Goal: Information Seeking & Learning: Learn about a topic

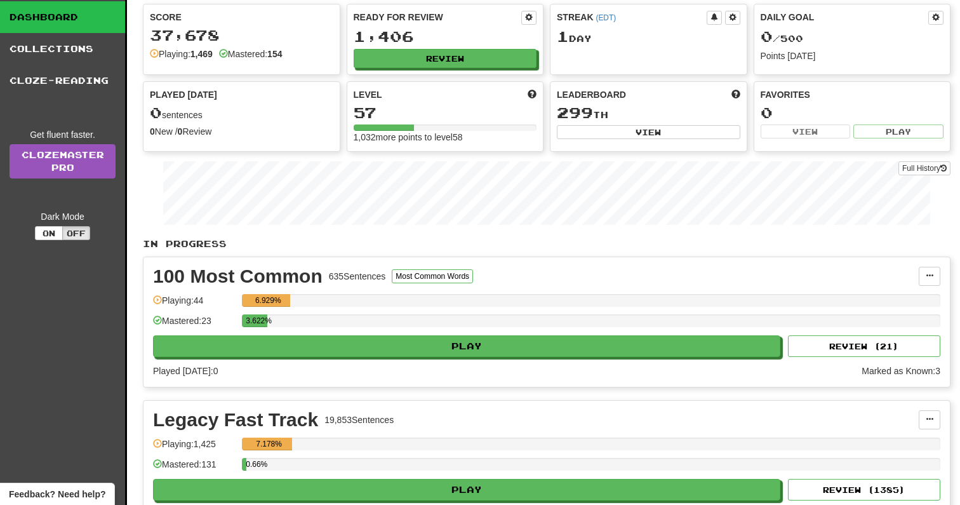
scroll to position [37, 0]
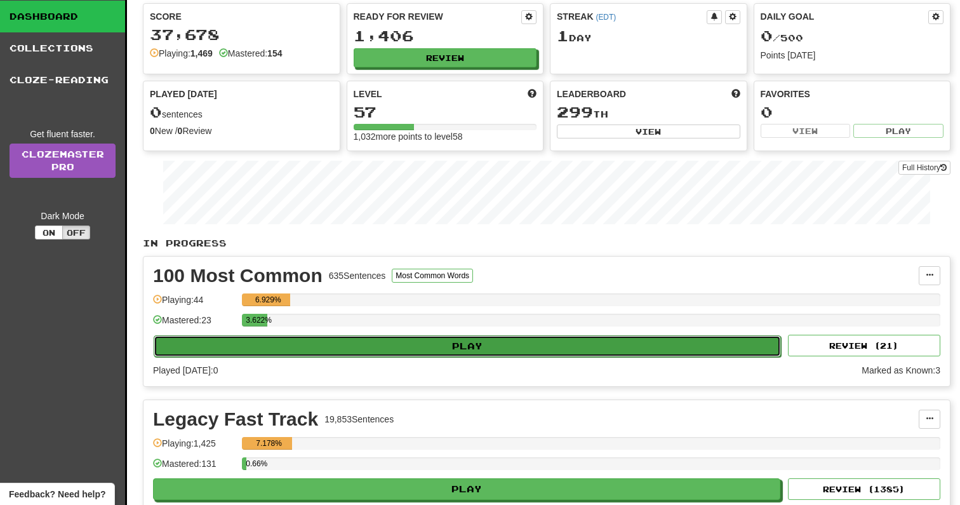
click at [717, 342] on button "Play" at bounding box center [467, 346] width 627 height 22
select select "**"
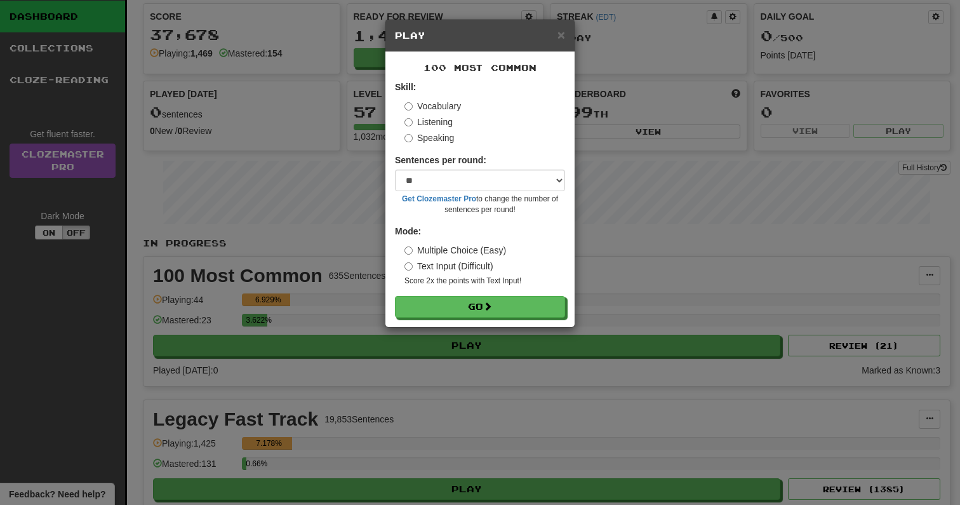
click at [556, 39] on h5 "Play" at bounding box center [480, 35] width 170 height 13
click at [560, 35] on span "×" at bounding box center [562, 34] width 8 height 15
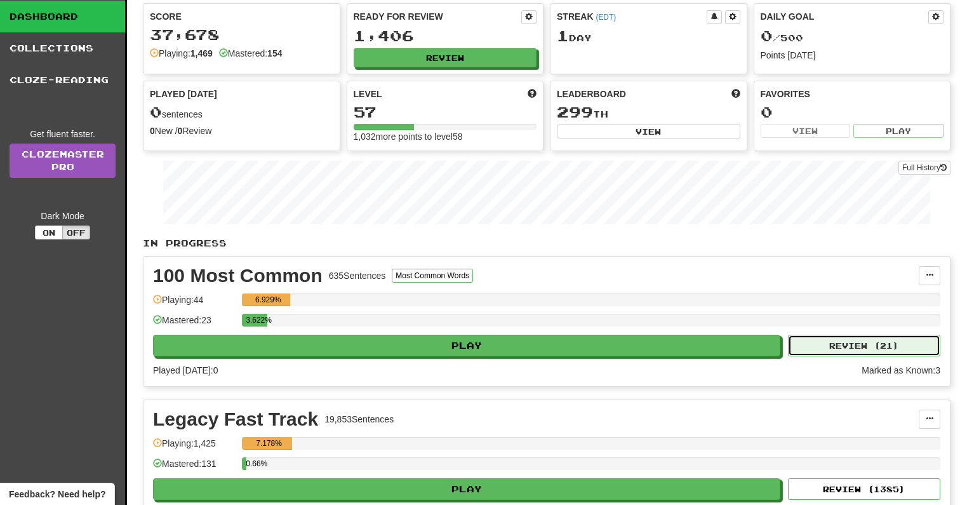
click at [894, 347] on button "Review ( 21 )" at bounding box center [864, 346] width 152 height 22
select select "**"
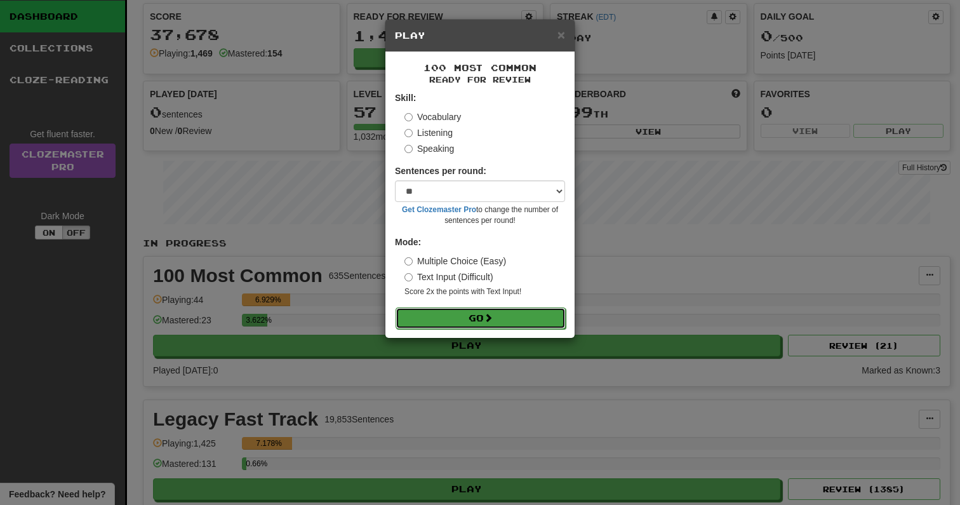
click at [523, 315] on button "Go" at bounding box center [481, 318] width 170 height 22
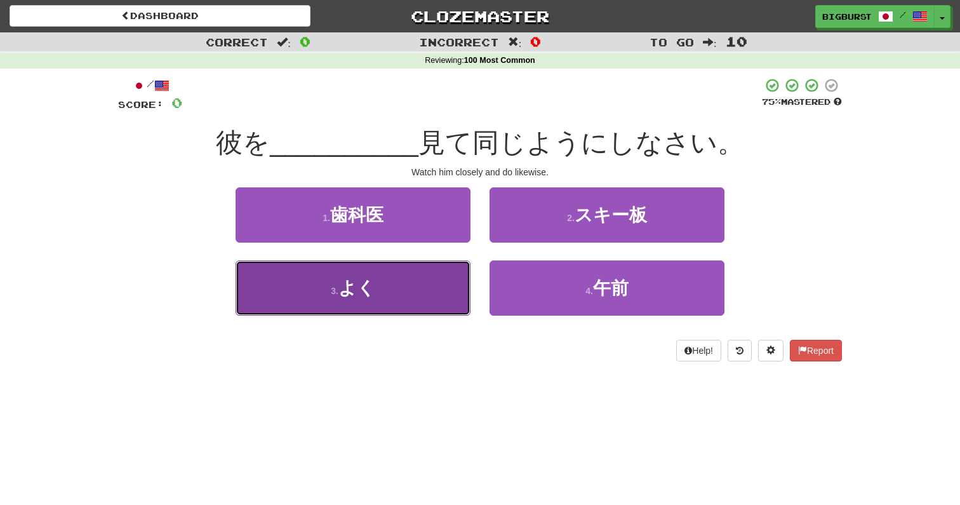
click at [397, 300] on button "3 . よく" at bounding box center [353, 287] width 235 height 55
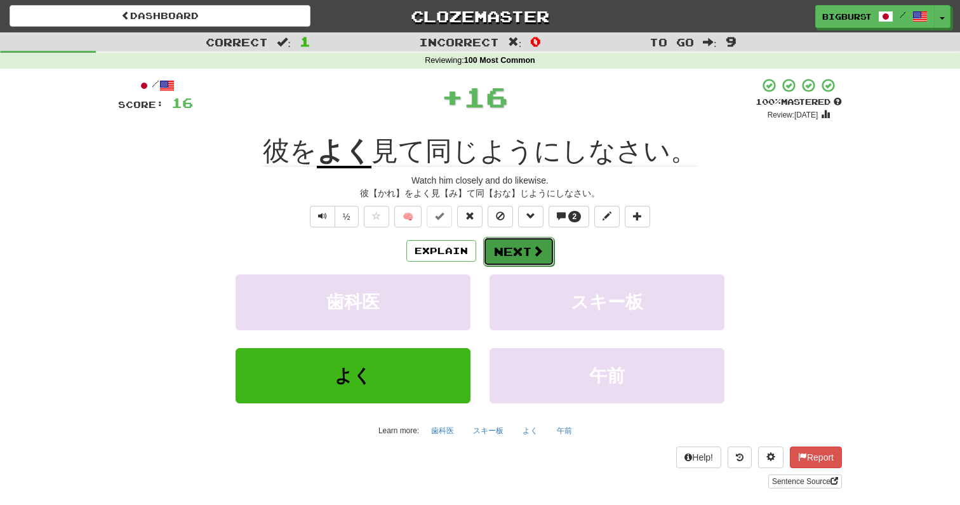
click at [546, 248] on button "Next" at bounding box center [518, 251] width 71 height 29
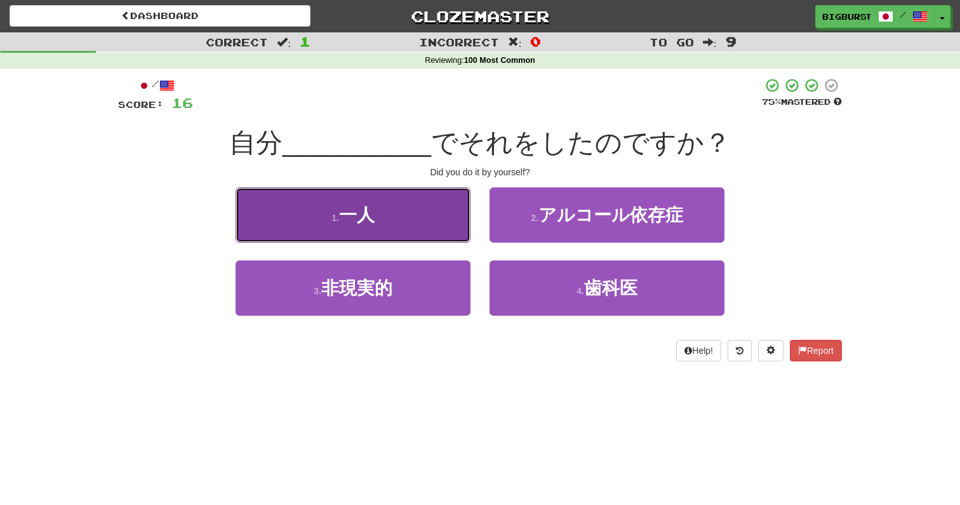
click at [419, 219] on button "1 . 一人" at bounding box center [353, 214] width 235 height 55
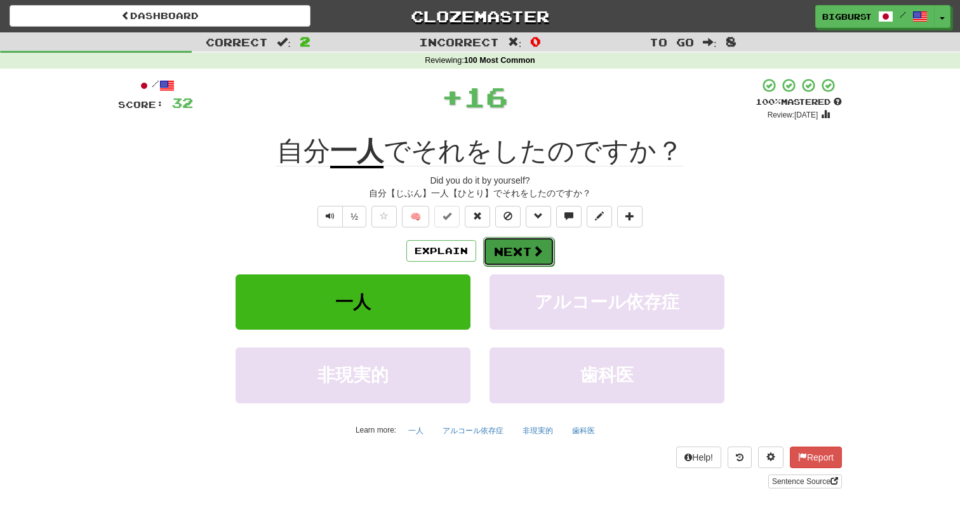
click at [515, 248] on button "Next" at bounding box center [518, 251] width 71 height 29
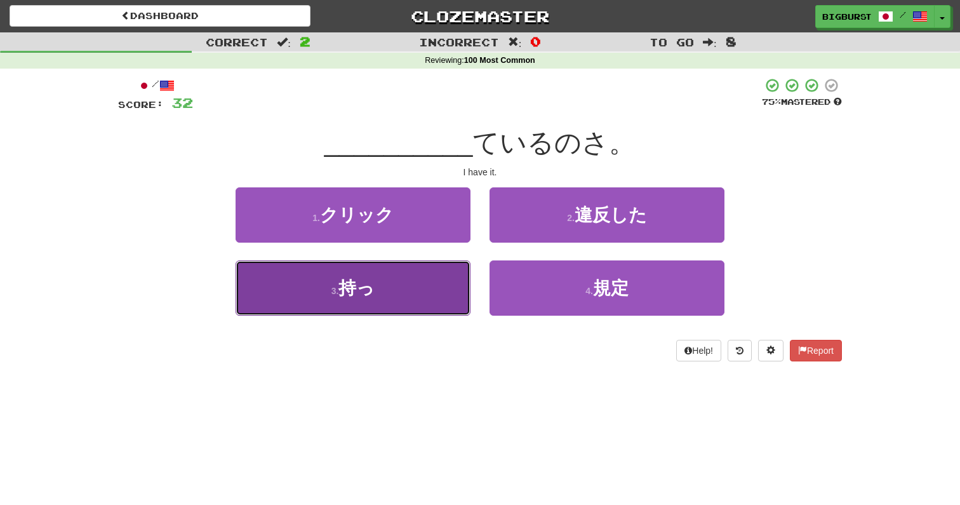
click at [464, 304] on button "3 . 持っ" at bounding box center [353, 287] width 235 height 55
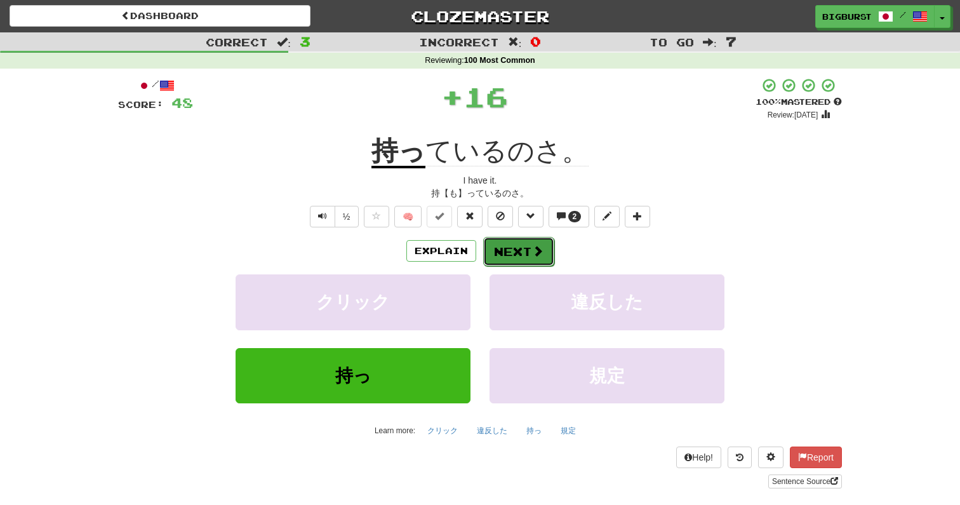
click at [524, 243] on button "Next" at bounding box center [518, 251] width 71 height 29
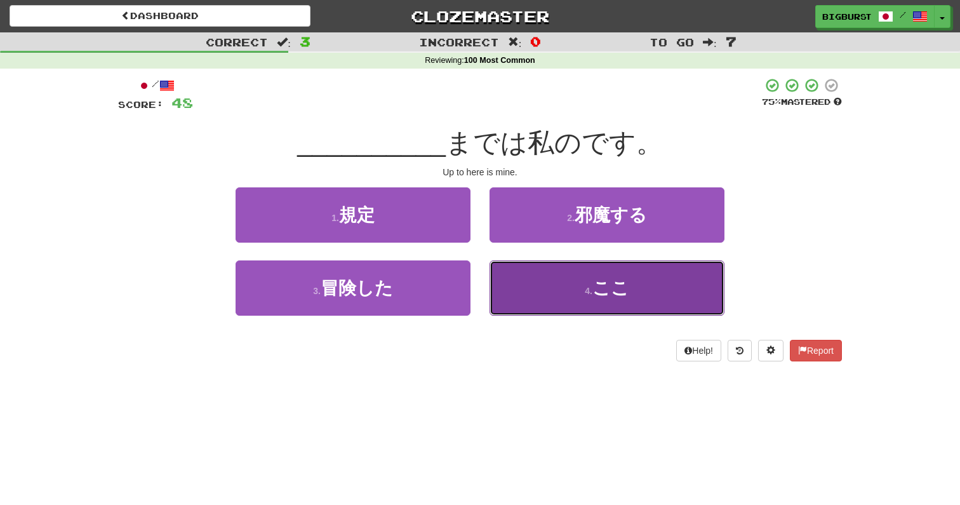
click at [544, 291] on button "4 . ここ" at bounding box center [607, 287] width 235 height 55
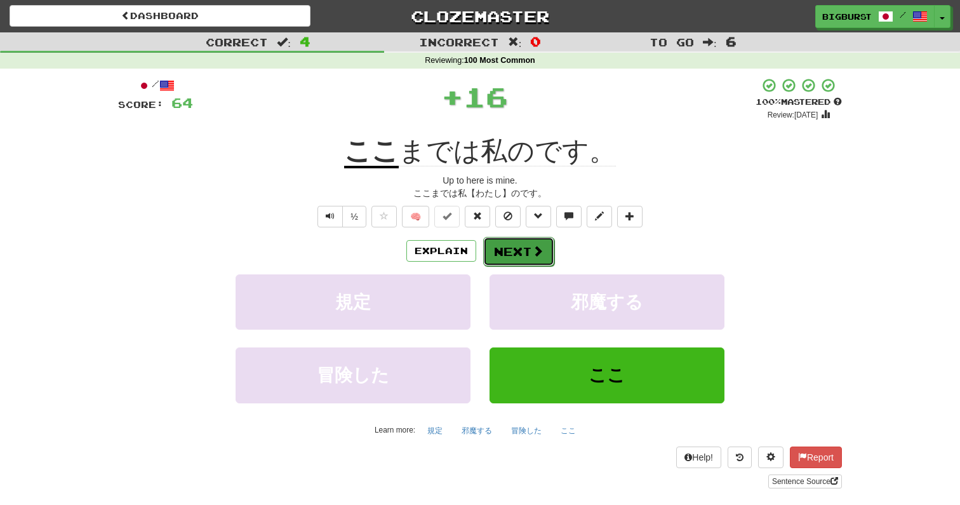
click at [516, 253] on button "Next" at bounding box center [518, 251] width 71 height 29
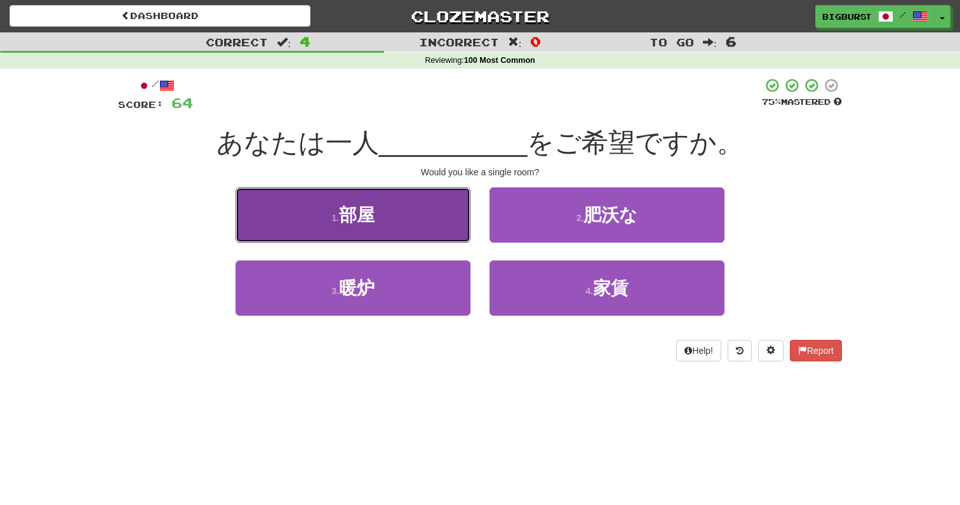
click at [441, 227] on button "1 . 部屋" at bounding box center [353, 214] width 235 height 55
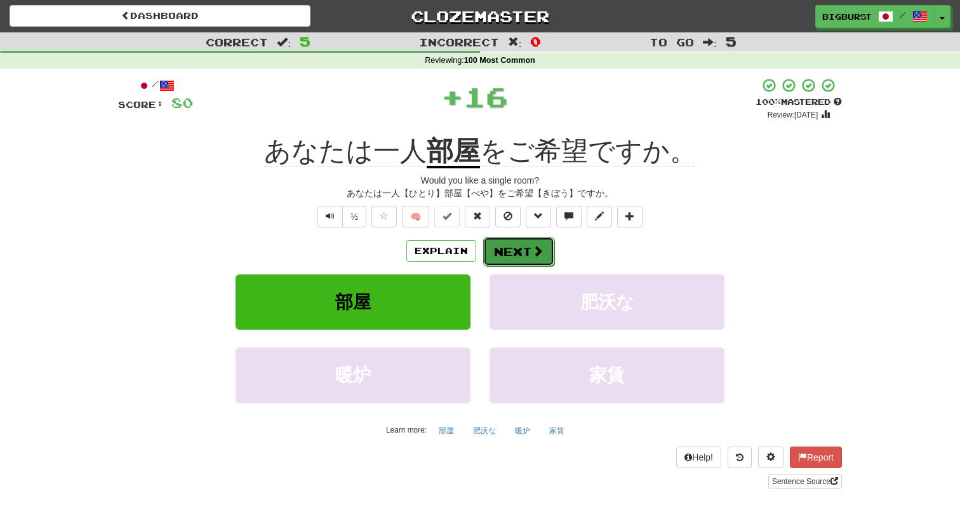
click at [526, 253] on button "Next" at bounding box center [518, 251] width 71 height 29
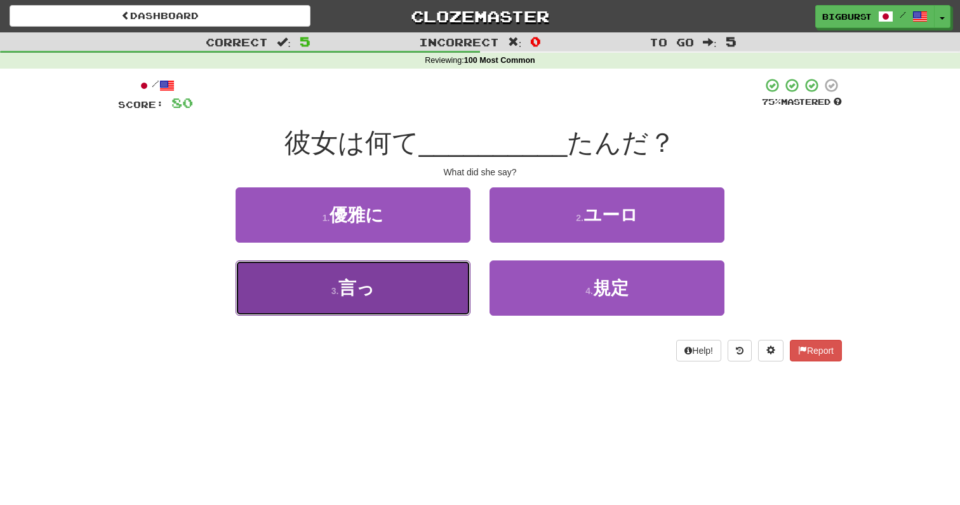
click at [410, 300] on button "3 . 言っ" at bounding box center [353, 287] width 235 height 55
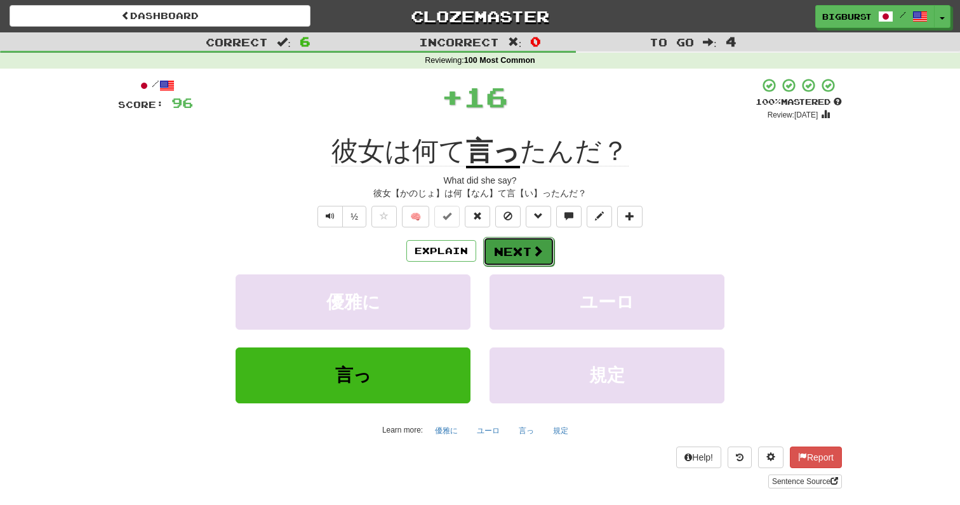
click at [527, 254] on button "Next" at bounding box center [518, 251] width 71 height 29
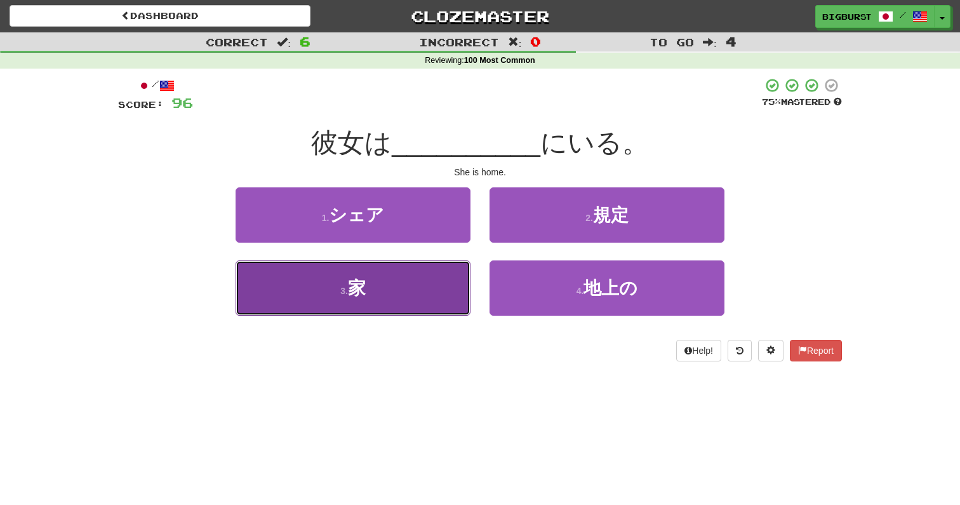
click at [417, 288] on button "3 . 家" at bounding box center [353, 287] width 235 height 55
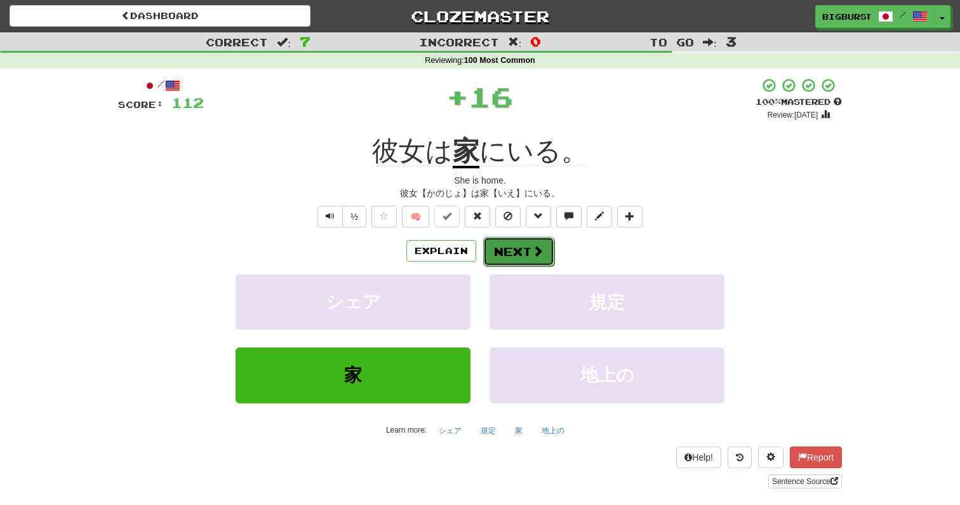
click at [527, 259] on button "Next" at bounding box center [518, 251] width 71 height 29
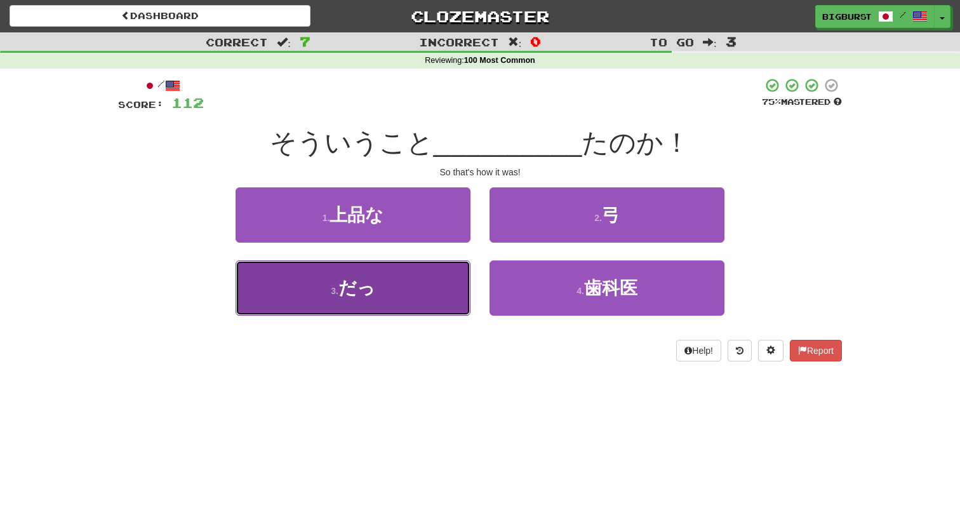
click at [448, 298] on button "3 . だっ" at bounding box center [353, 287] width 235 height 55
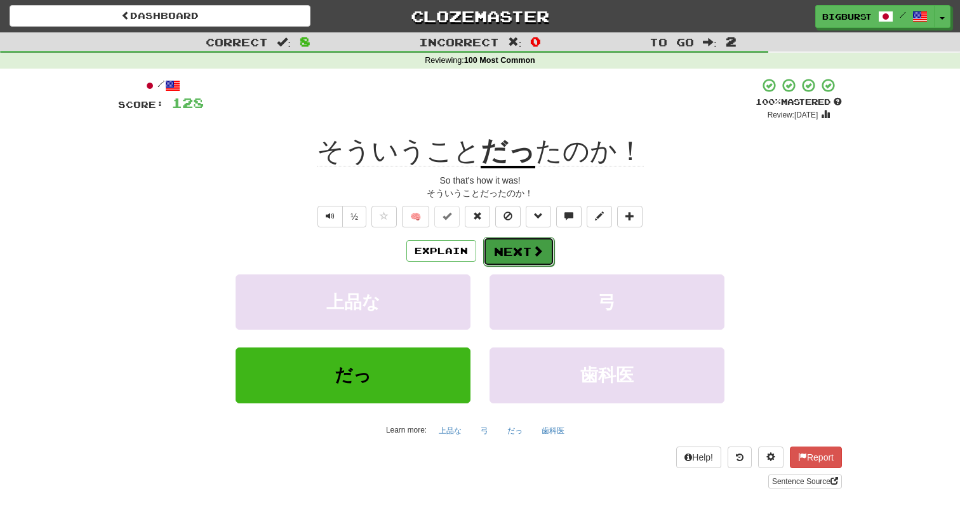
click at [535, 247] on span at bounding box center [537, 250] width 11 height 11
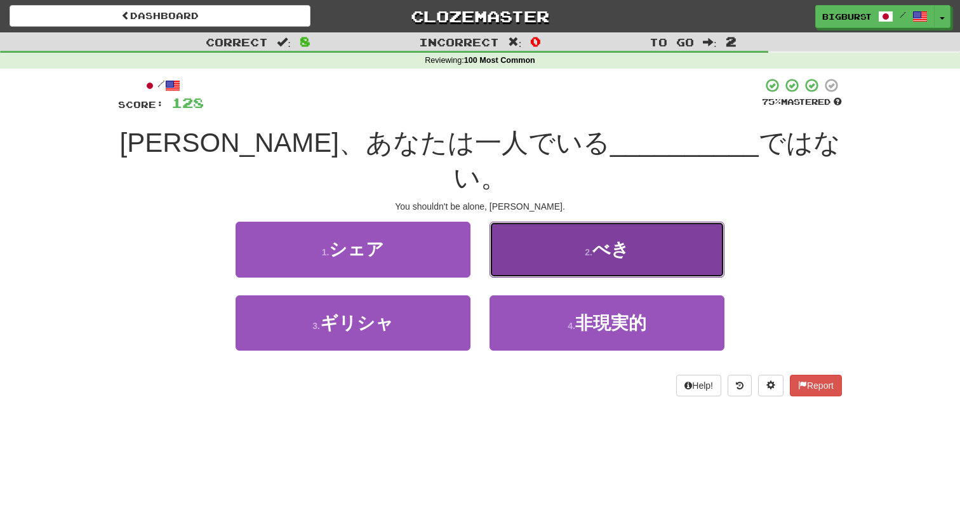
click at [605, 239] on span "べき" at bounding box center [611, 249] width 37 height 20
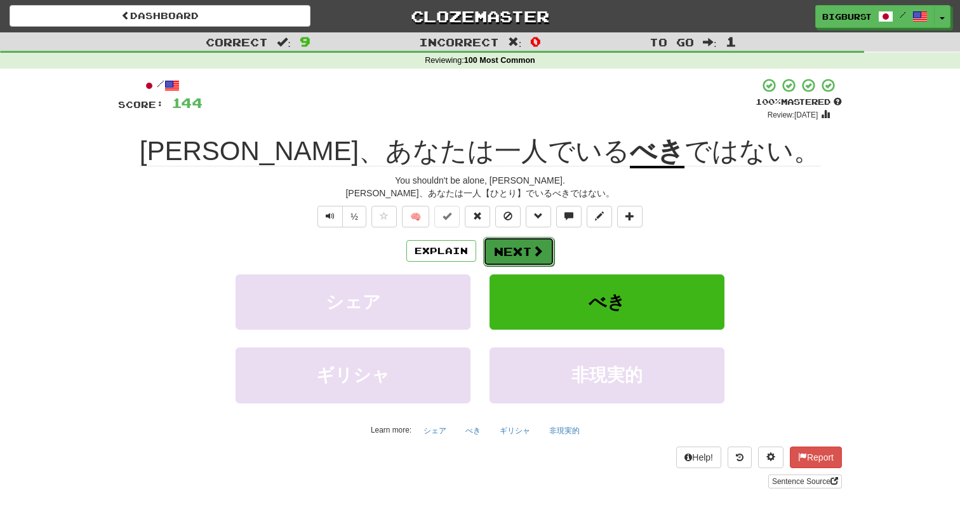
click at [538, 252] on span at bounding box center [537, 250] width 11 height 11
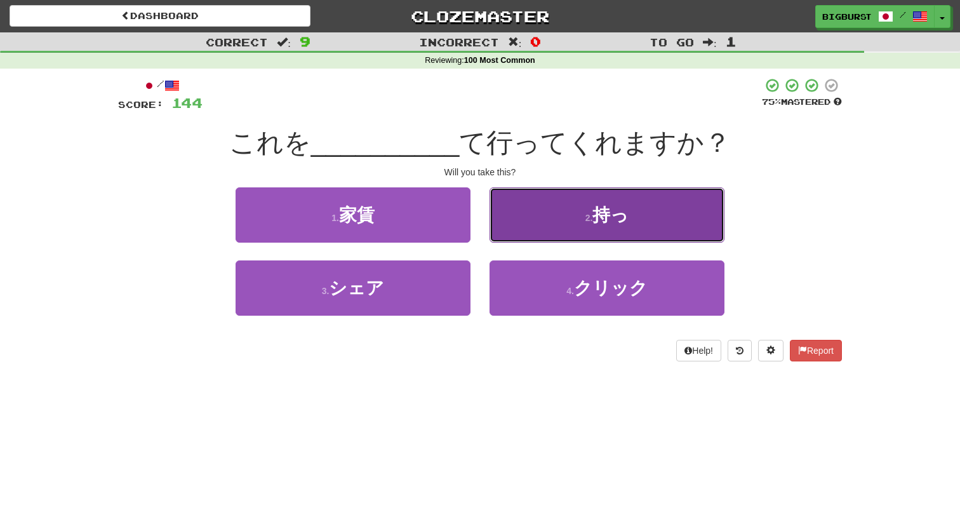
click at [529, 232] on button "2 . 持っ" at bounding box center [607, 214] width 235 height 55
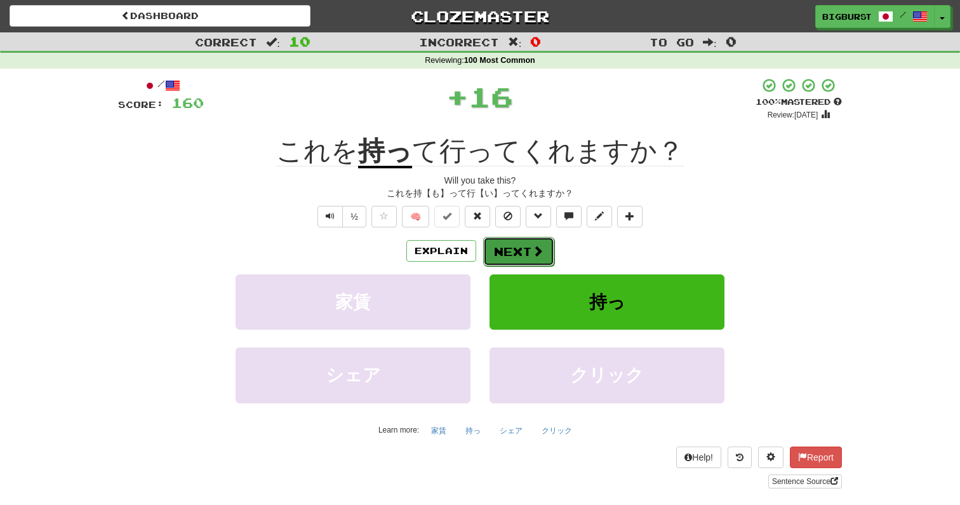
click at [523, 255] on button "Next" at bounding box center [518, 251] width 71 height 29
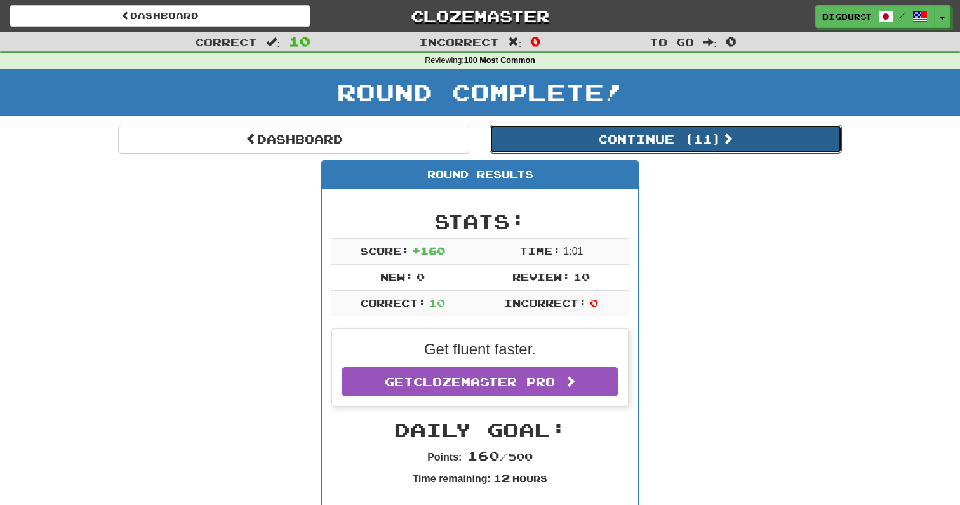
click at [686, 142] on button "Continue ( 11 )" at bounding box center [666, 138] width 352 height 29
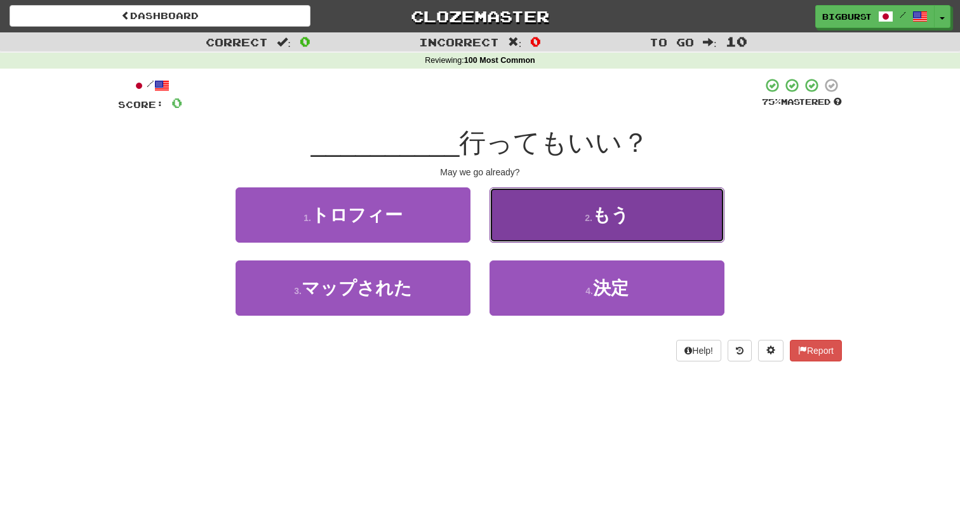
click at [546, 226] on button "2 . もう" at bounding box center [607, 214] width 235 height 55
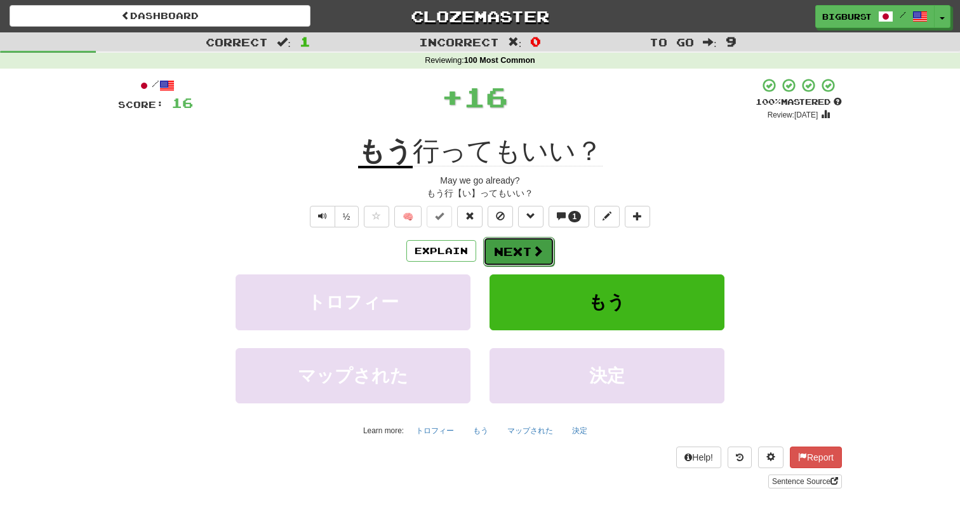
click at [533, 250] on span at bounding box center [537, 250] width 11 height 11
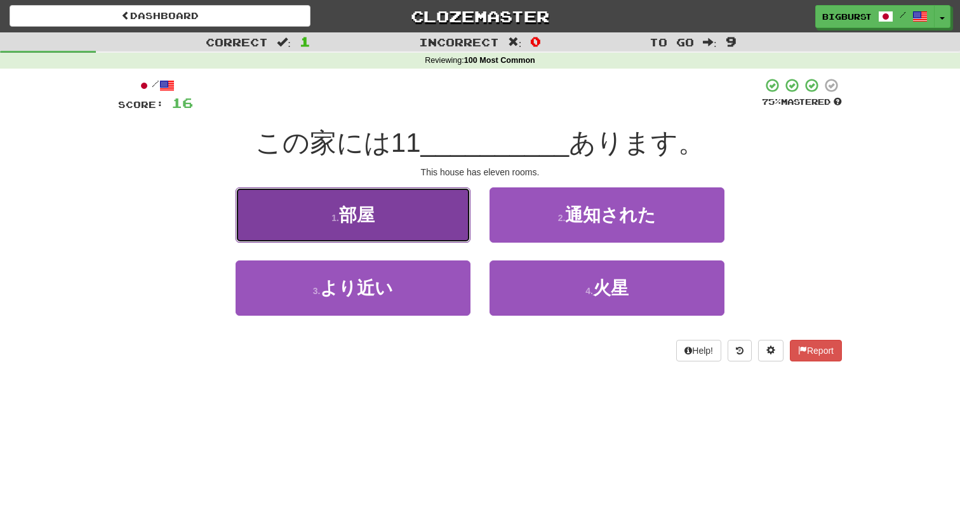
click at [445, 225] on button "1 . 部屋" at bounding box center [353, 214] width 235 height 55
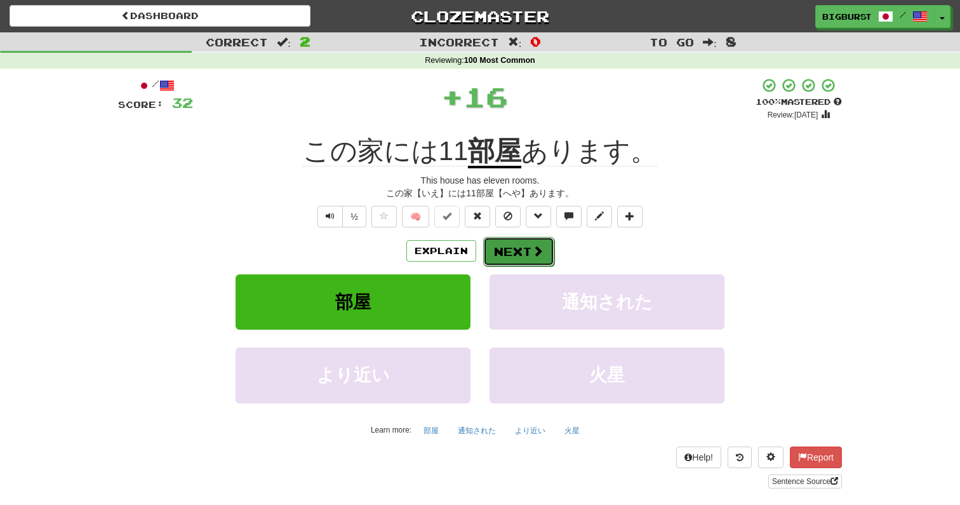
click at [542, 255] on span at bounding box center [537, 250] width 11 height 11
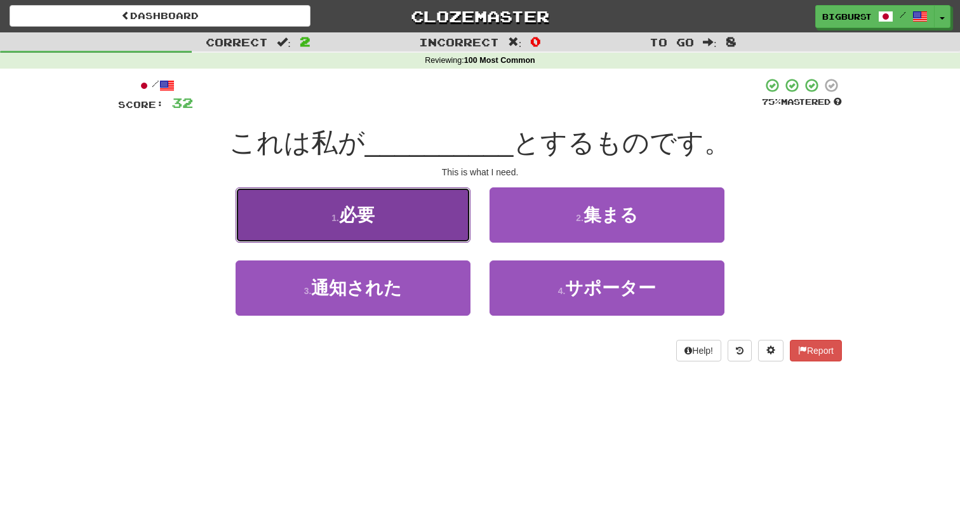
click at [438, 218] on button "1 . 必要" at bounding box center [353, 214] width 235 height 55
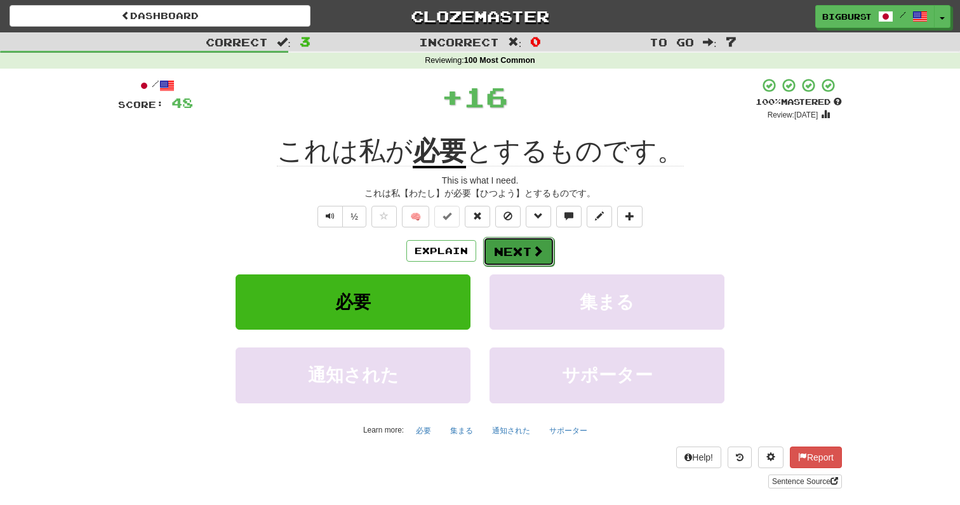
click at [535, 255] on span at bounding box center [537, 250] width 11 height 11
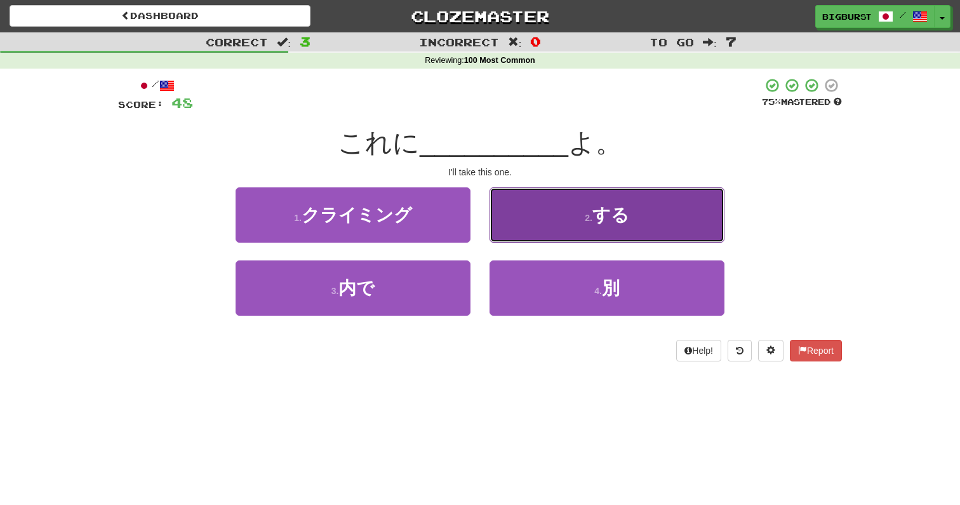
click at [550, 225] on button "2 . する" at bounding box center [607, 214] width 235 height 55
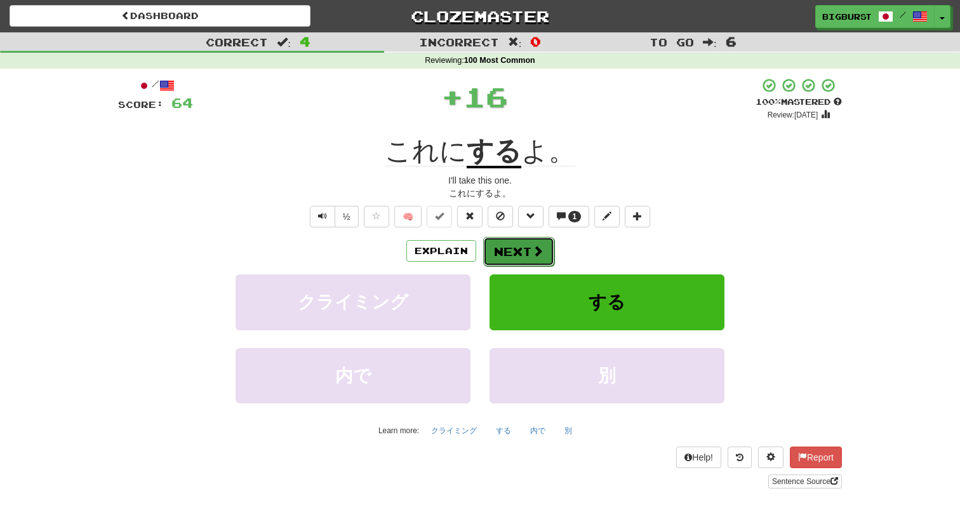
click at [528, 248] on button "Next" at bounding box center [518, 251] width 71 height 29
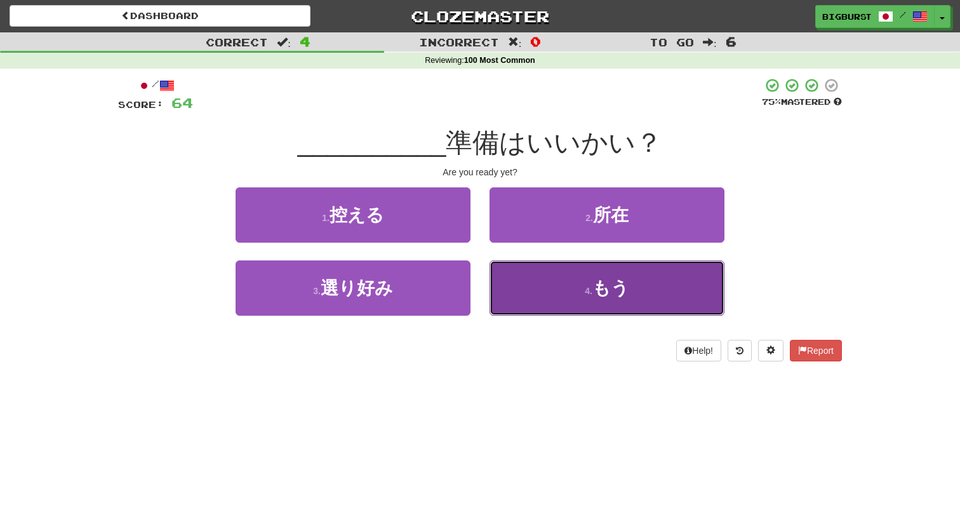
click at [549, 286] on button "4 . もう" at bounding box center [607, 287] width 235 height 55
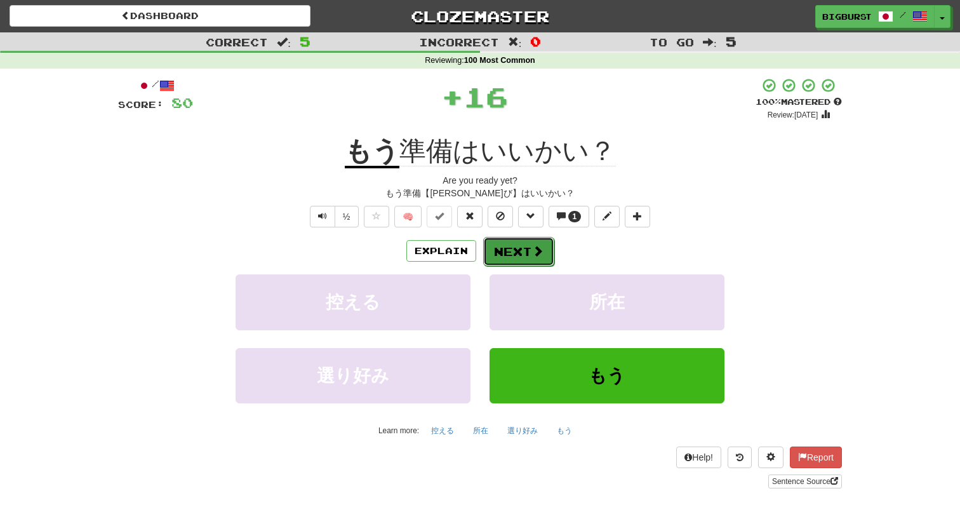
click at [524, 251] on button "Next" at bounding box center [518, 251] width 71 height 29
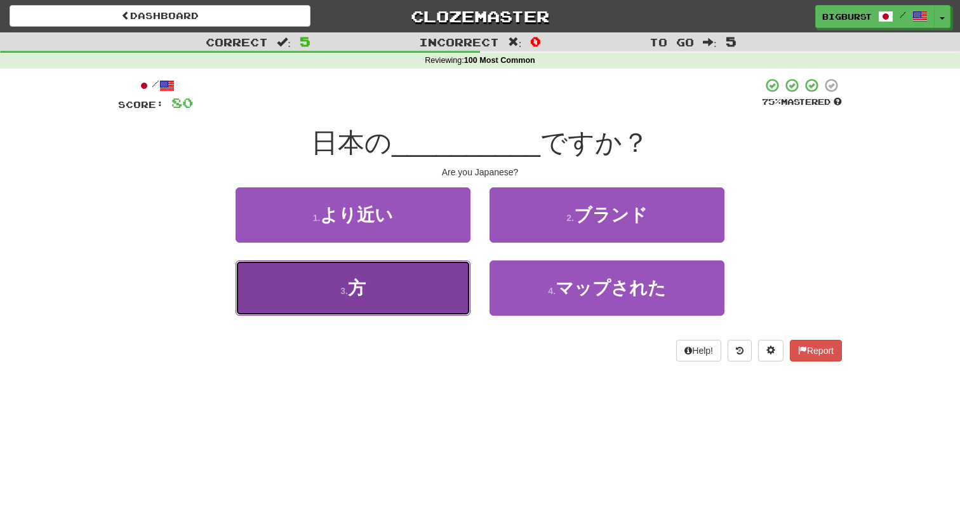
click at [448, 279] on button "3 . 方" at bounding box center [353, 287] width 235 height 55
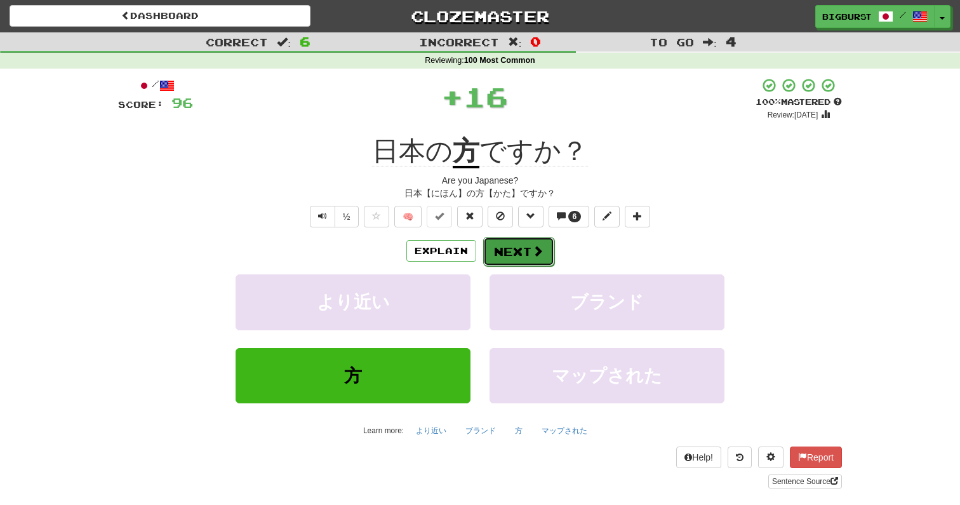
click at [525, 255] on button "Next" at bounding box center [518, 251] width 71 height 29
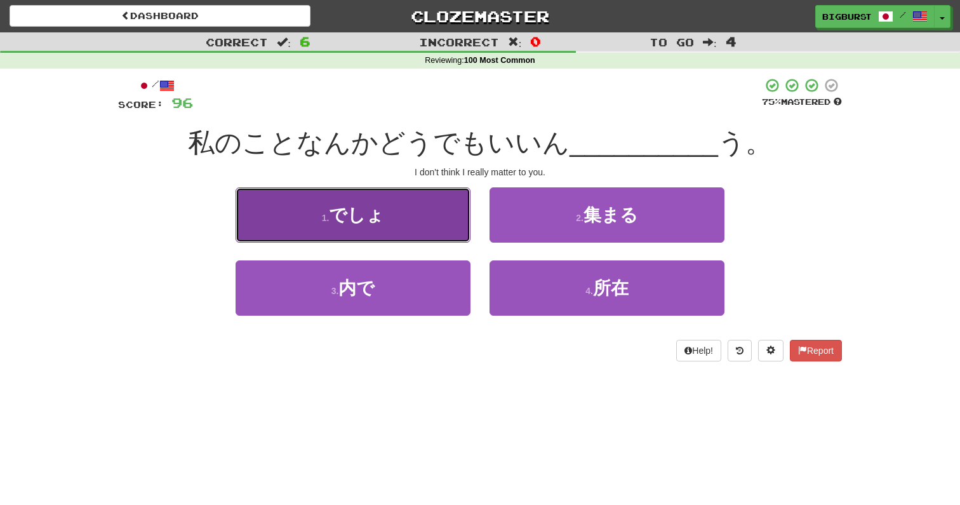
click at [443, 229] on button "1 . でしょ" at bounding box center [353, 214] width 235 height 55
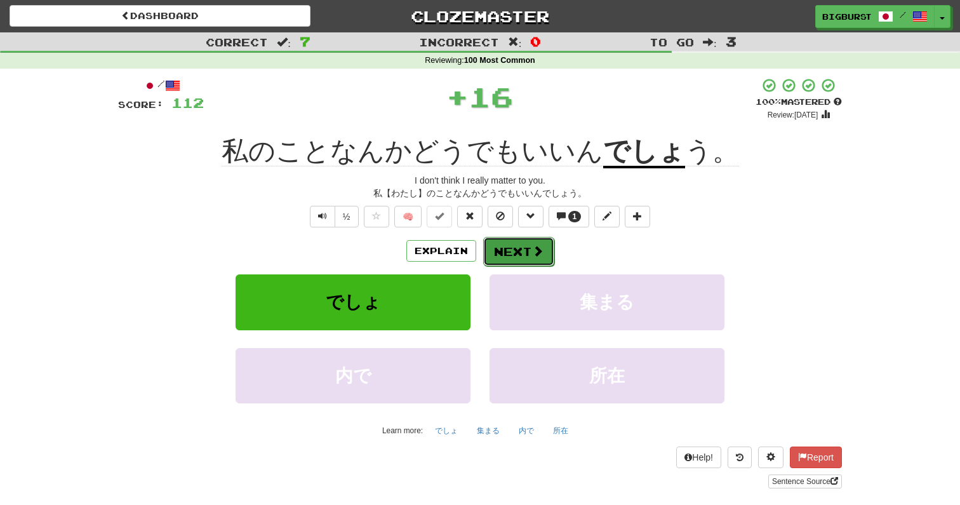
click at [528, 253] on button "Next" at bounding box center [518, 251] width 71 height 29
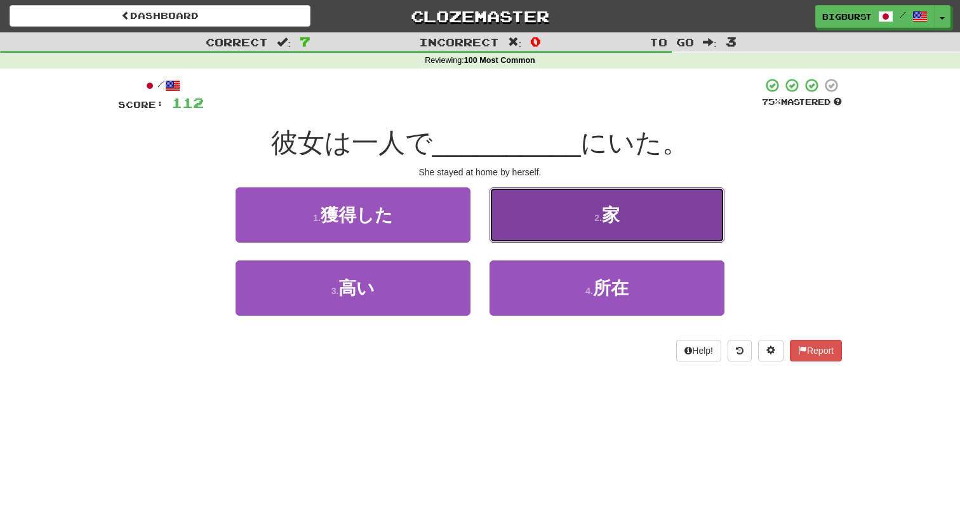
click at [539, 240] on button "2 . 家" at bounding box center [607, 214] width 235 height 55
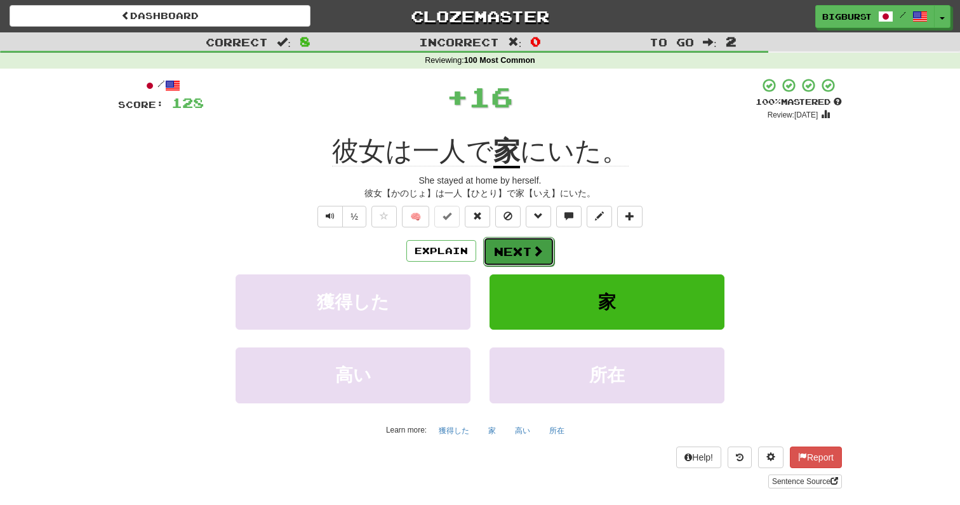
click at [516, 252] on button "Next" at bounding box center [518, 251] width 71 height 29
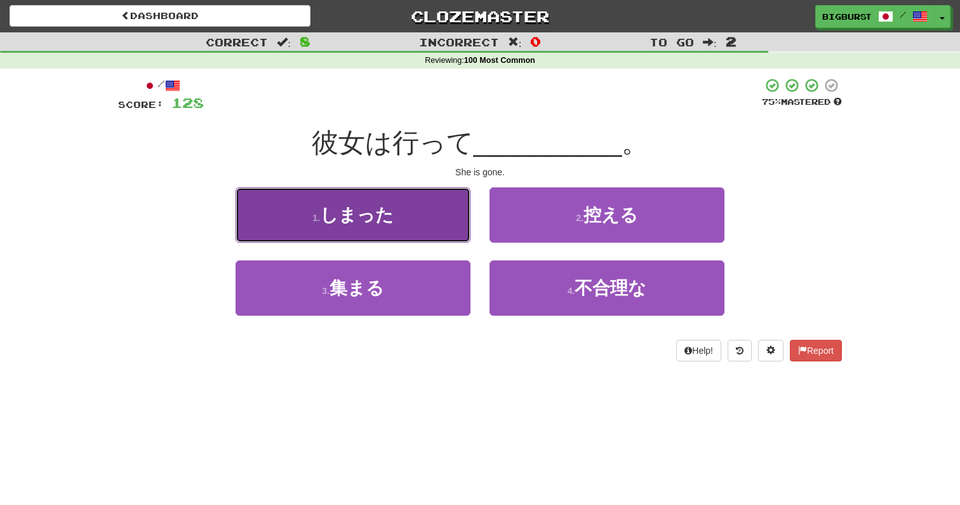
click at [445, 231] on button "1 . しまった" at bounding box center [353, 214] width 235 height 55
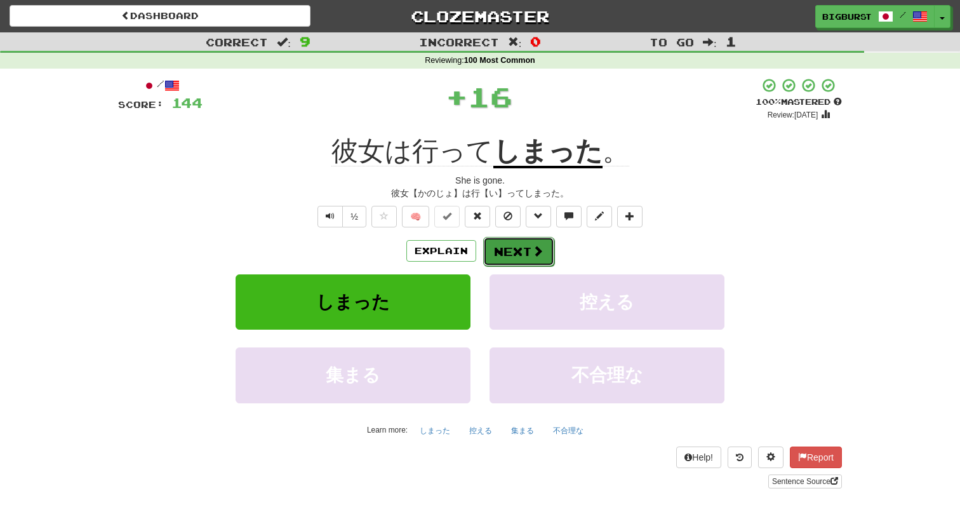
click at [512, 257] on button "Next" at bounding box center [518, 251] width 71 height 29
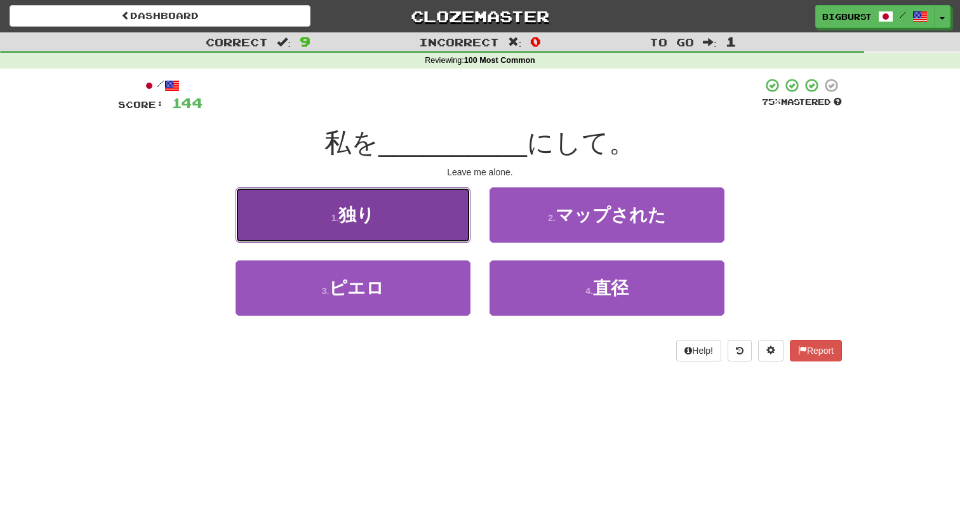
click at [446, 208] on button "1 . 独り" at bounding box center [353, 214] width 235 height 55
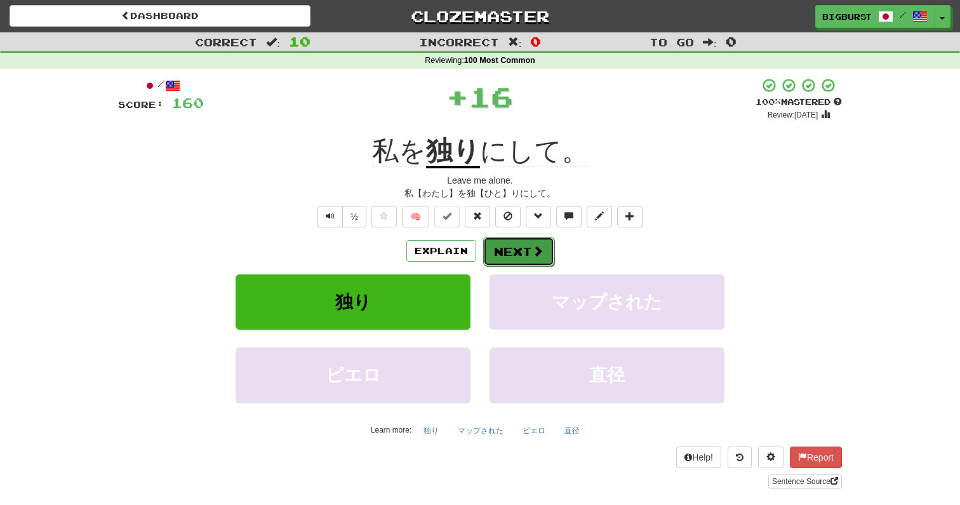
click at [535, 253] on span at bounding box center [537, 250] width 11 height 11
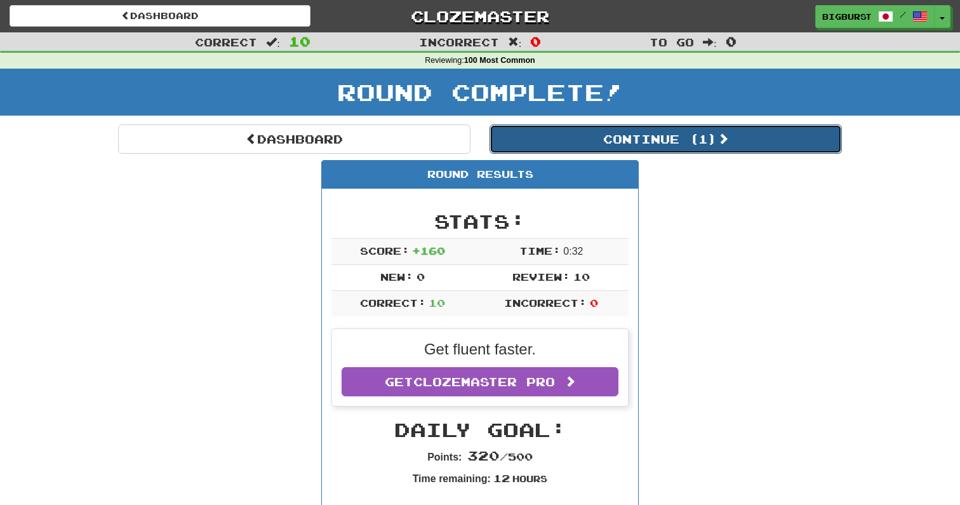
click at [666, 147] on button "Continue ( 1 )" at bounding box center [666, 138] width 352 height 29
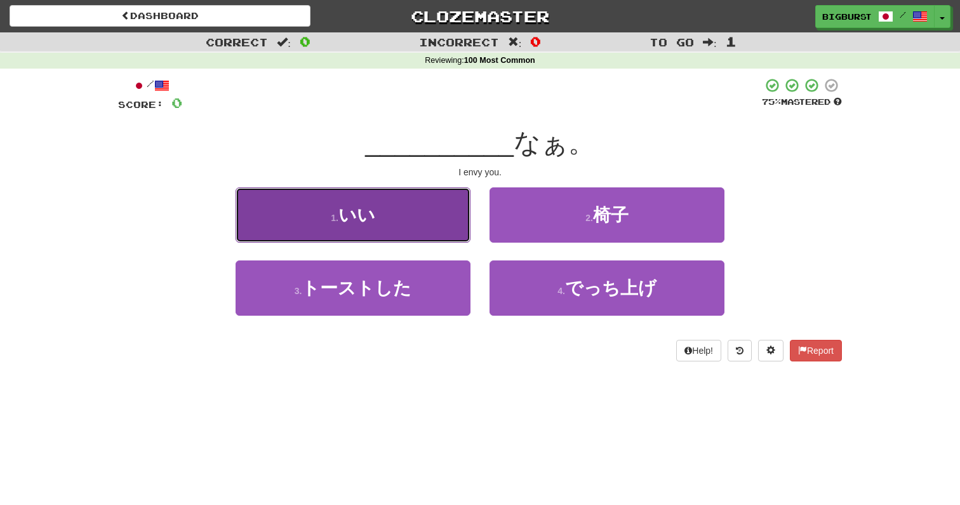
click at [424, 220] on button "1 . いい" at bounding box center [353, 214] width 235 height 55
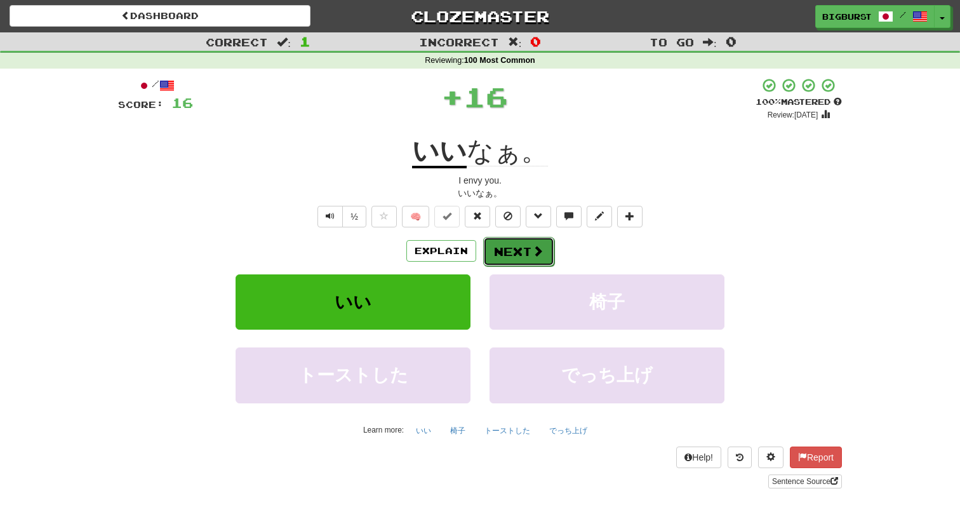
click at [523, 250] on button "Next" at bounding box center [518, 251] width 71 height 29
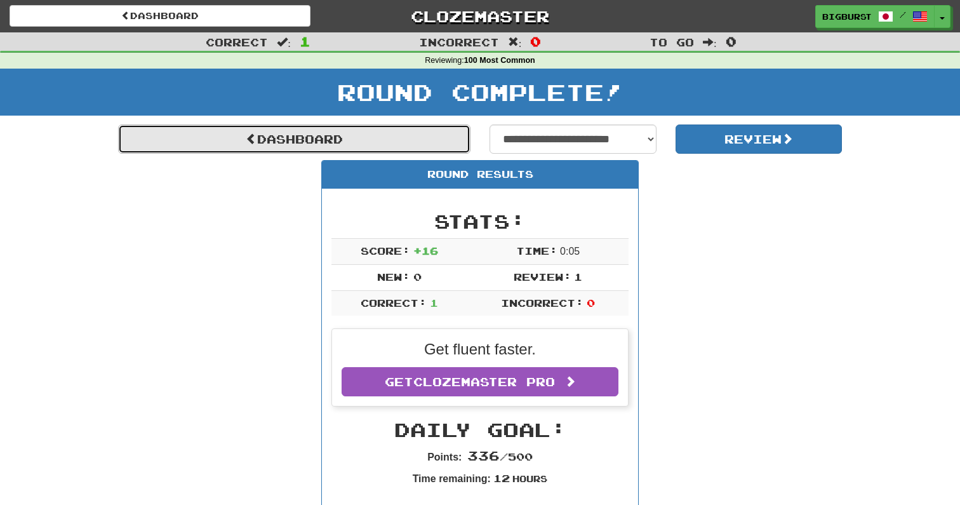
click at [435, 134] on link "Dashboard" at bounding box center [294, 138] width 352 height 29
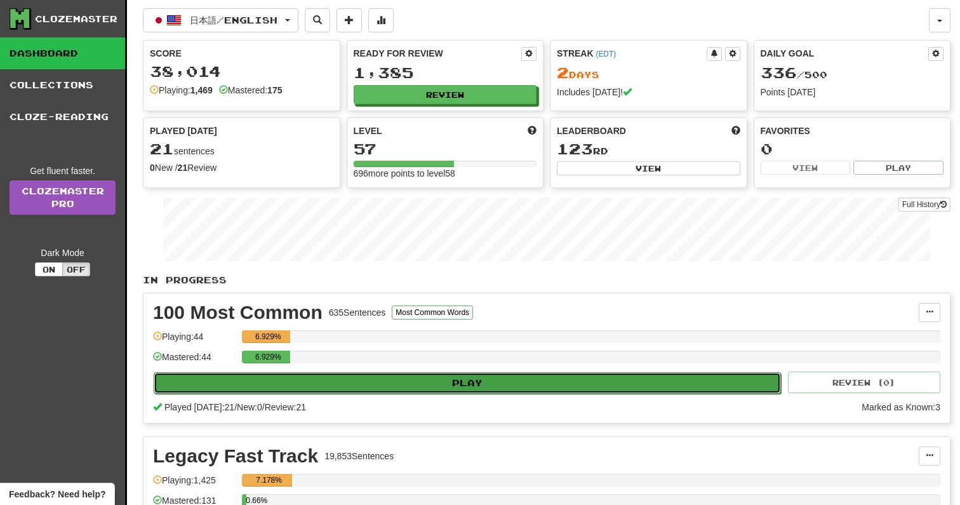
click at [482, 389] on button "Play" at bounding box center [467, 383] width 627 height 22
select select "**"
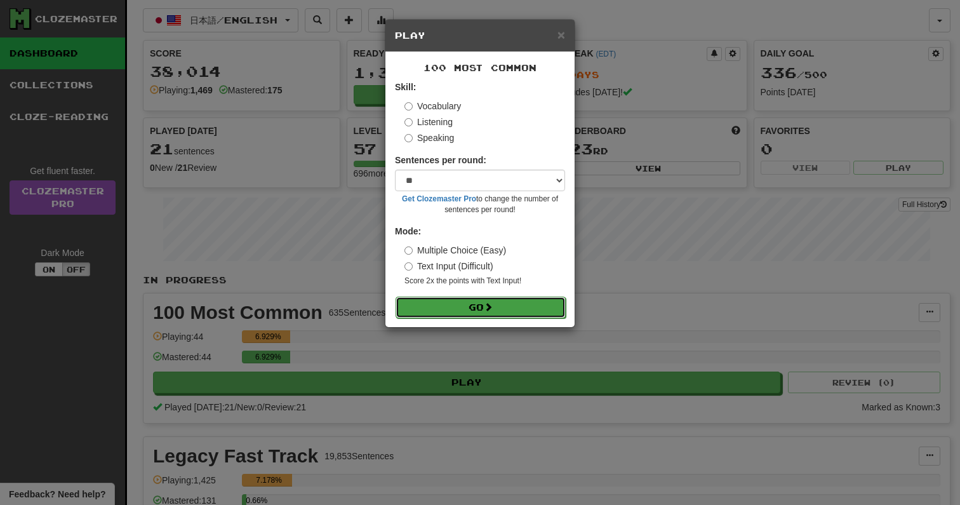
click at [485, 306] on button "Go" at bounding box center [481, 308] width 170 height 22
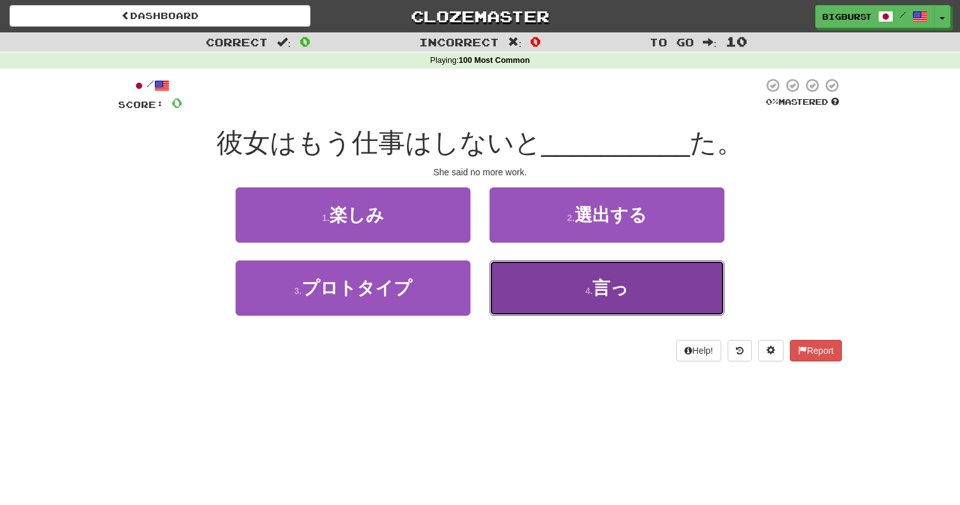
click at [572, 279] on button "4 . 言っ" at bounding box center [607, 287] width 235 height 55
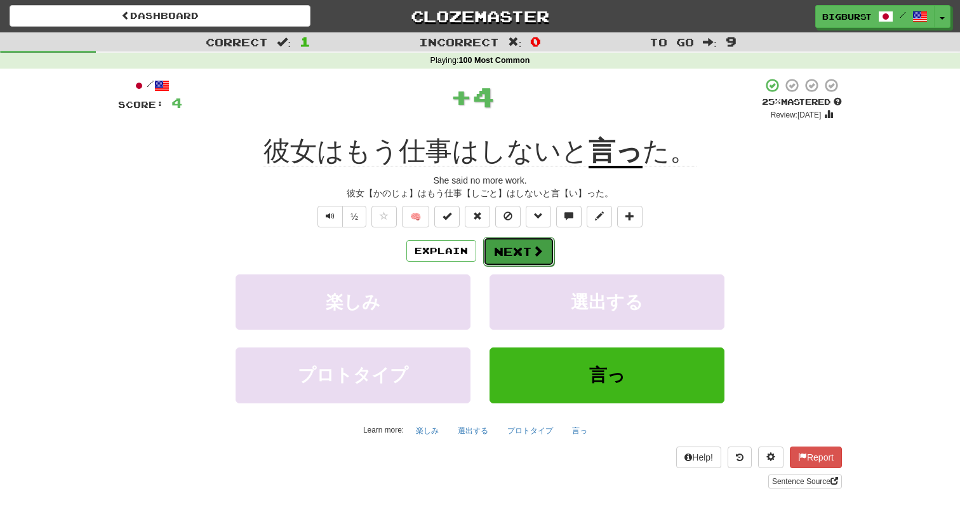
click at [530, 246] on button "Next" at bounding box center [518, 251] width 71 height 29
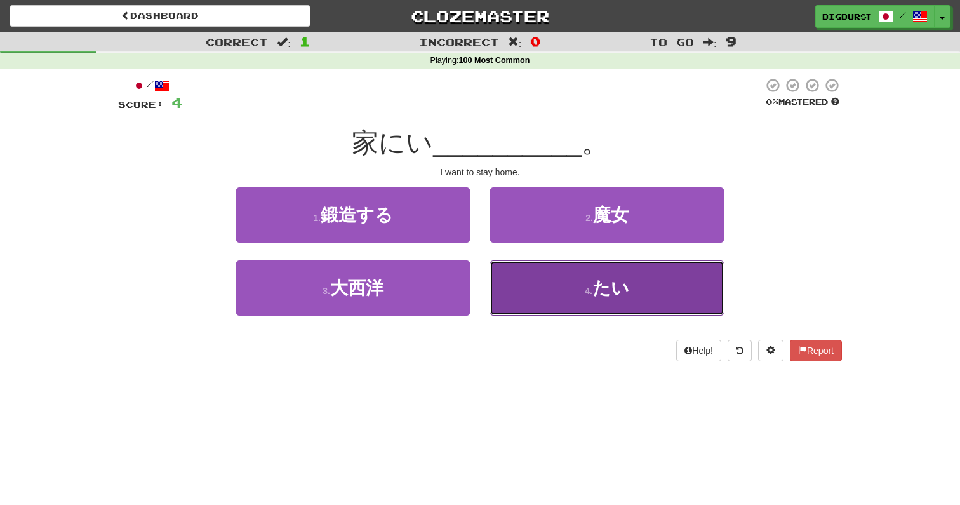
click at [587, 299] on button "4 . たい" at bounding box center [607, 287] width 235 height 55
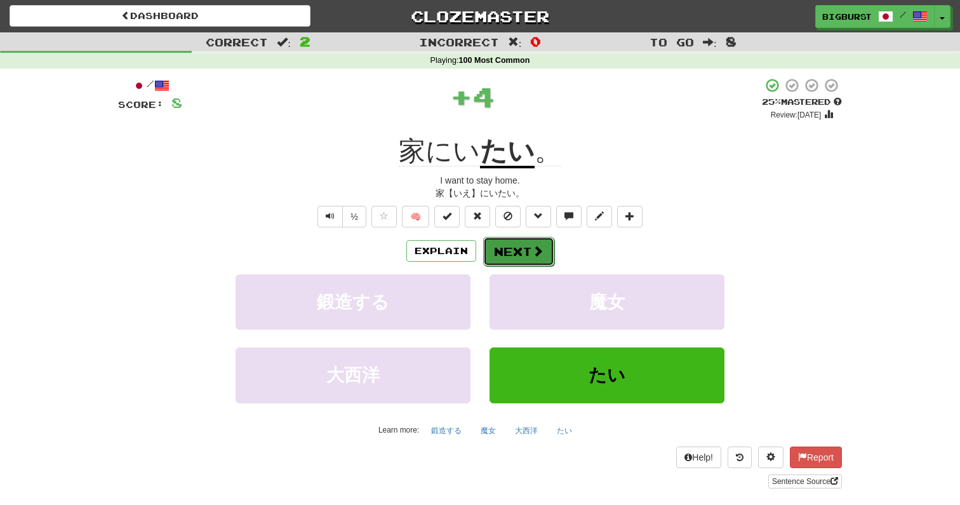
click at [537, 246] on span at bounding box center [537, 250] width 11 height 11
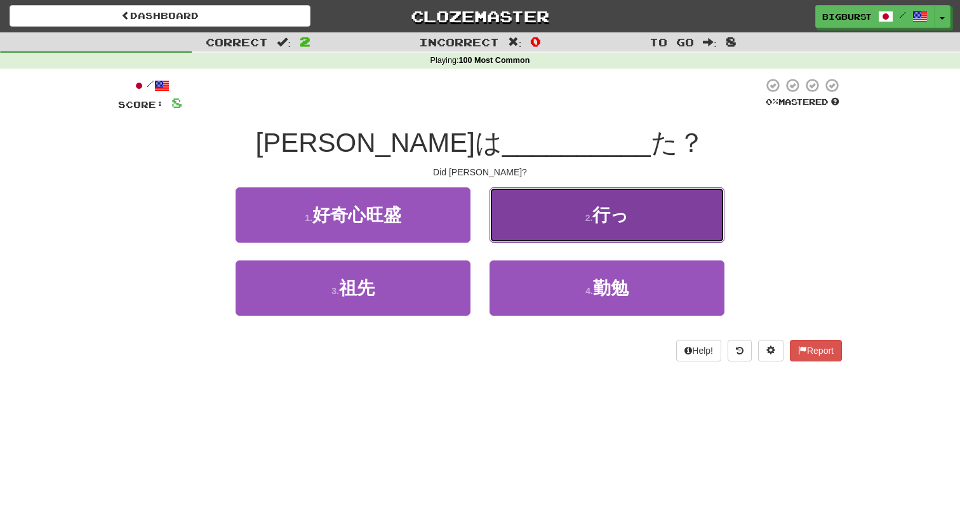
click at [559, 227] on button "2 . 行っ" at bounding box center [607, 214] width 235 height 55
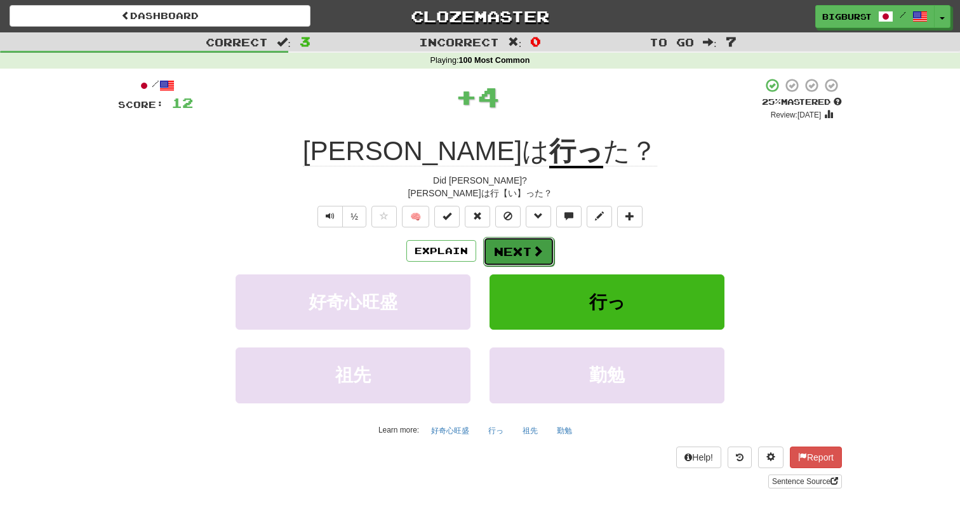
click at [539, 248] on span at bounding box center [537, 250] width 11 height 11
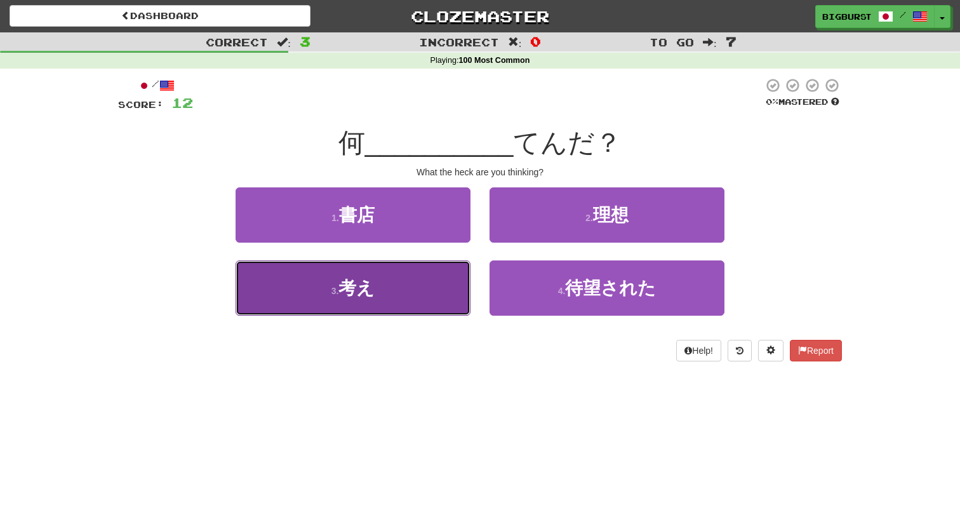
click at [440, 287] on button "3 . 考え" at bounding box center [353, 287] width 235 height 55
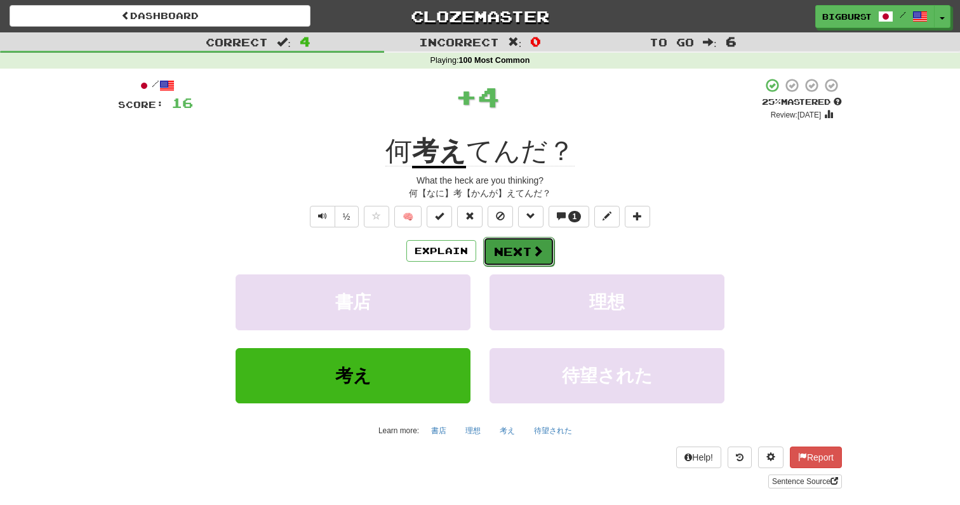
click at [540, 253] on span at bounding box center [537, 250] width 11 height 11
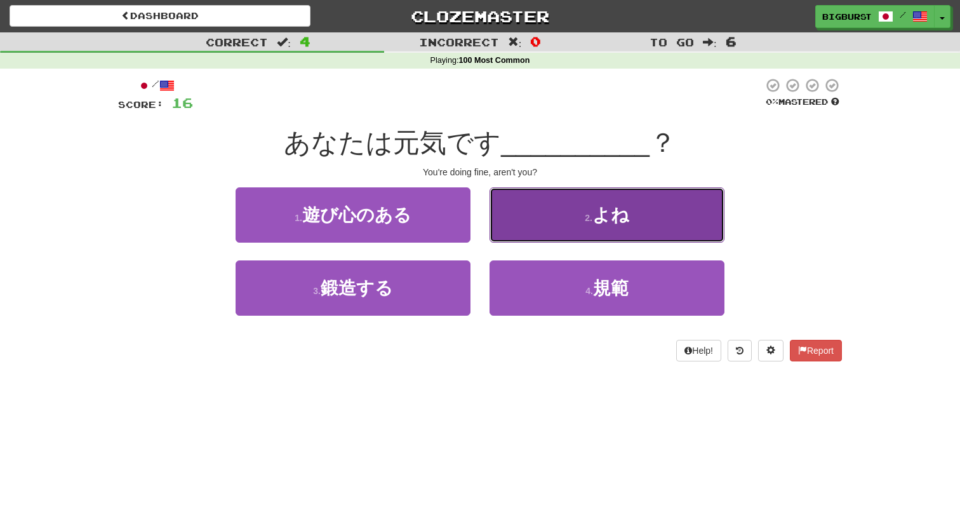
click at [546, 231] on button "2 . よね" at bounding box center [607, 214] width 235 height 55
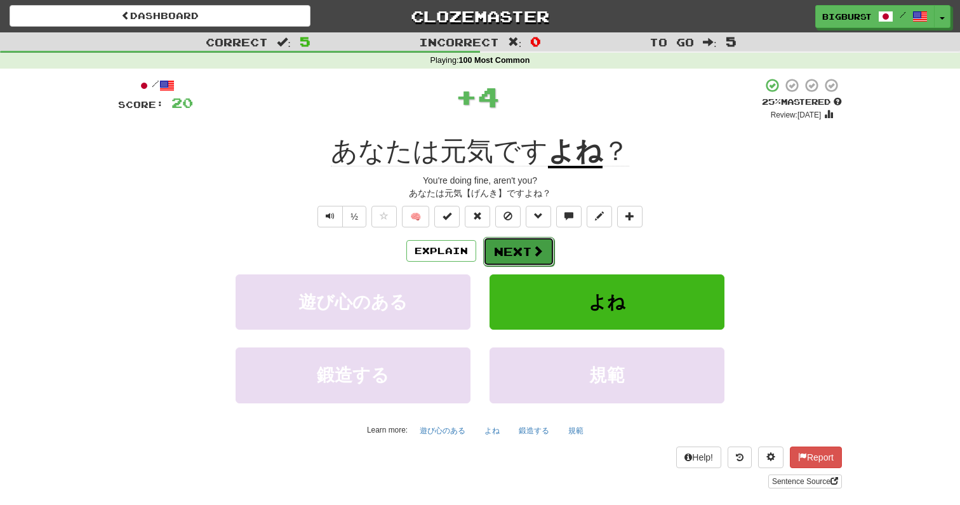
click at [525, 250] on button "Next" at bounding box center [518, 251] width 71 height 29
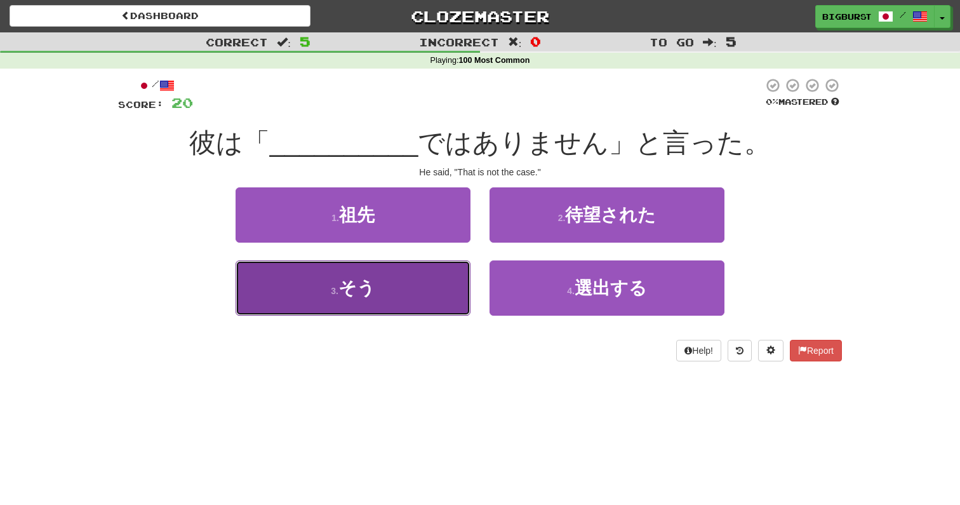
click at [427, 295] on button "3 . そう" at bounding box center [353, 287] width 235 height 55
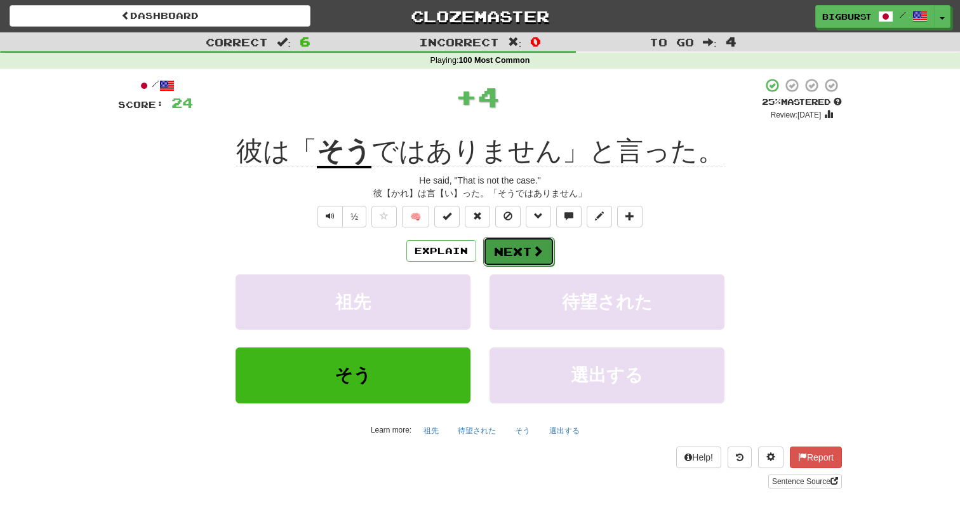
click at [534, 255] on span at bounding box center [537, 250] width 11 height 11
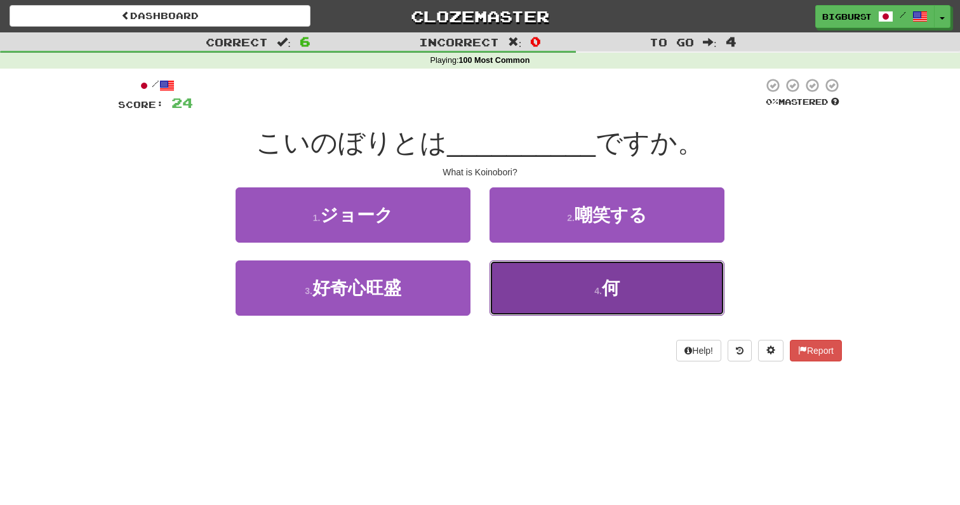
click at [545, 284] on button "4 . 何" at bounding box center [607, 287] width 235 height 55
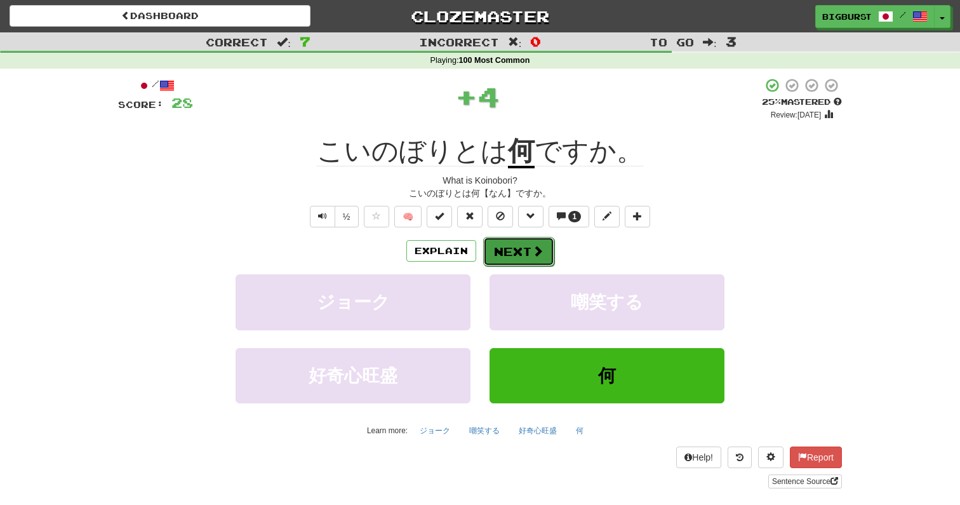
click at [519, 247] on button "Next" at bounding box center [518, 251] width 71 height 29
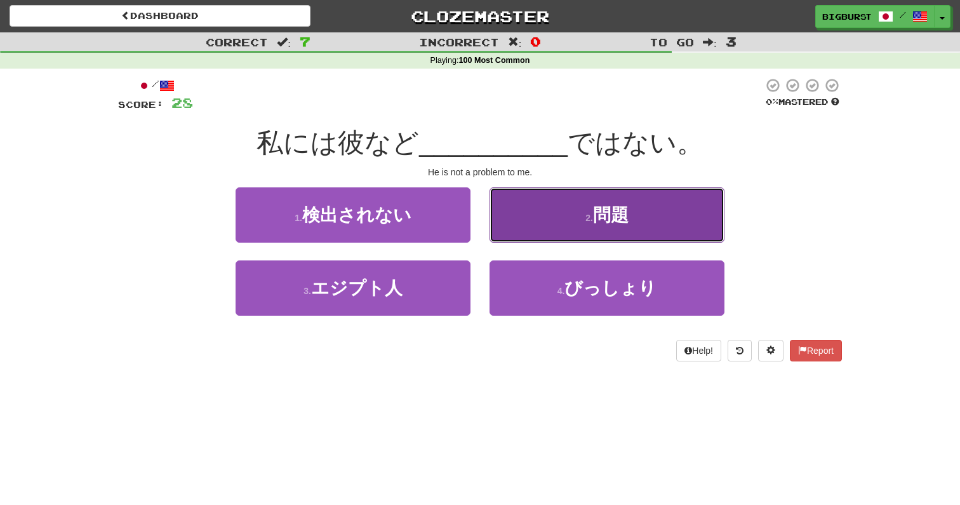
click at [535, 227] on button "2 . 問題" at bounding box center [607, 214] width 235 height 55
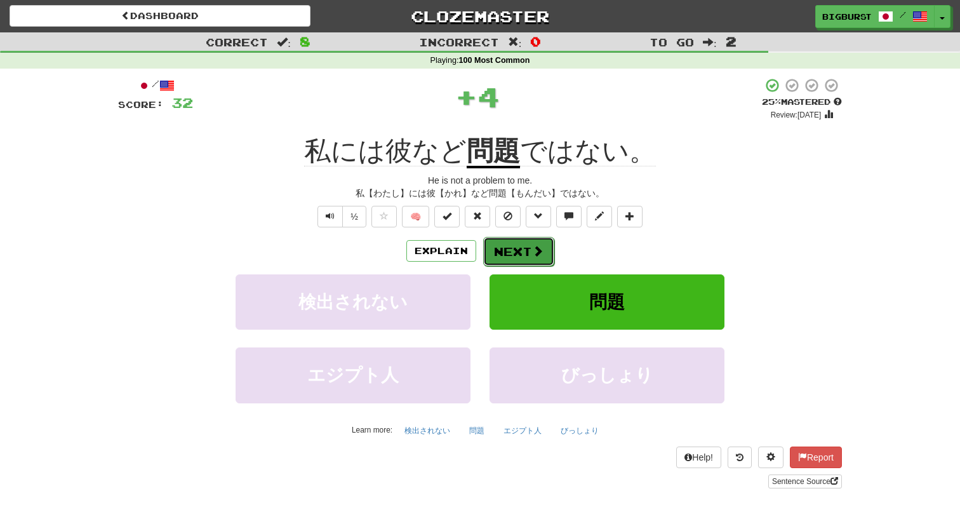
click at [527, 252] on button "Next" at bounding box center [518, 251] width 71 height 29
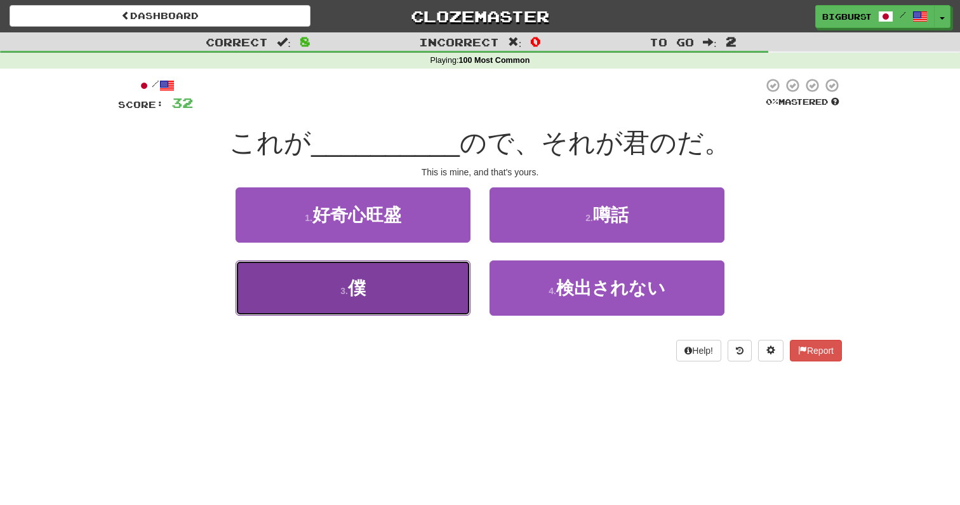
click at [460, 285] on button "3 . 僕" at bounding box center [353, 287] width 235 height 55
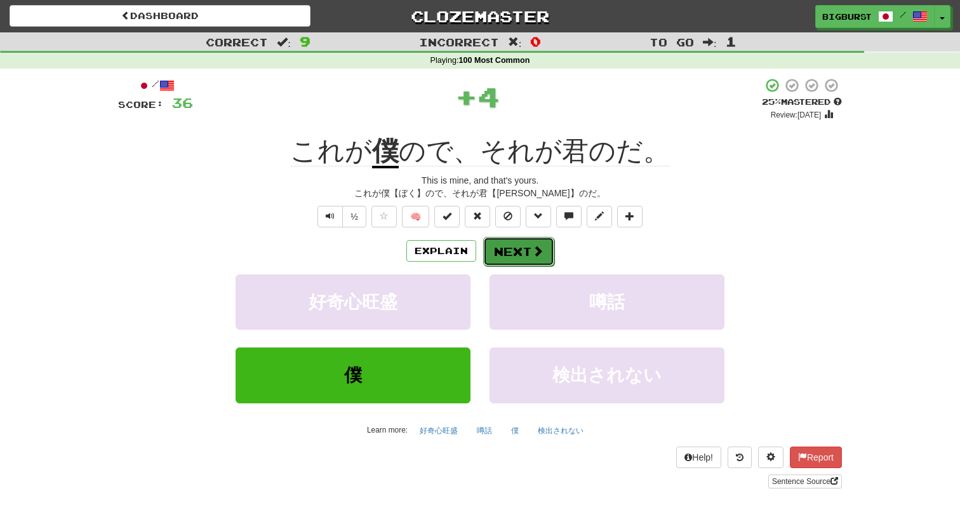
click at [510, 251] on button "Next" at bounding box center [518, 251] width 71 height 29
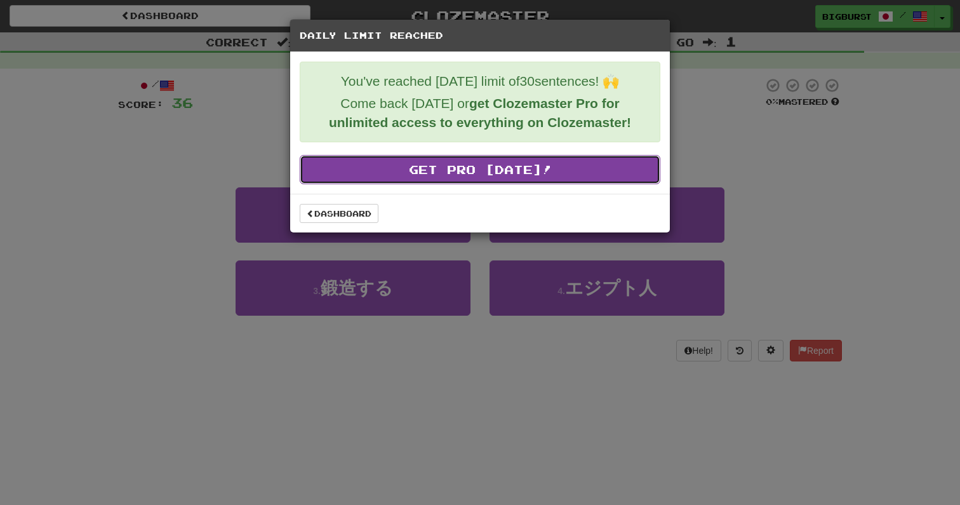
click at [466, 177] on link "Get Pro Today!" at bounding box center [480, 169] width 361 height 29
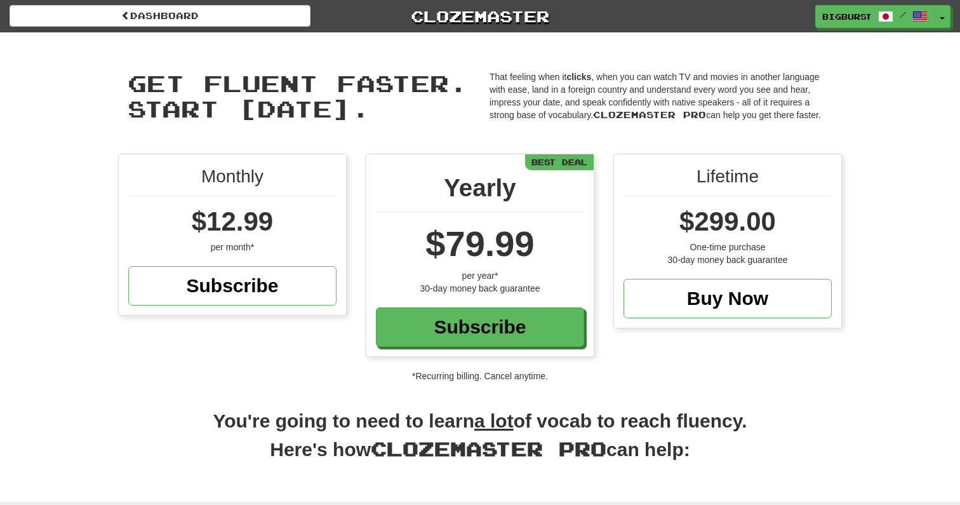
click at [643, 85] on p "That feeling when it clicks , when you can watch TV and movies in another langu…" at bounding box center [661, 95] width 343 height 51
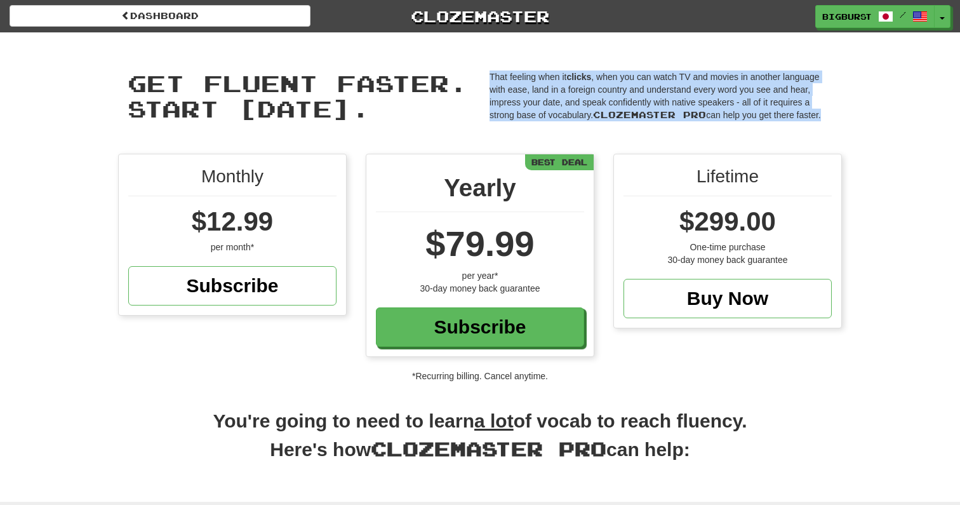
click at [643, 85] on p "That feeling when it clicks , when you can watch TV and movies in another langu…" at bounding box center [661, 95] width 343 height 51
click at [643, 90] on p "That feeling when it clicks , when you can watch TV and movies in another langu…" at bounding box center [661, 95] width 343 height 51
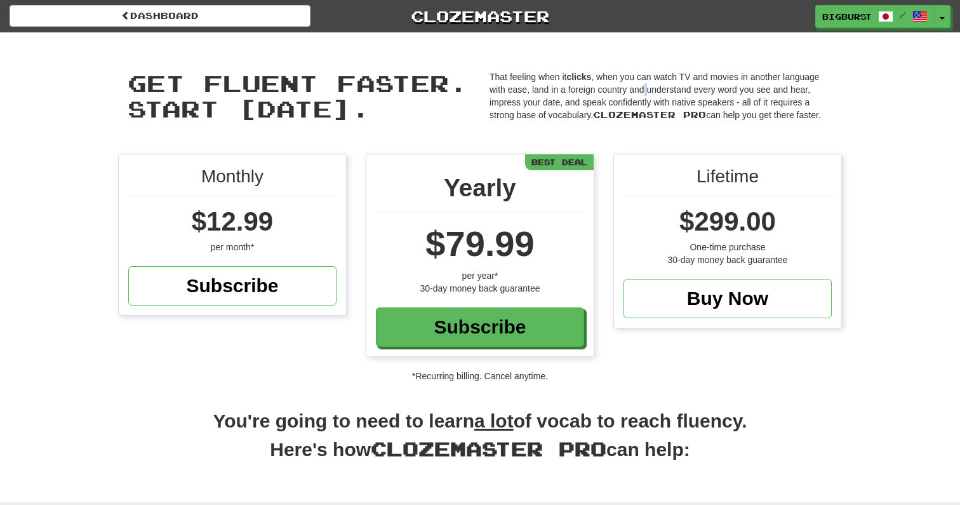
click at [643, 90] on p "That feeling when it clicks , when you can watch TV and movies in another langu…" at bounding box center [661, 95] width 343 height 51
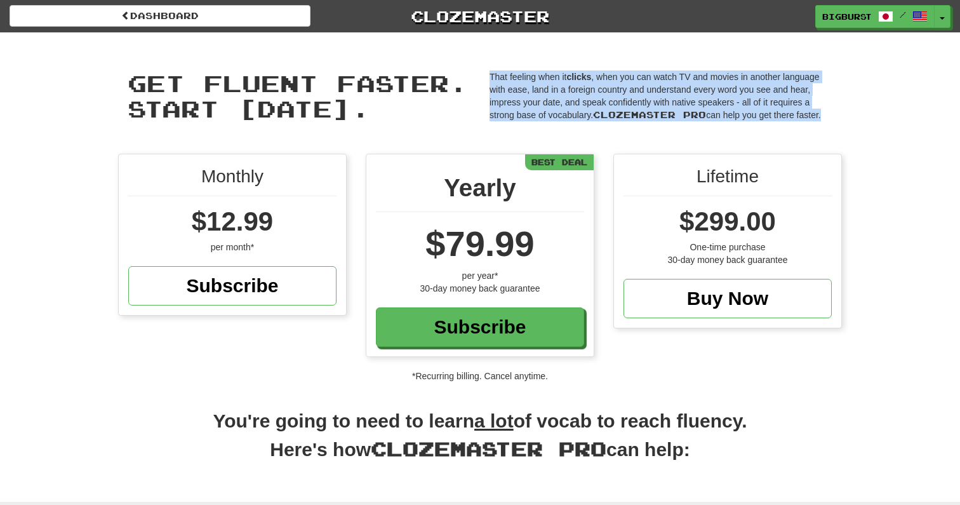
click at [643, 90] on p "That feeling when it clicks , when you can watch TV and movies in another langu…" at bounding box center [661, 95] width 343 height 51
click at [662, 90] on p "That feeling when it clicks , when you can watch TV and movies in another langu…" at bounding box center [661, 95] width 343 height 51
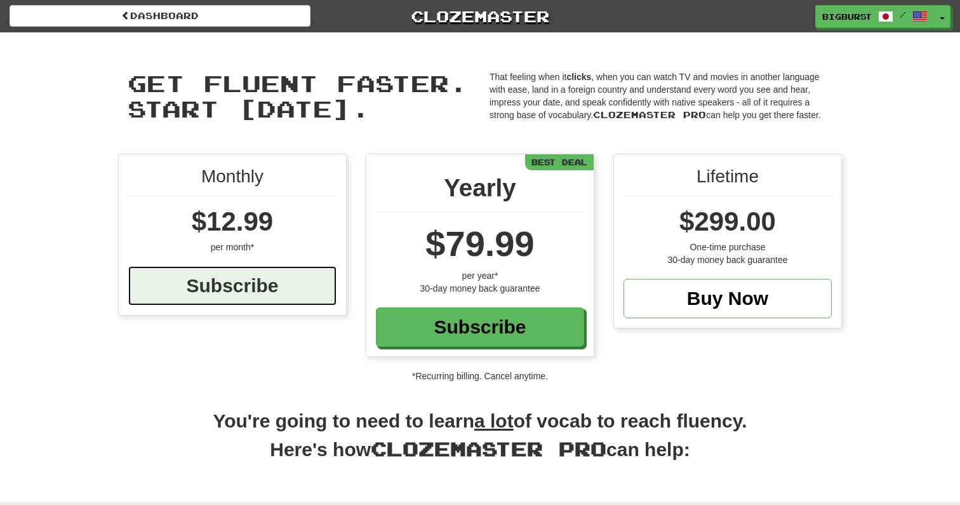
click at [293, 280] on div "Subscribe" at bounding box center [232, 285] width 208 height 39
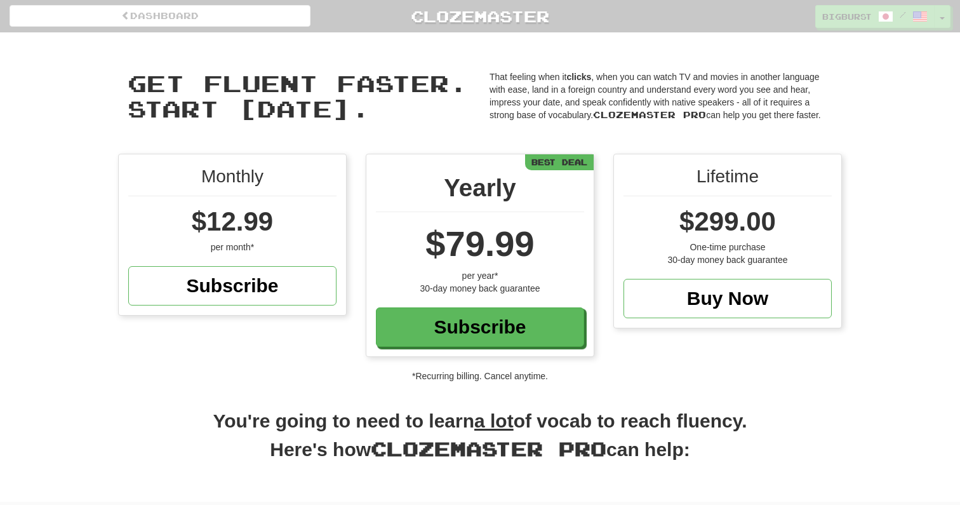
click at [496, 67] on div "Get fluent faster. Start today. Get fluent faster. Start today. That feeling wh…" at bounding box center [480, 92] width 743 height 121
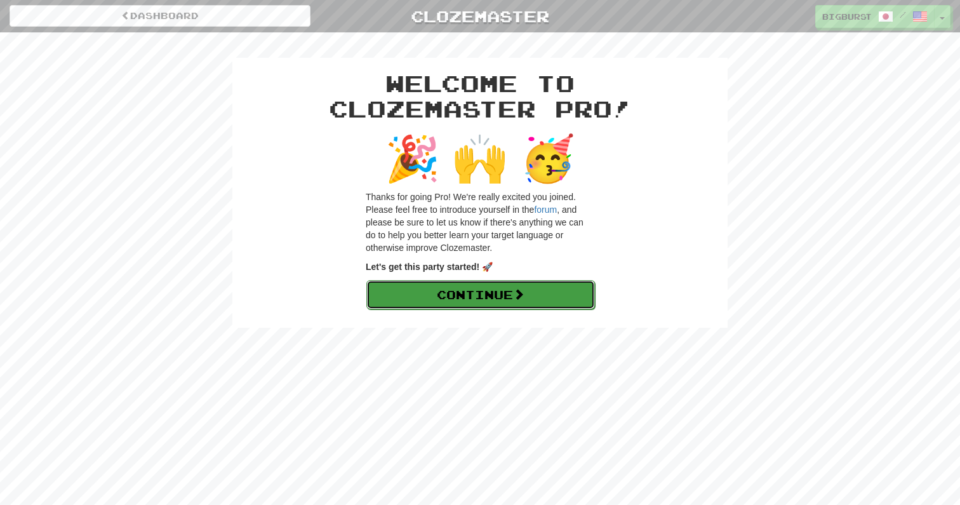
click at [517, 291] on span at bounding box center [518, 293] width 11 height 11
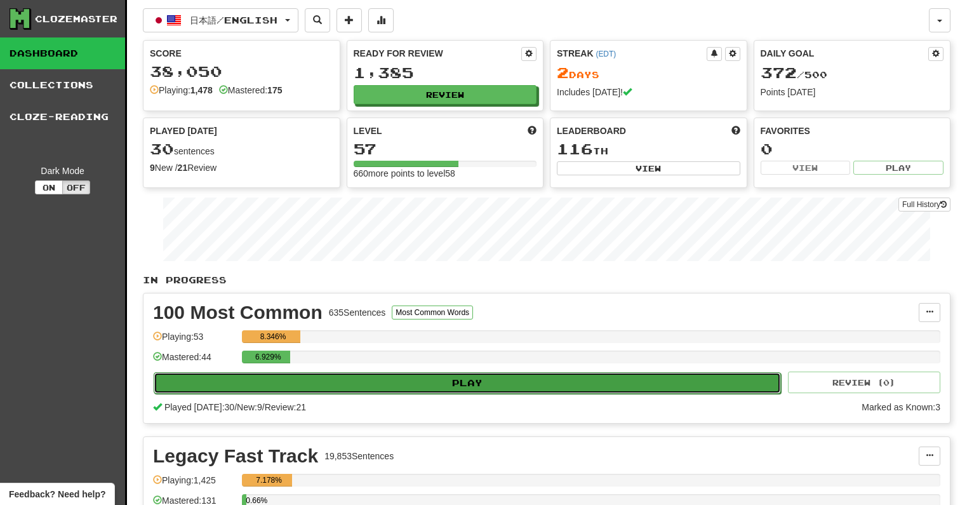
click at [492, 390] on button "Play" at bounding box center [467, 383] width 627 height 22
select select "**"
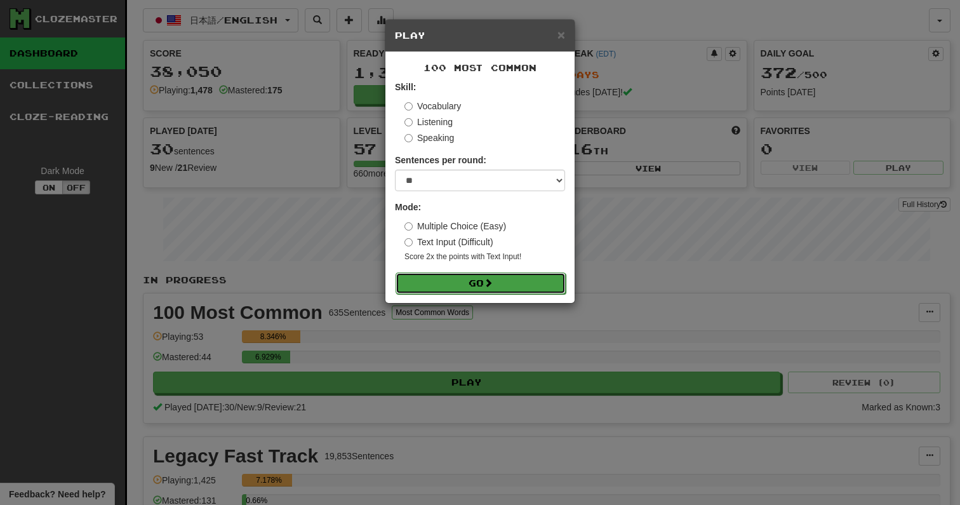
click at [490, 288] on button "Go" at bounding box center [481, 283] width 170 height 22
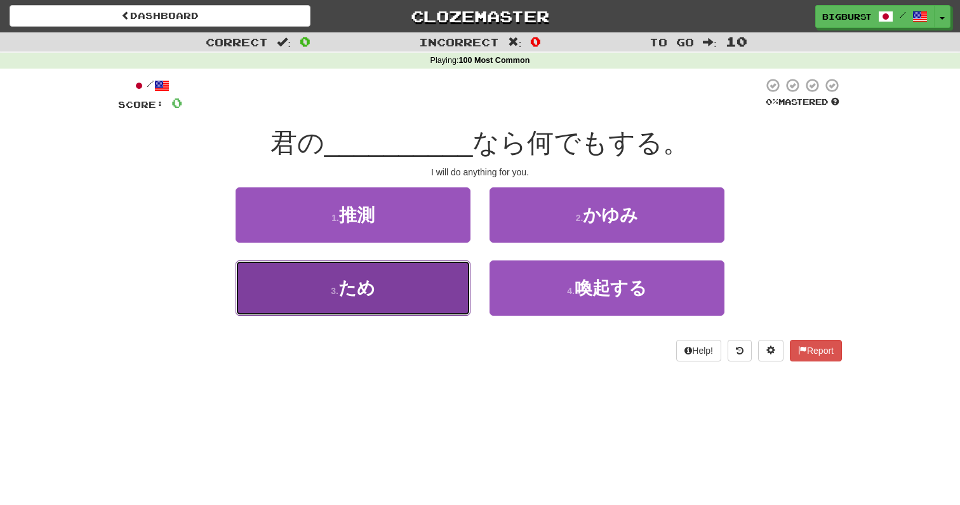
click at [443, 304] on button "3 . ため" at bounding box center [353, 287] width 235 height 55
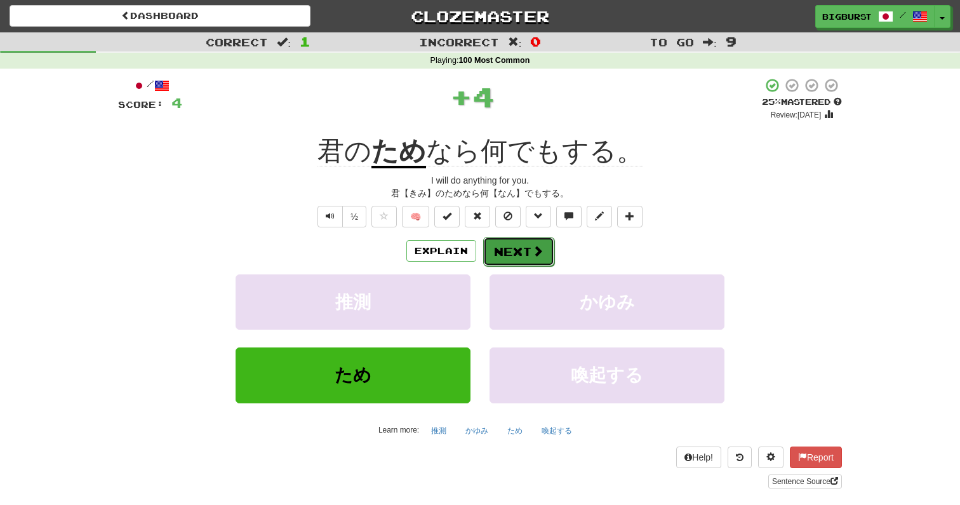
click at [523, 253] on button "Next" at bounding box center [518, 251] width 71 height 29
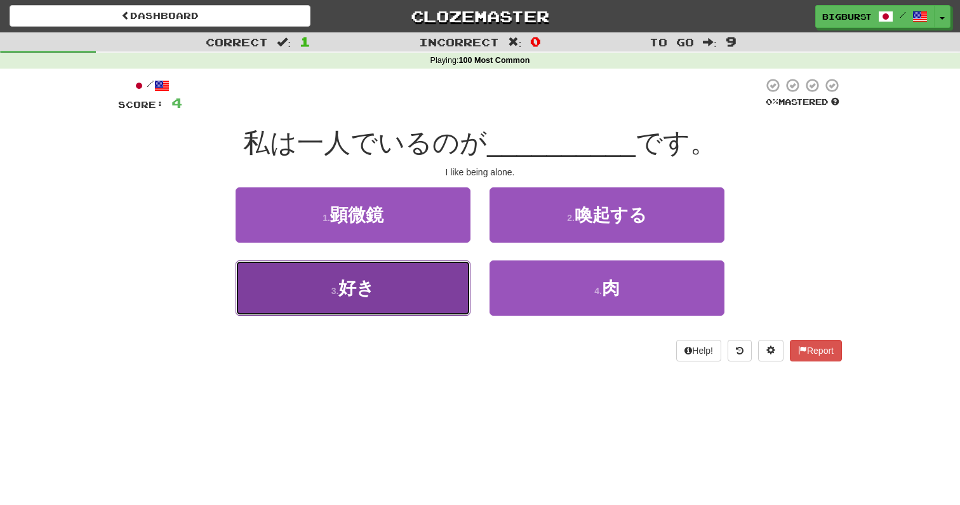
click at [427, 285] on button "3 . 好き" at bounding box center [353, 287] width 235 height 55
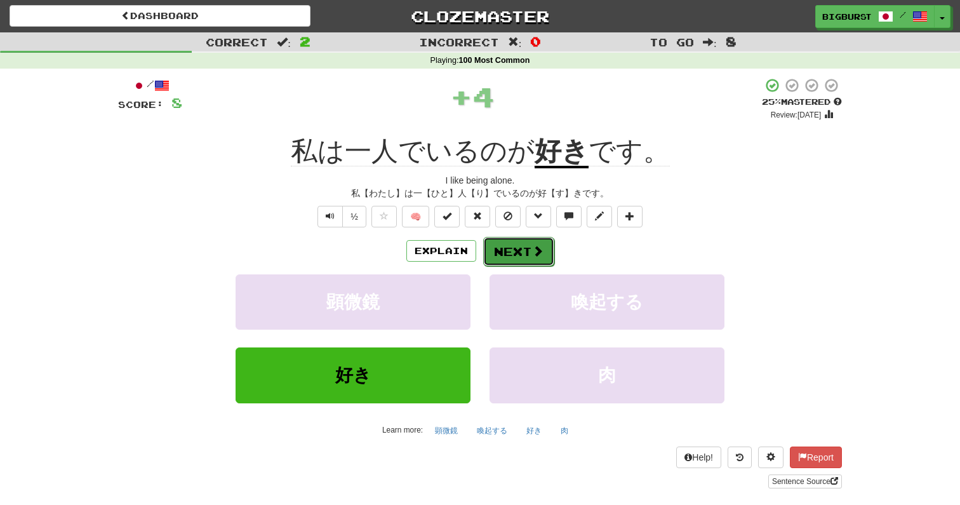
click at [523, 248] on button "Next" at bounding box center [518, 251] width 71 height 29
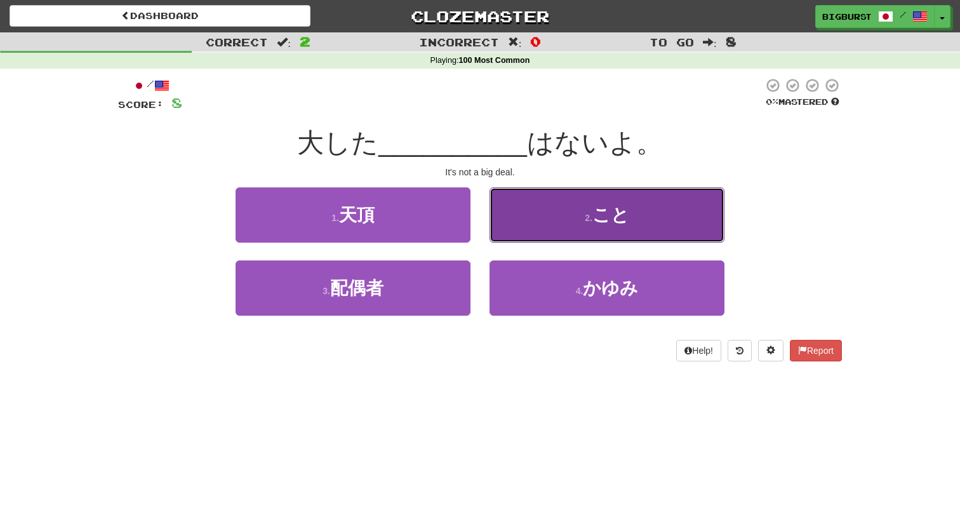
click at [612, 224] on span "こと" at bounding box center [611, 215] width 37 height 20
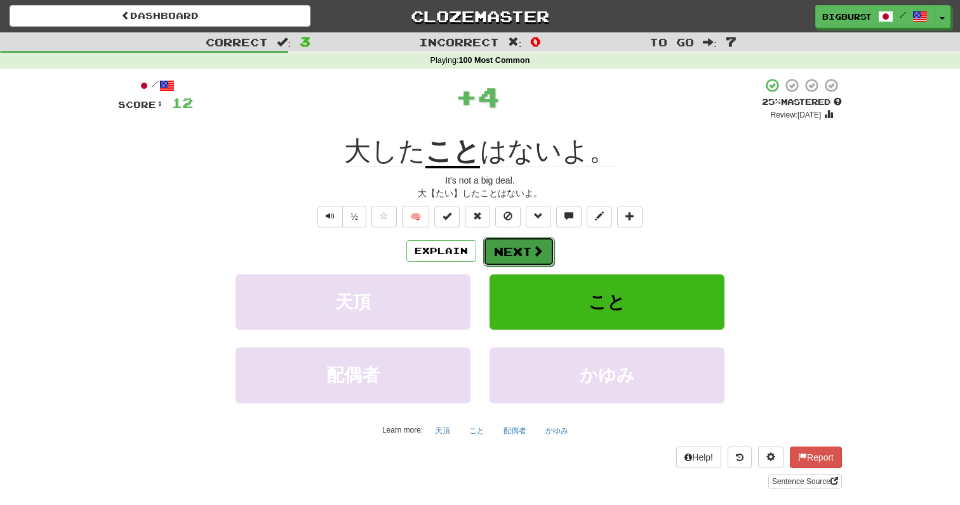
click at [526, 245] on button "Next" at bounding box center [518, 251] width 71 height 29
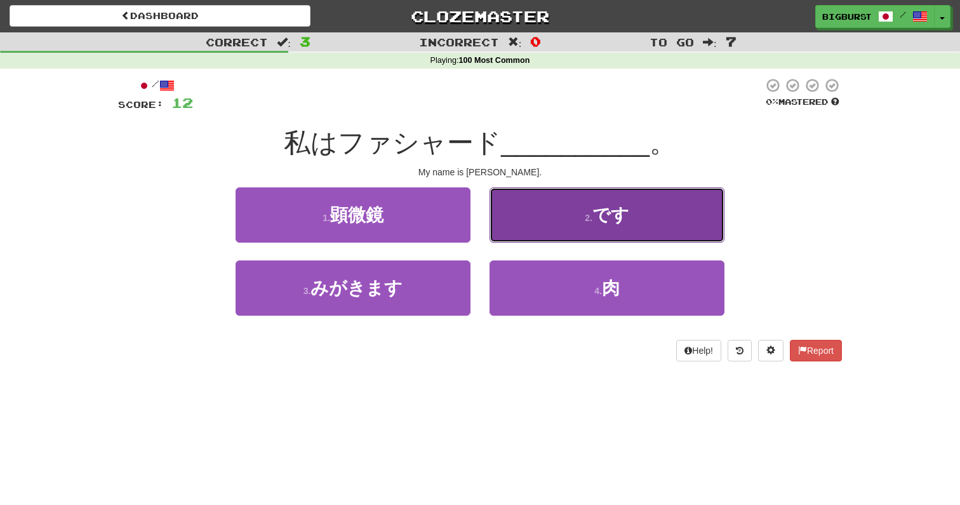
click at [523, 228] on button "2 . です" at bounding box center [607, 214] width 235 height 55
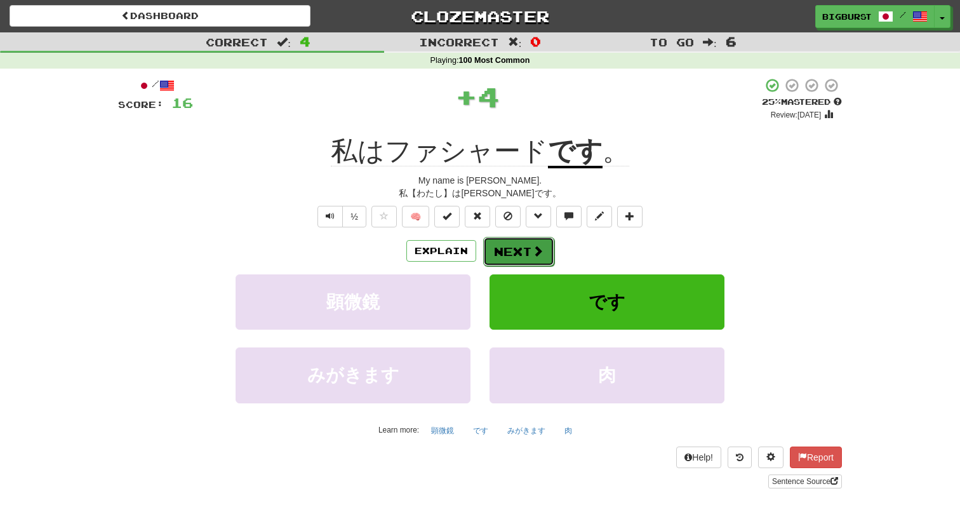
click at [532, 252] on span at bounding box center [537, 250] width 11 height 11
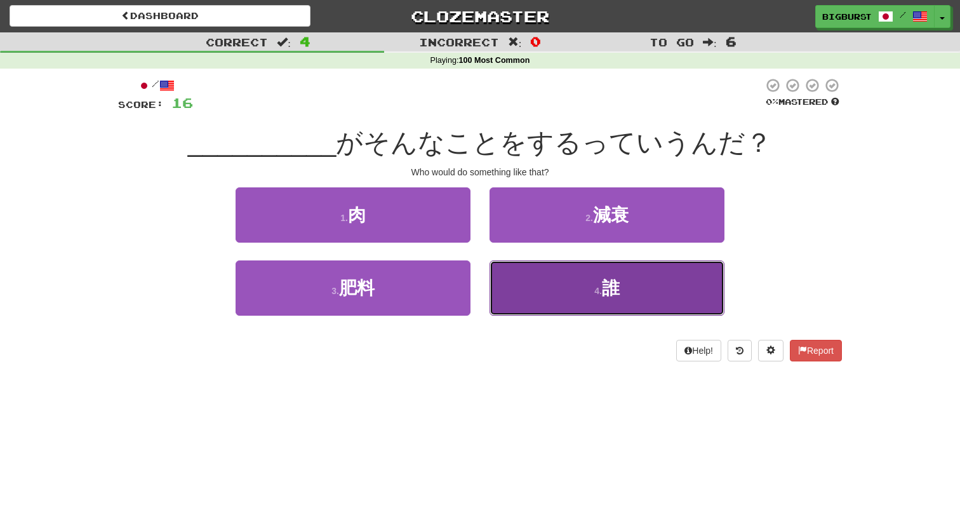
click at [582, 297] on button "4 . 誰" at bounding box center [607, 287] width 235 height 55
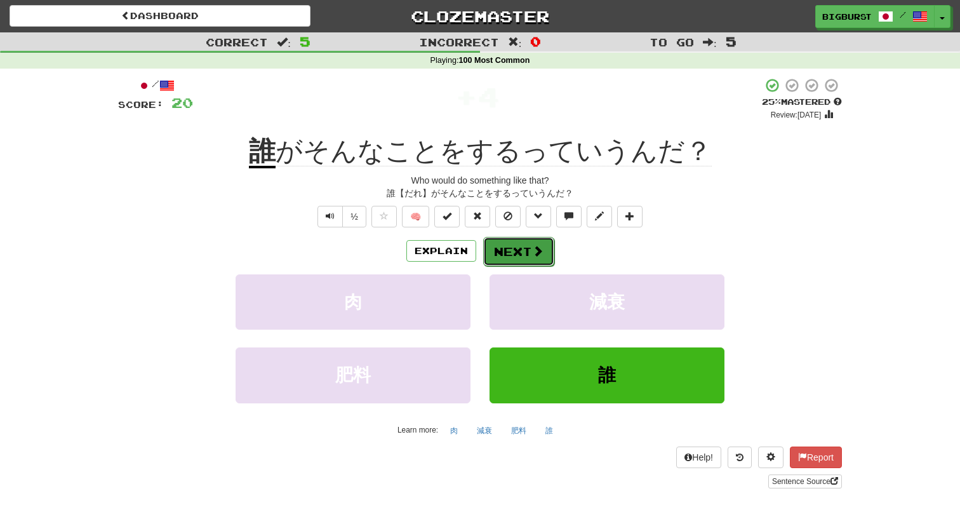
click at [524, 252] on button "Next" at bounding box center [518, 251] width 71 height 29
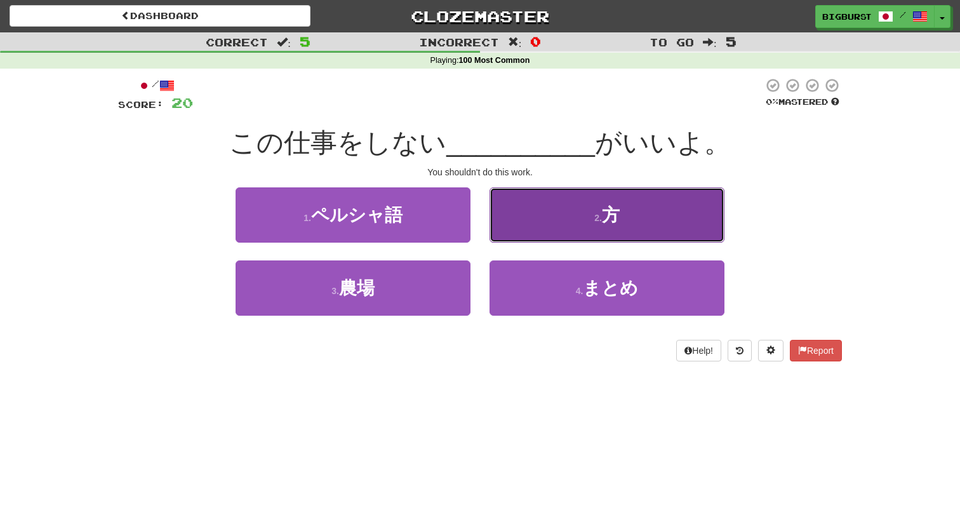
click at [563, 231] on button "2 . 方" at bounding box center [607, 214] width 235 height 55
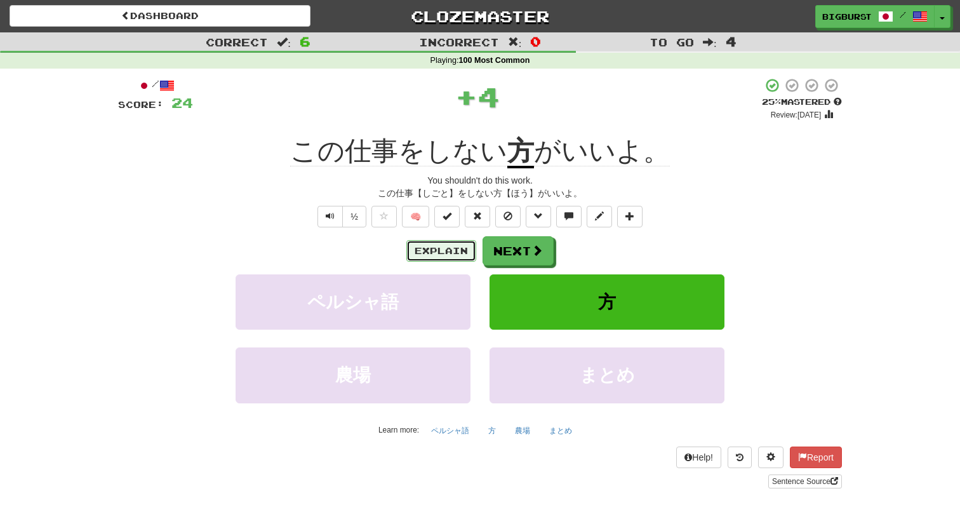
click at [474, 253] on button "Explain" at bounding box center [441, 251] width 70 height 22
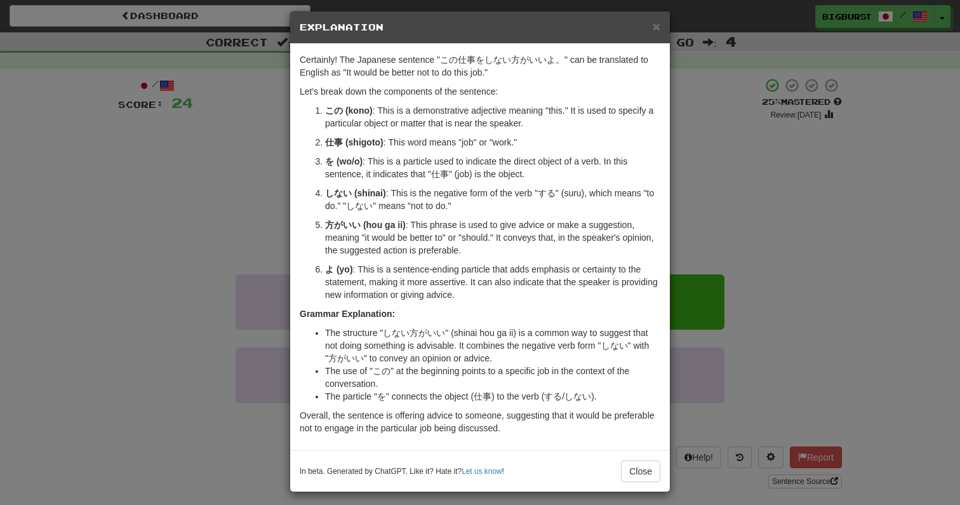
scroll to position [15, 0]
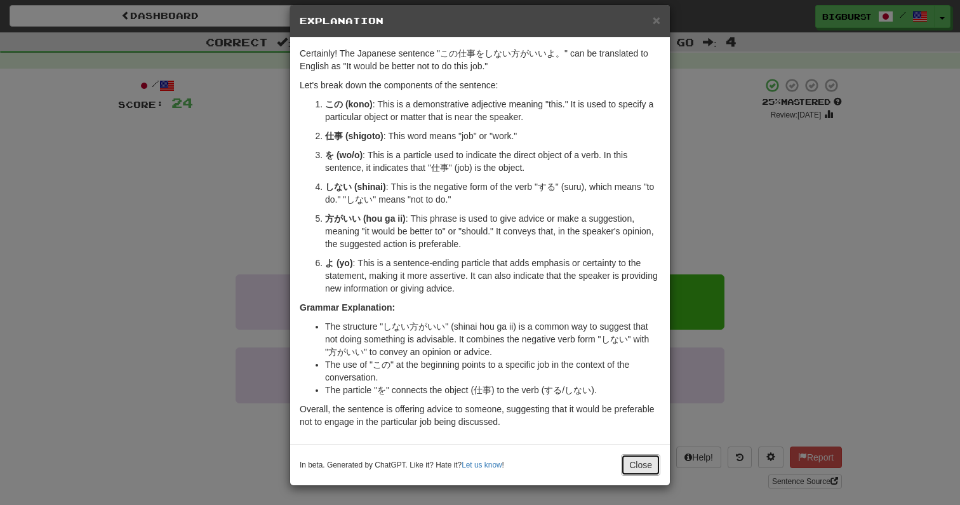
click at [646, 459] on button "Close" at bounding box center [640, 465] width 39 height 22
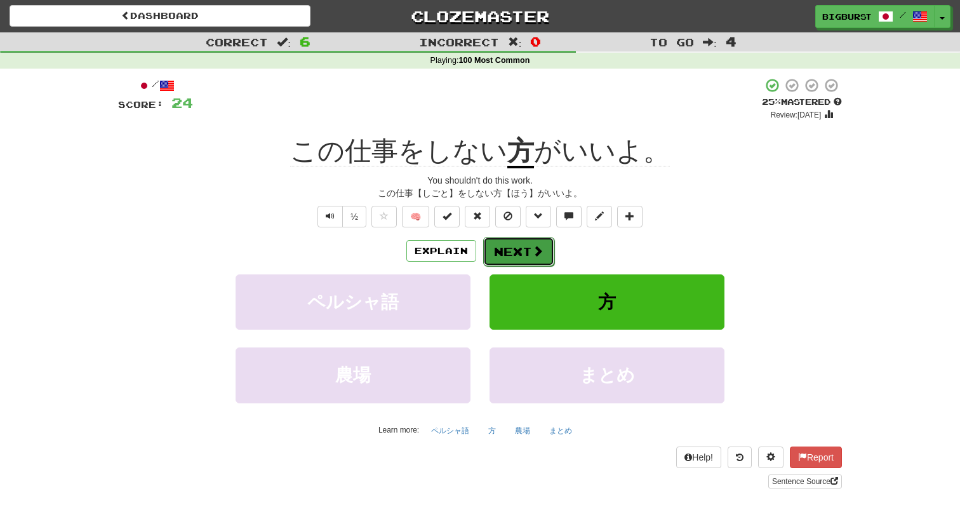
click at [535, 257] on span at bounding box center [537, 250] width 11 height 11
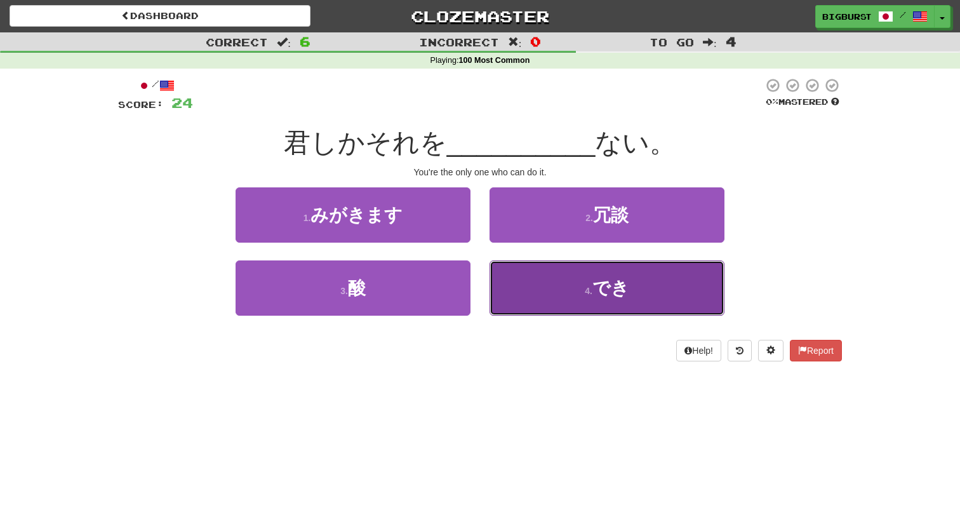
click at [548, 295] on button "4 . でき" at bounding box center [607, 287] width 235 height 55
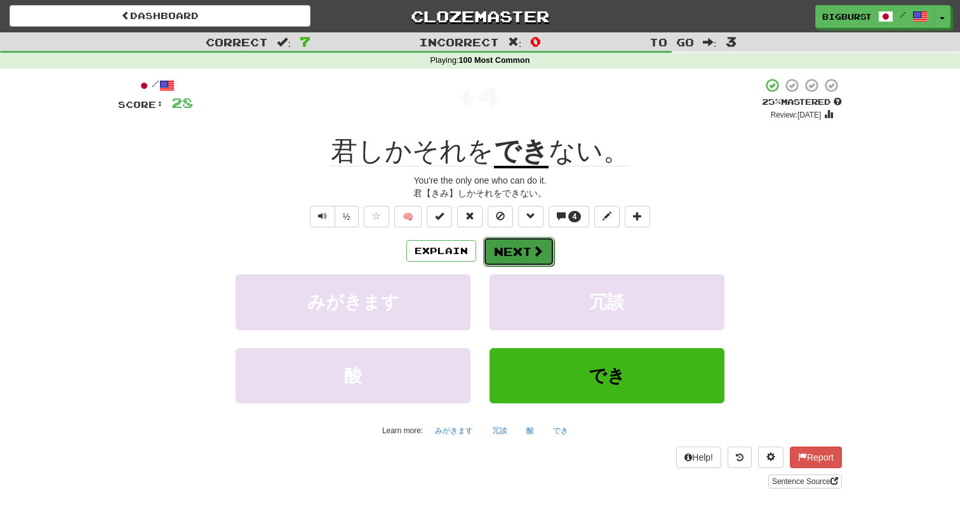
click at [529, 249] on button "Next" at bounding box center [518, 251] width 71 height 29
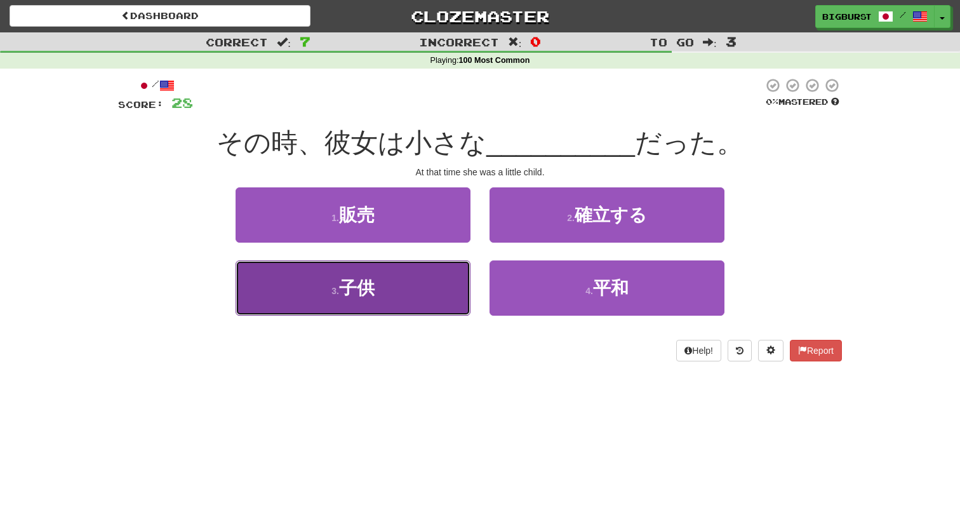
click at [433, 286] on button "3 . 子供" at bounding box center [353, 287] width 235 height 55
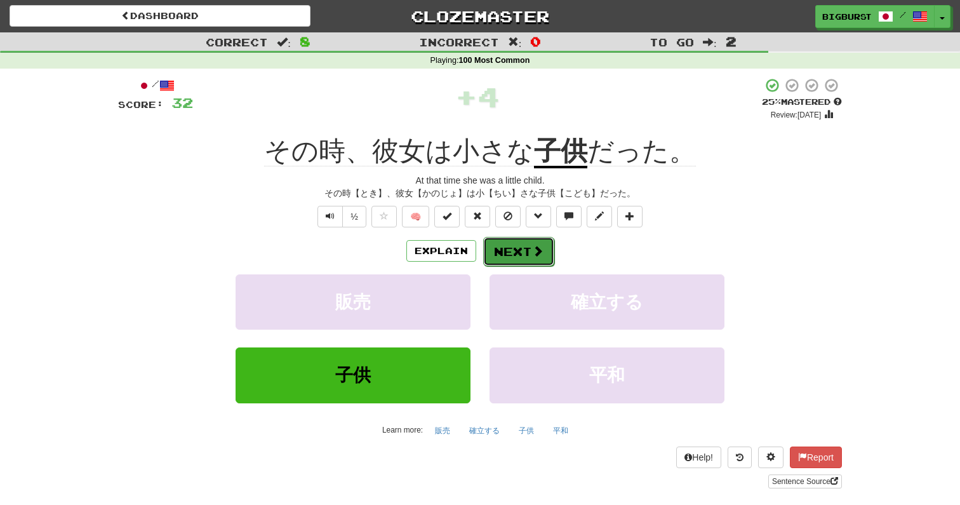
click at [525, 250] on button "Next" at bounding box center [518, 251] width 71 height 29
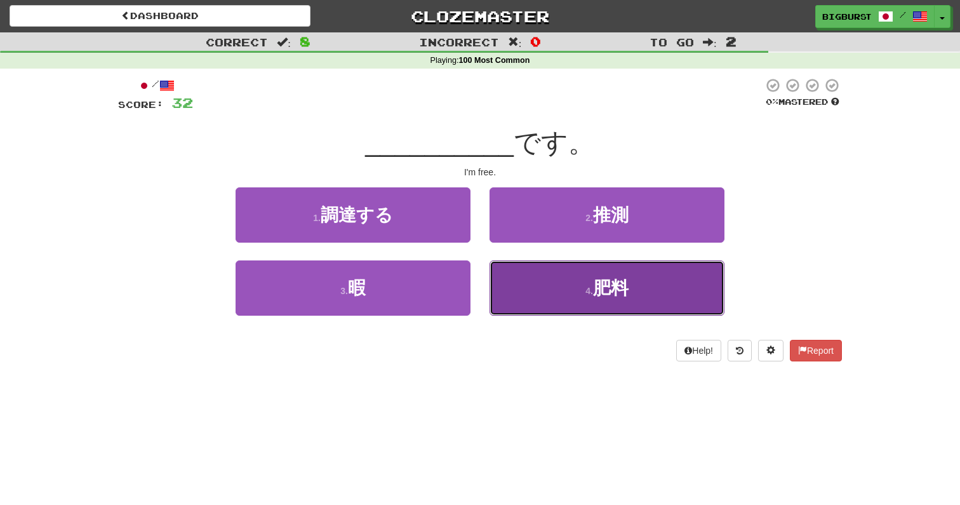
click at [561, 293] on button "4 . 肥料" at bounding box center [607, 287] width 235 height 55
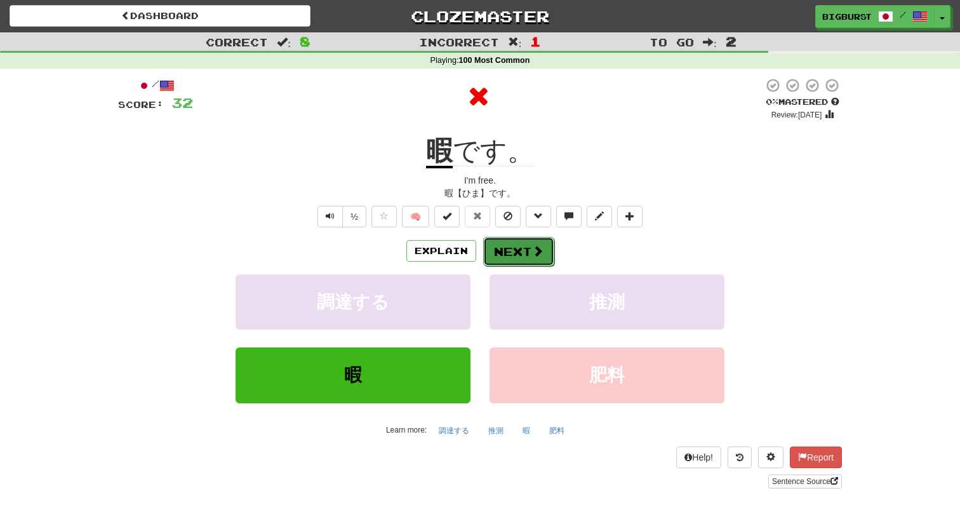
click at [533, 249] on span at bounding box center [537, 250] width 11 height 11
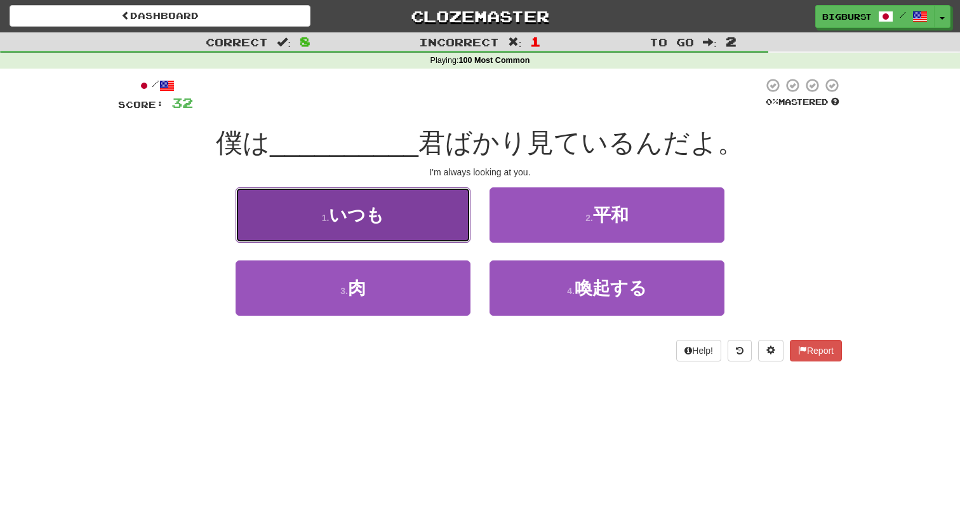
click at [438, 222] on button "1 . いつも" at bounding box center [353, 214] width 235 height 55
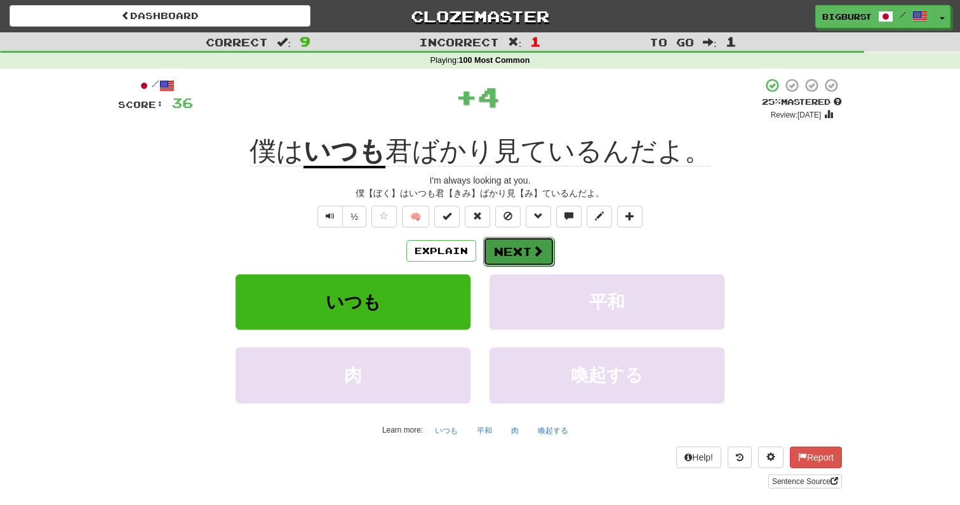
click at [533, 253] on span at bounding box center [537, 250] width 11 height 11
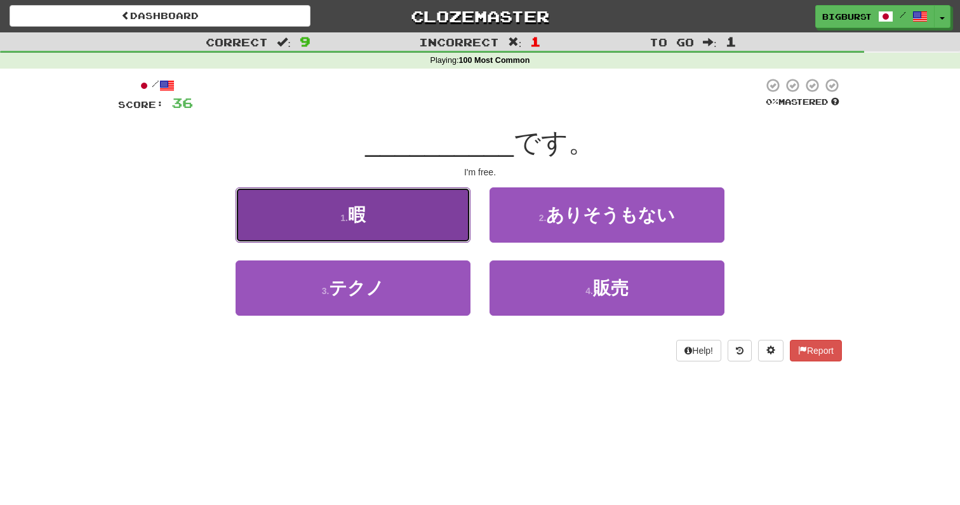
click at [442, 233] on button "1 . 暇" at bounding box center [353, 214] width 235 height 55
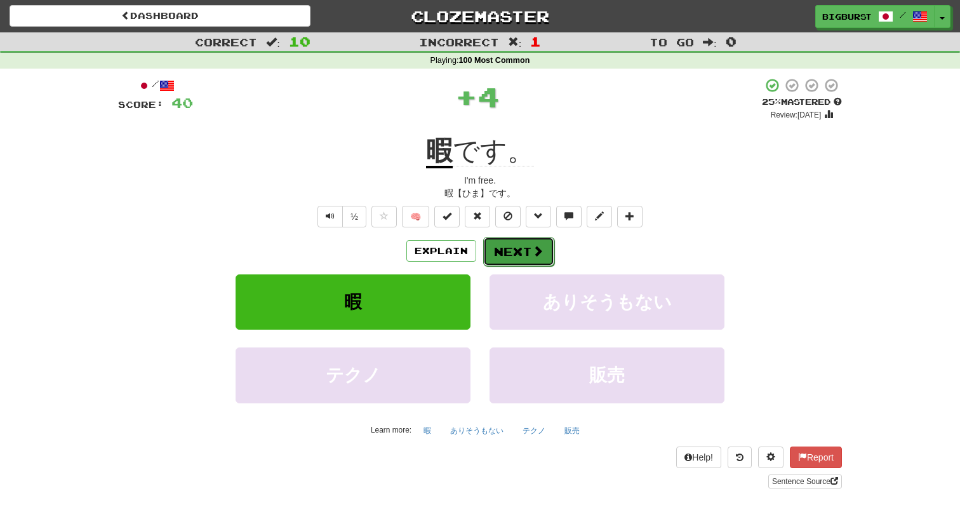
click at [537, 255] on span at bounding box center [537, 250] width 11 height 11
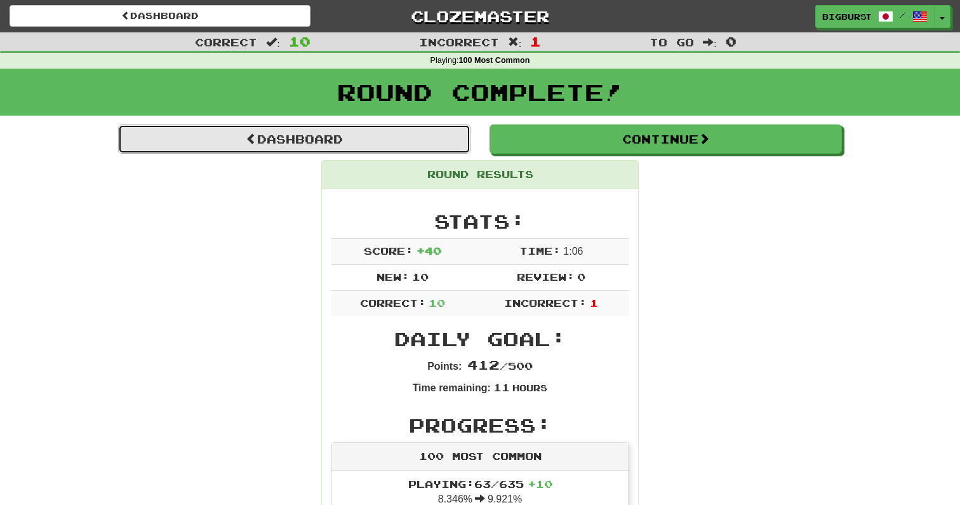
click at [443, 143] on link "Dashboard" at bounding box center [294, 138] width 352 height 29
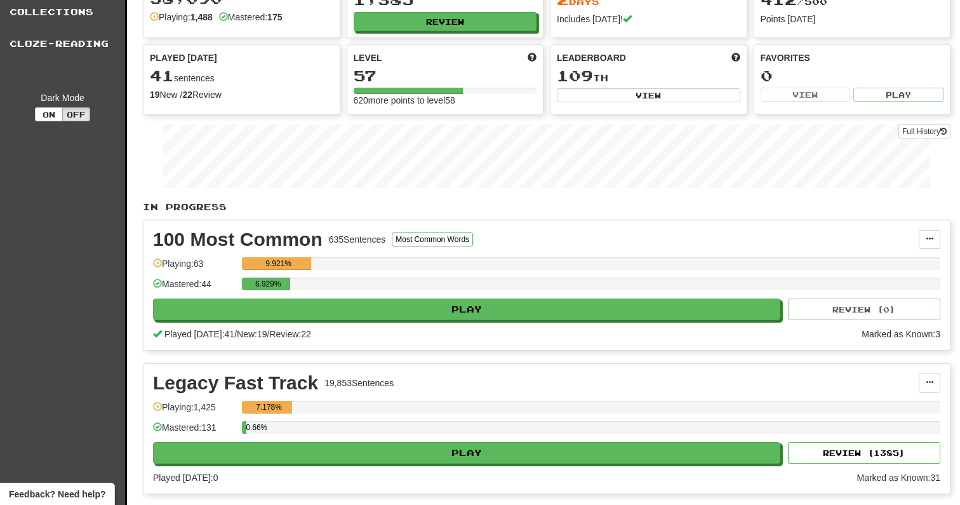
scroll to position [77, 0]
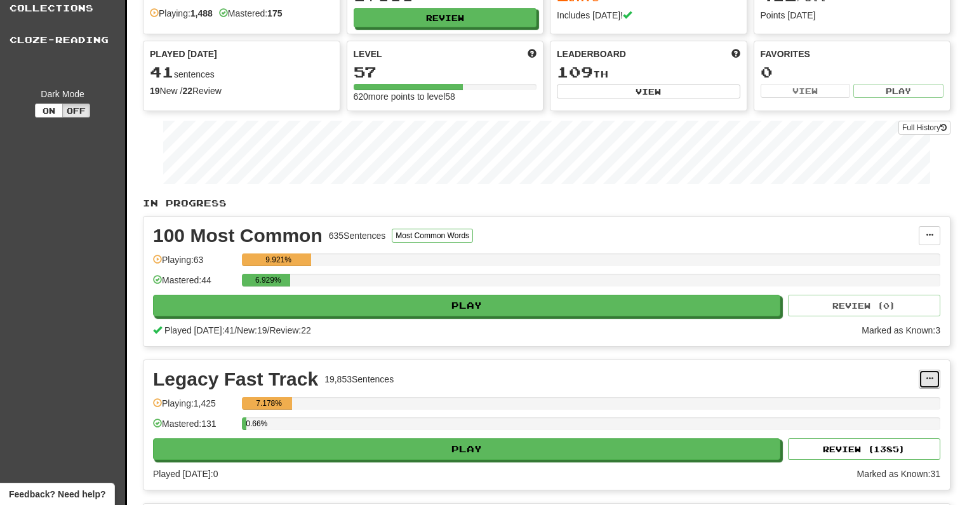
click at [929, 379] on span at bounding box center [930, 379] width 8 height 8
click at [901, 426] on span "Unpin from Dashboard" at bounding box center [883, 431] width 90 height 10
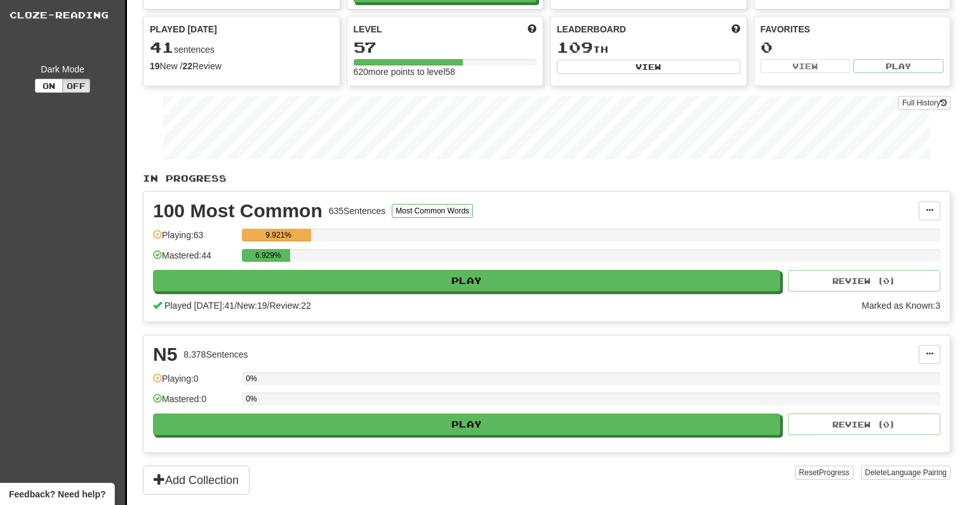
scroll to position [0, 0]
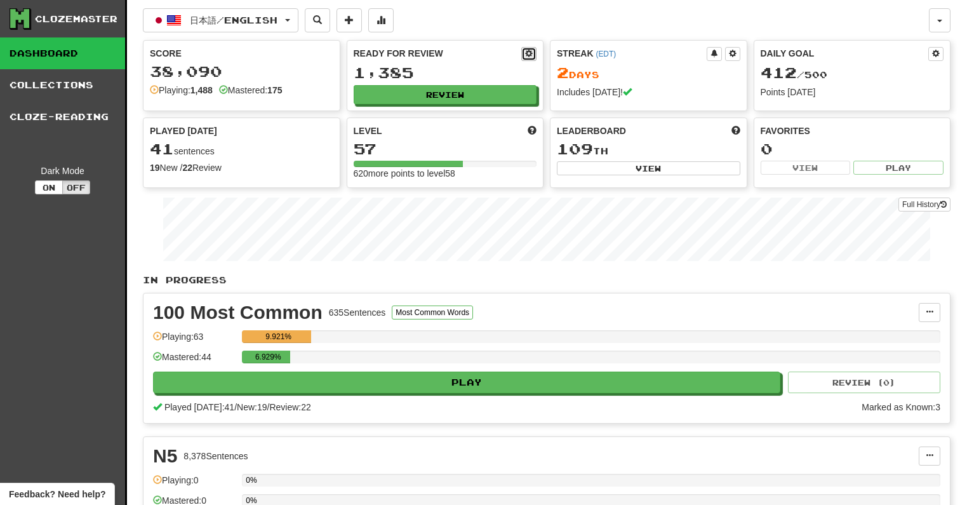
click at [523, 53] on button at bounding box center [528, 54] width 15 height 14
select select "*"
select select "**"
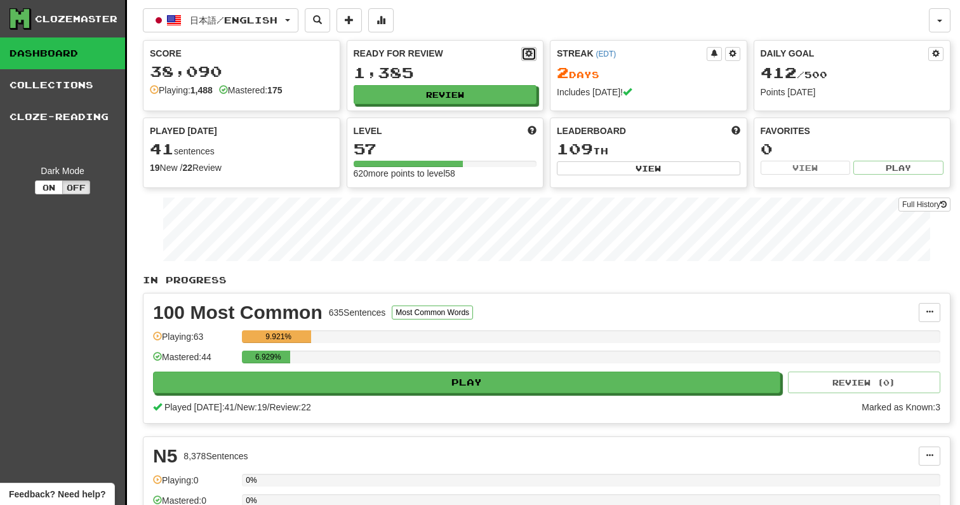
select select "***"
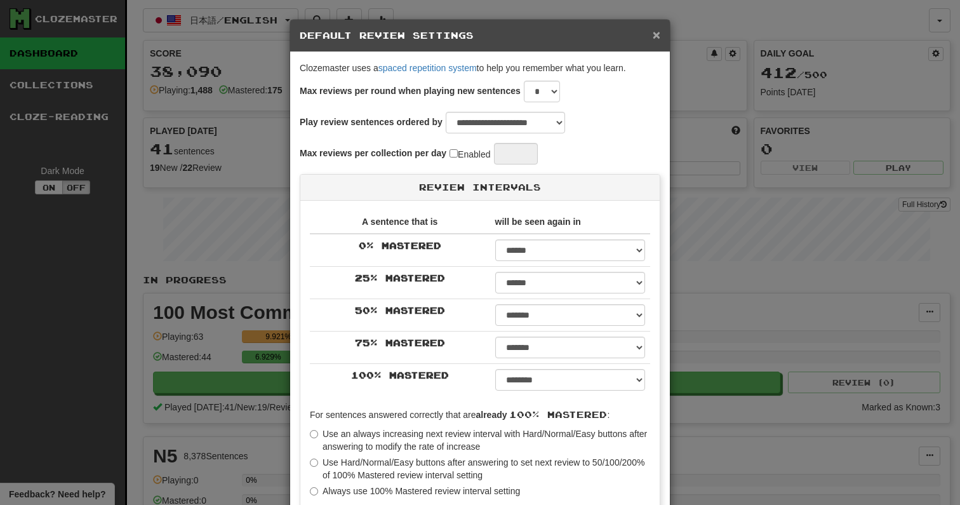
click at [655, 36] on span "×" at bounding box center [657, 34] width 8 height 15
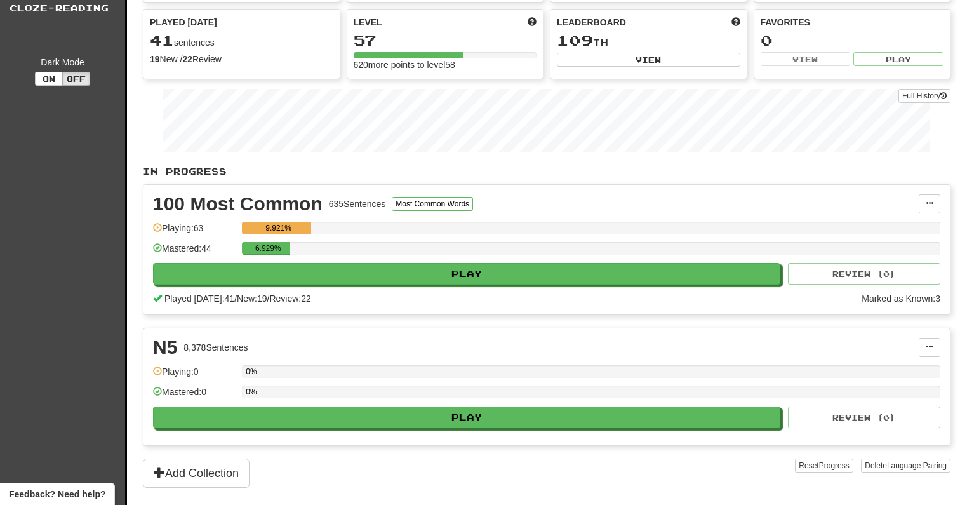
scroll to position [102, 0]
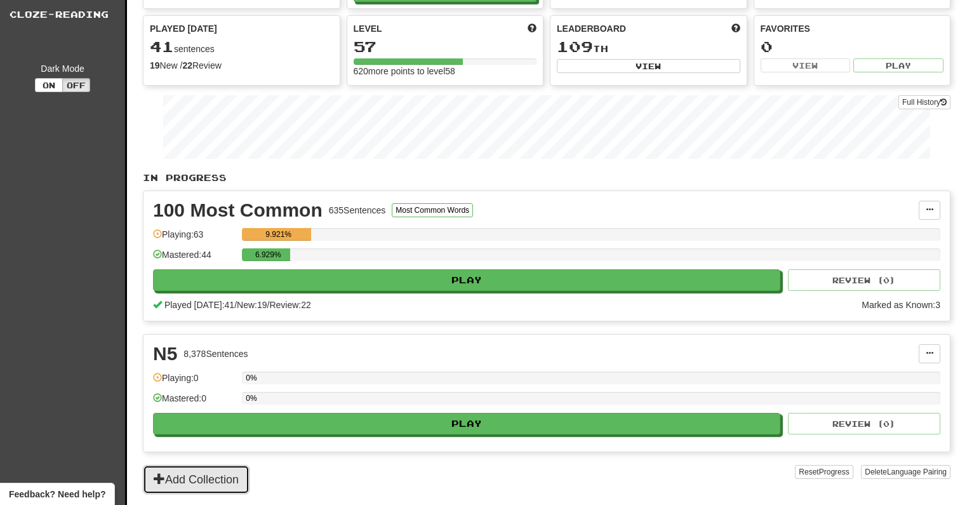
click at [217, 484] on button "Add Collection" at bounding box center [196, 479] width 107 height 29
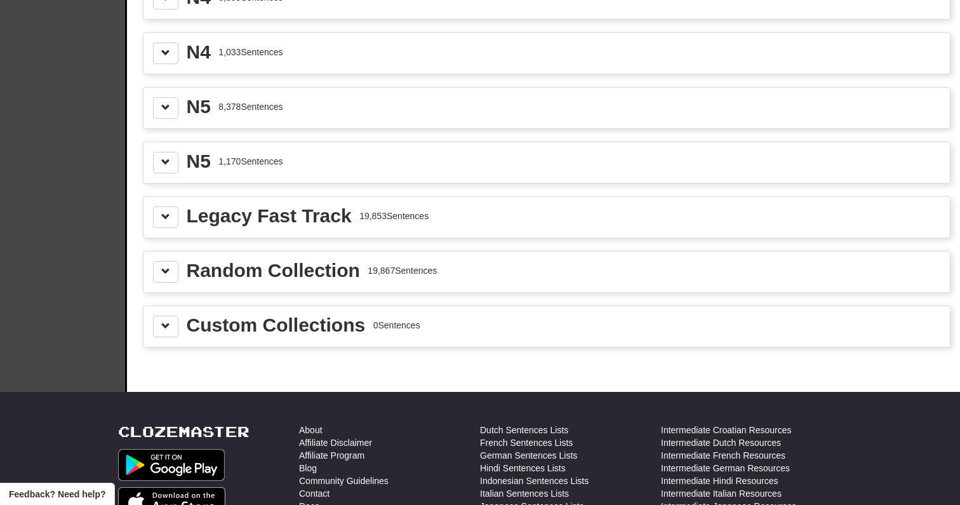
scroll to position [1953, 0]
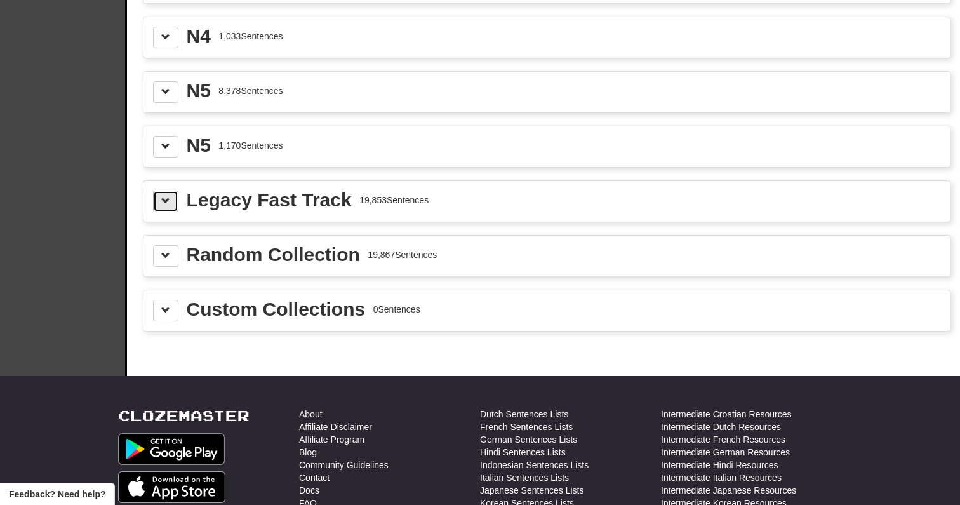
click at [157, 195] on button at bounding box center [165, 202] width 25 height 22
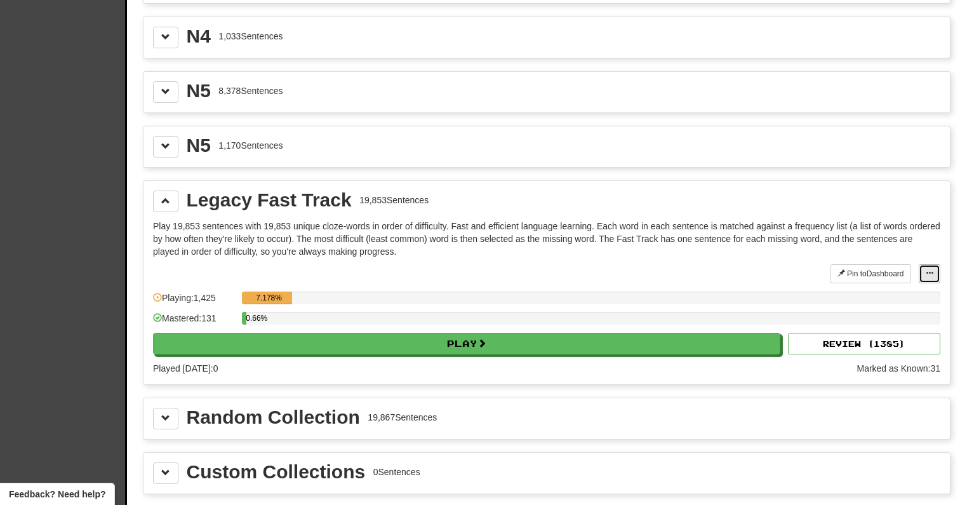
click at [930, 272] on span at bounding box center [930, 273] width 8 height 8
click at [928, 275] on span at bounding box center [930, 273] width 8 height 8
click at [859, 271] on button "Pin to Dashboard" at bounding box center [871, 273] width 81 height 19
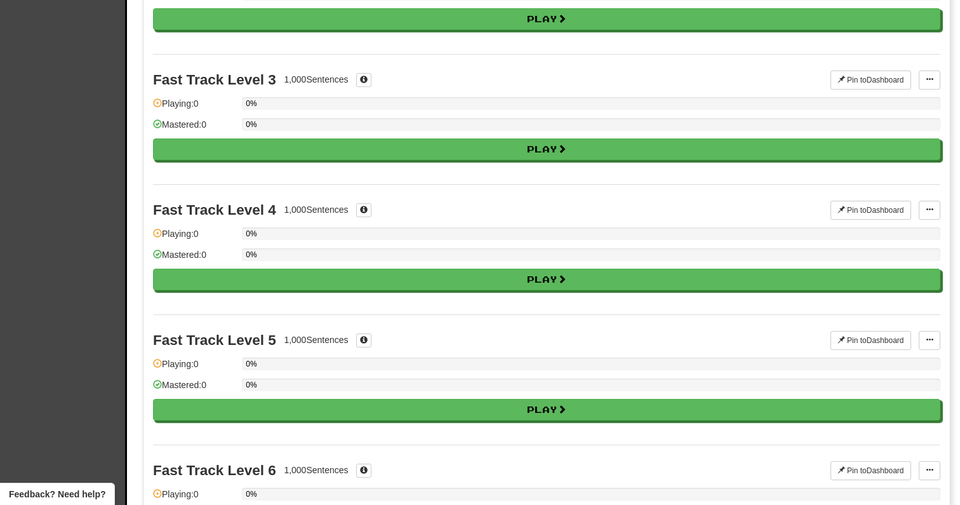
scroll to position [0, 0]
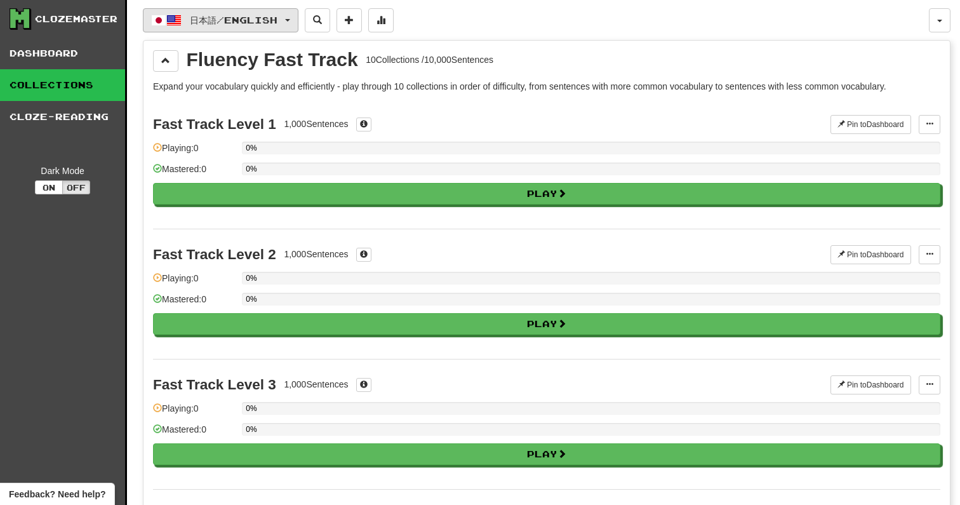
click at [232, 20] on span "日本語 / English" at bounding box center [234, 20] width 88 height 11
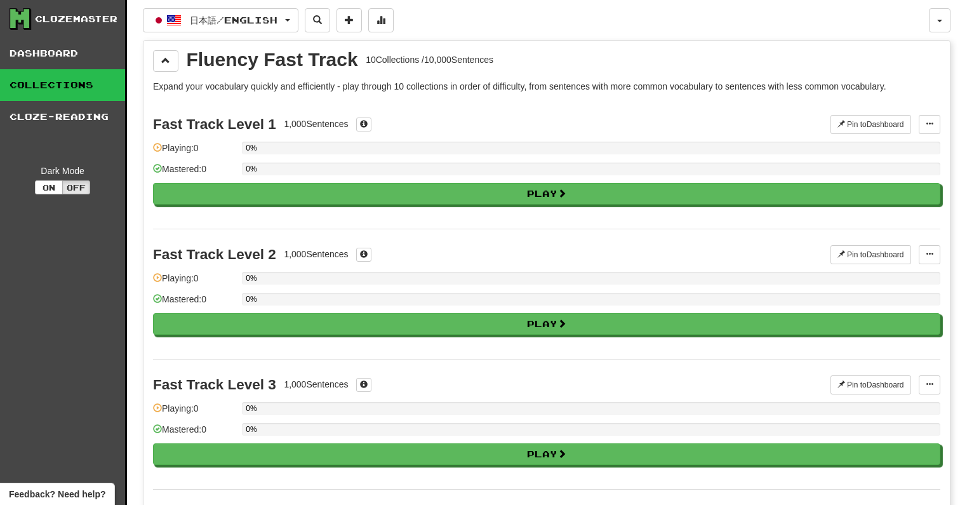
click at [64, 11] on div "Clozemaster" at bounding box center [68, 19] width 116 height 22
click at [64, 23] on div "Clozemaster" at bounding box center [76, 19] width 83 height 13
click at [47, 43] on link "Dashboard" at bounding box center [62, 53] width 125 height 32
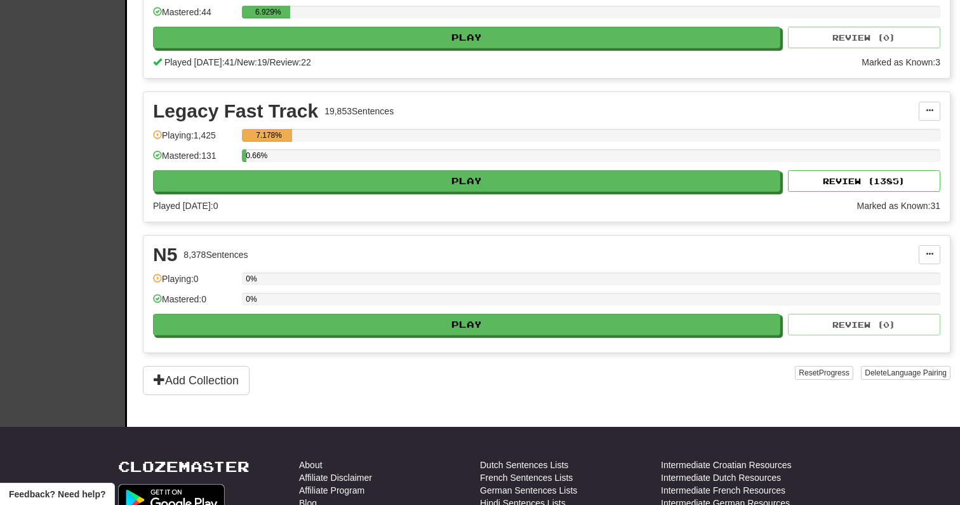
scroll to position [366, 0]
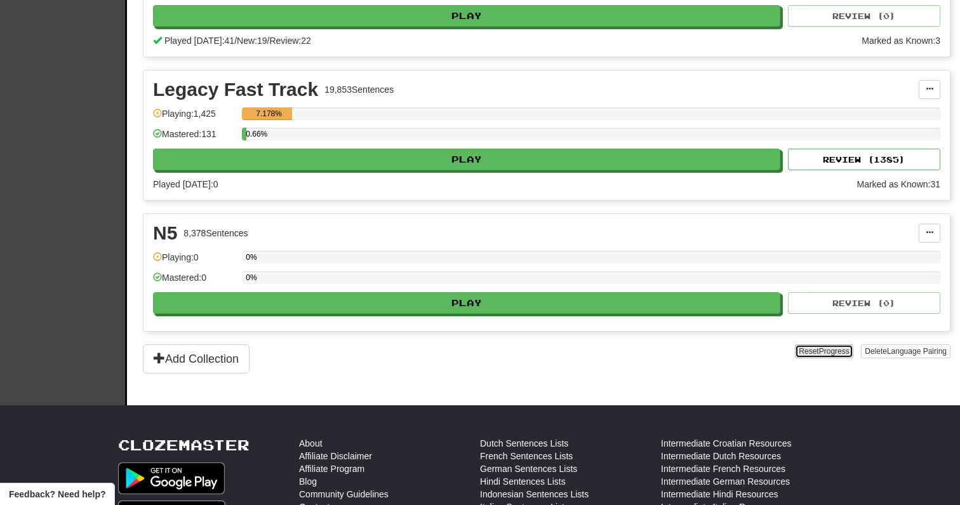
click at [805, 345] on button "Reset Progress" at bounding box center [824, 351] width 58 height 14
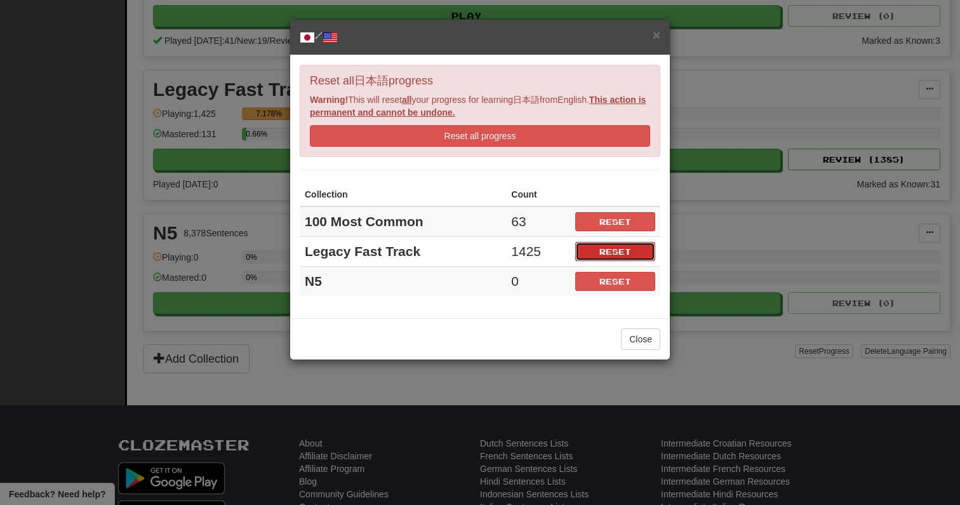
click at [614, 252] on button "Reset" at bounding box center [615, 251] width 80 height 19
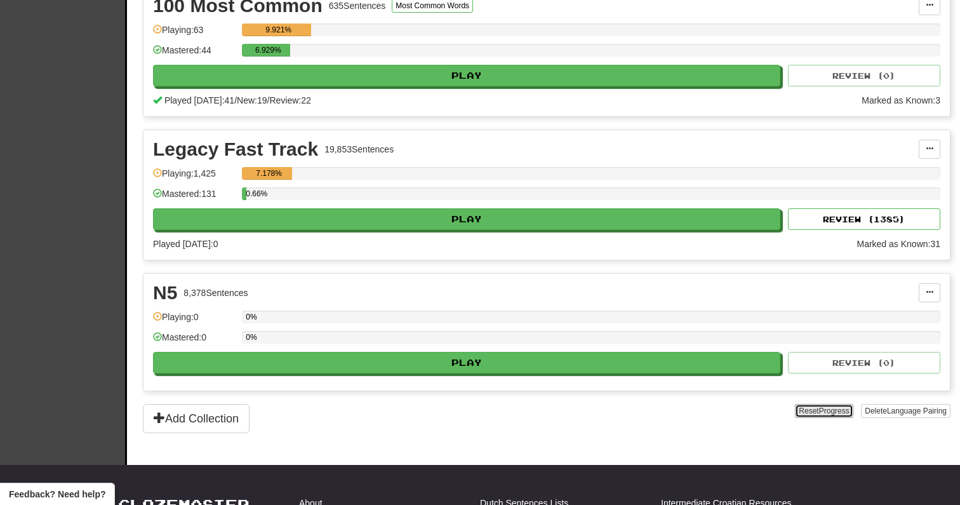
scroll to position [248, 0]
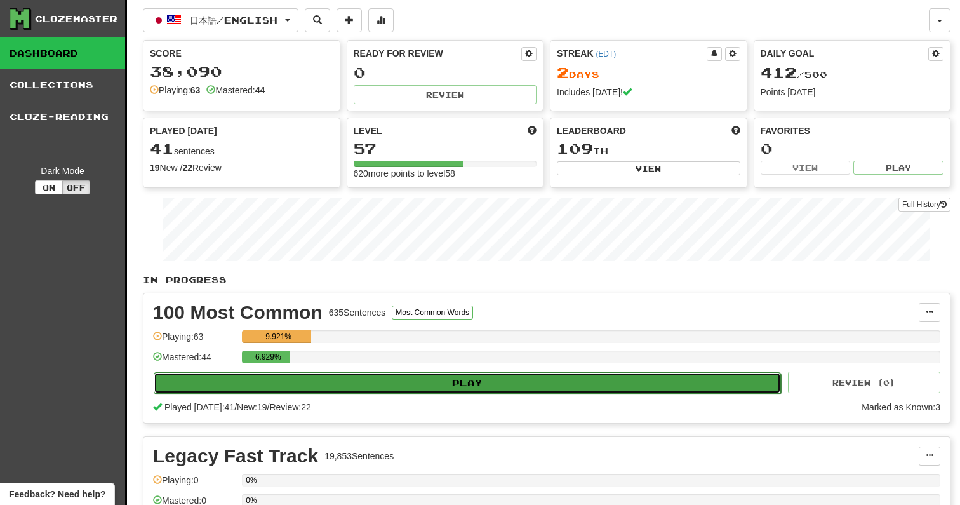
click at [402, 380] on button "Play" at bounding box center [467, 383] width 627 height 22
select select "**"
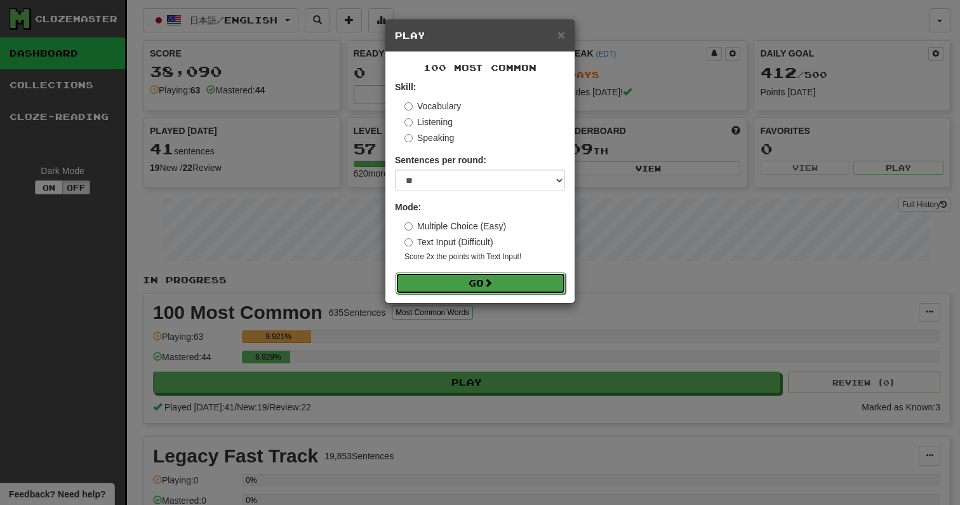
click at [484, 279] on button "Go" at bounding box center [481, 283] width 170 height 22
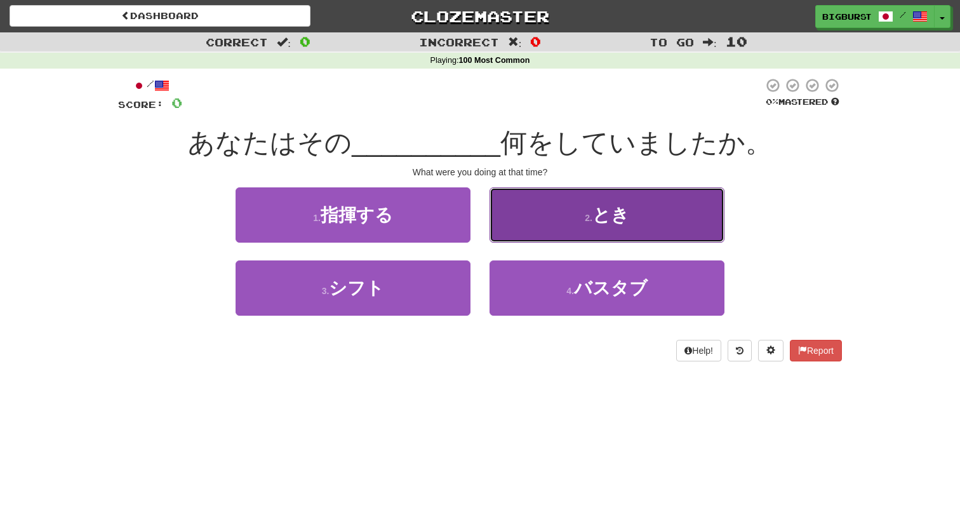
click at [545, 222] on button "2 . とき" at bounding box center [607, 214] width 235 height 55
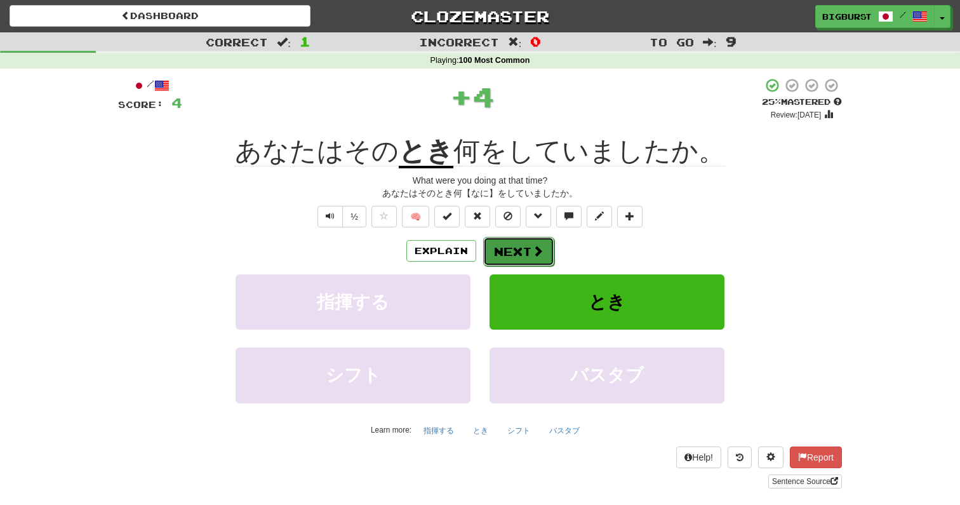
click at [510, 255] on button "Next" at bounding box center [518, 251] width 71 height 29
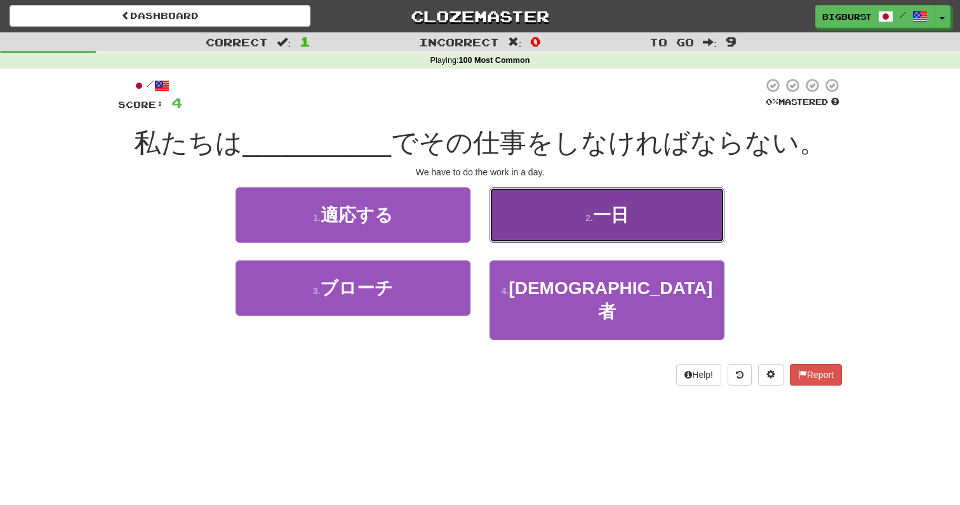
click at [539, 229] on button "2 . 一日" at bounding box center [607, 214] width 235 height 55
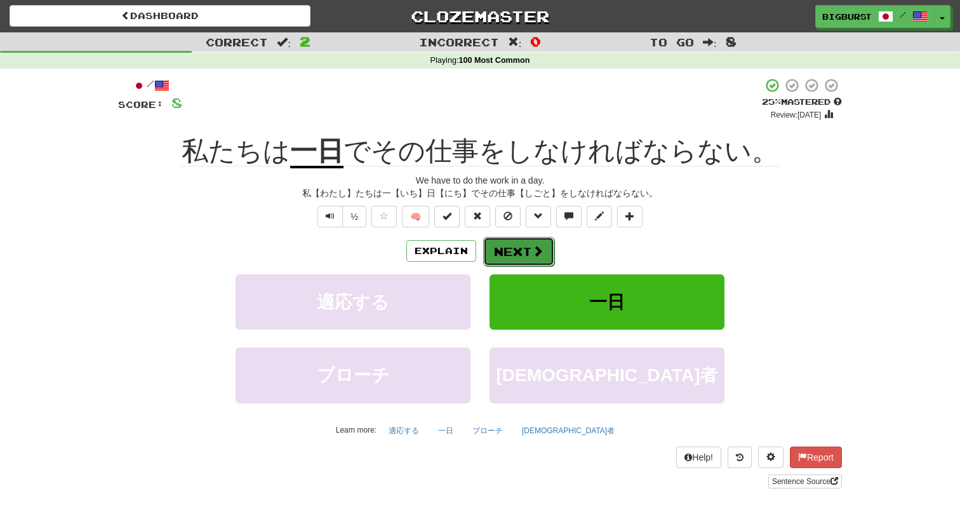
click at [523, 252] on button "Next" at bounding box center [518, 251] width 71 height 29
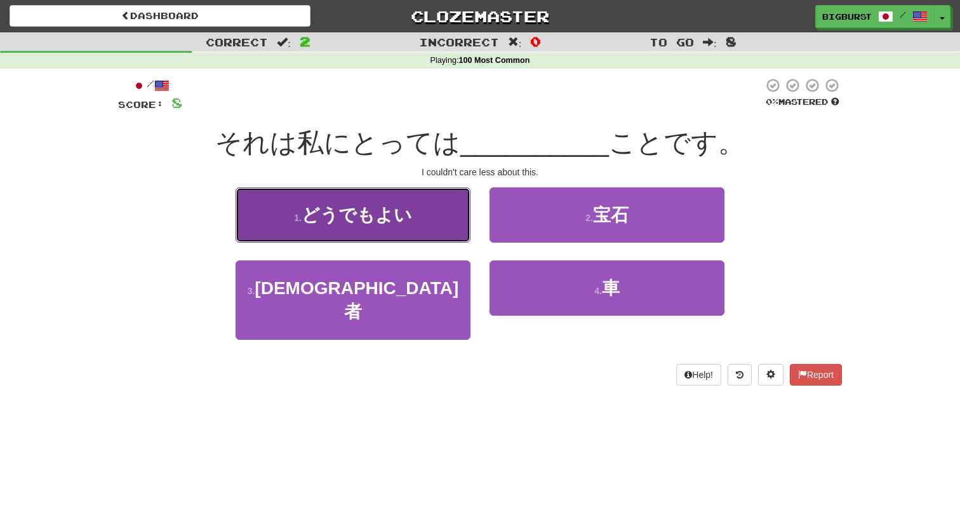
click at [420, 227] on button "1 . どうでもよい" at bounding box center [353, 214] width 235 height 55
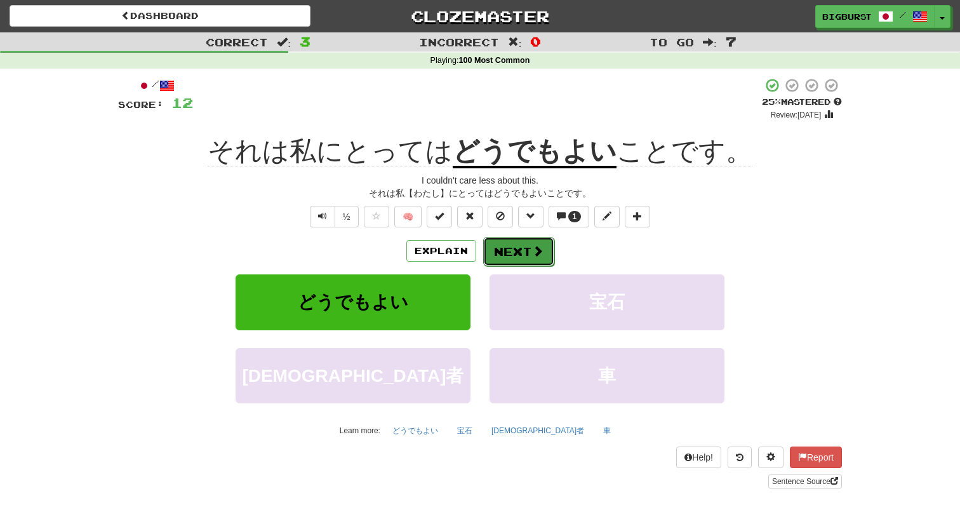
click at [521, 261] on button "Next" at bounding box center [518, 251] width 71 height 29
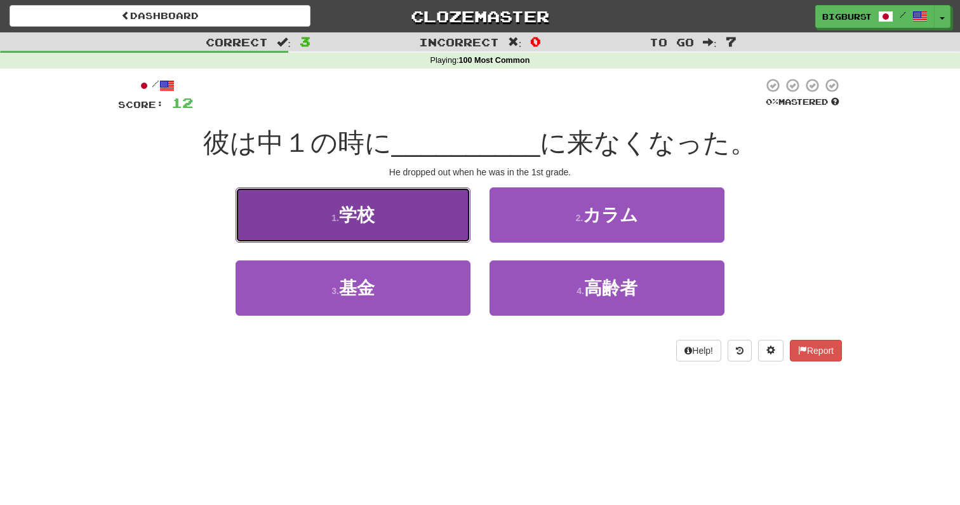
click at [426, 231] on button "1 . 学校" at bounding box center [353, 214] width 235 height 55
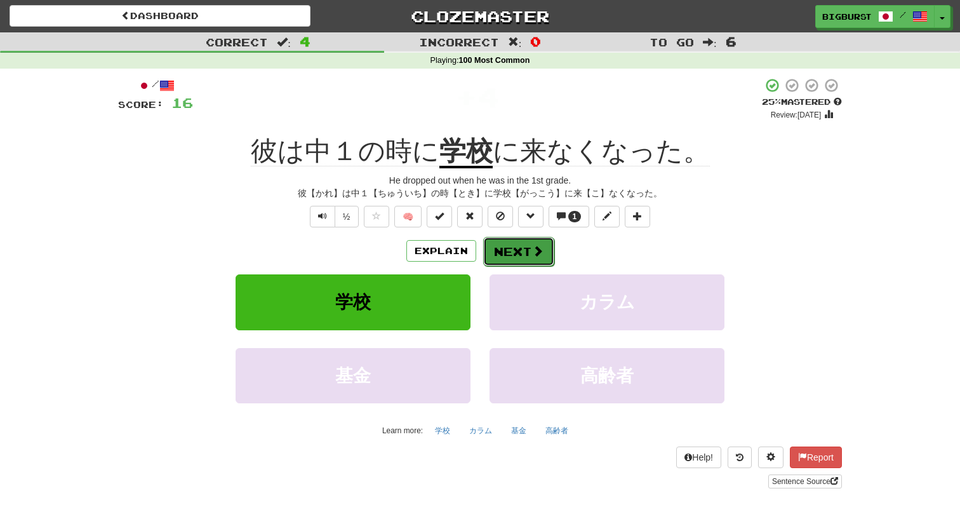
click at [527, 254] on button "Next" at bounding box center [518, 251] width 71 height 29
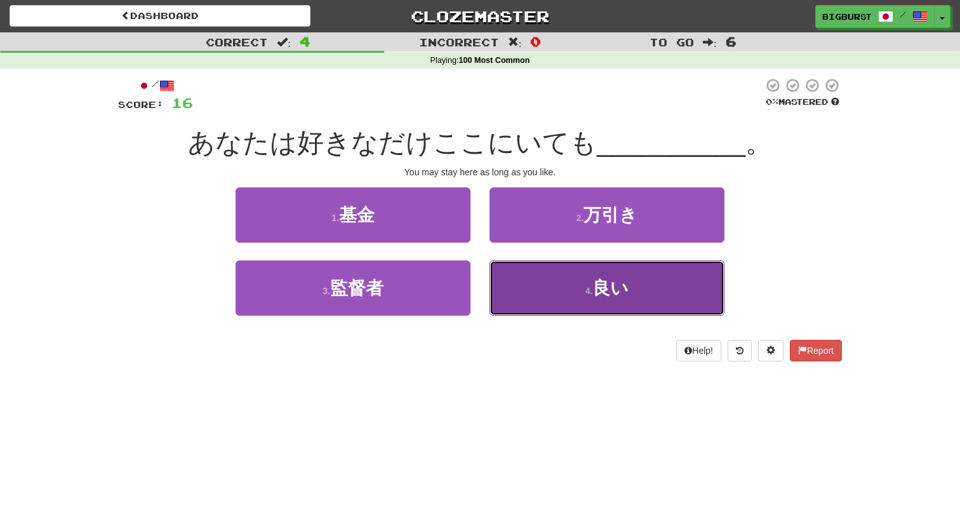
click at [617, 291] on span "良い" at bounding box center [611, 288] width 36 height 20
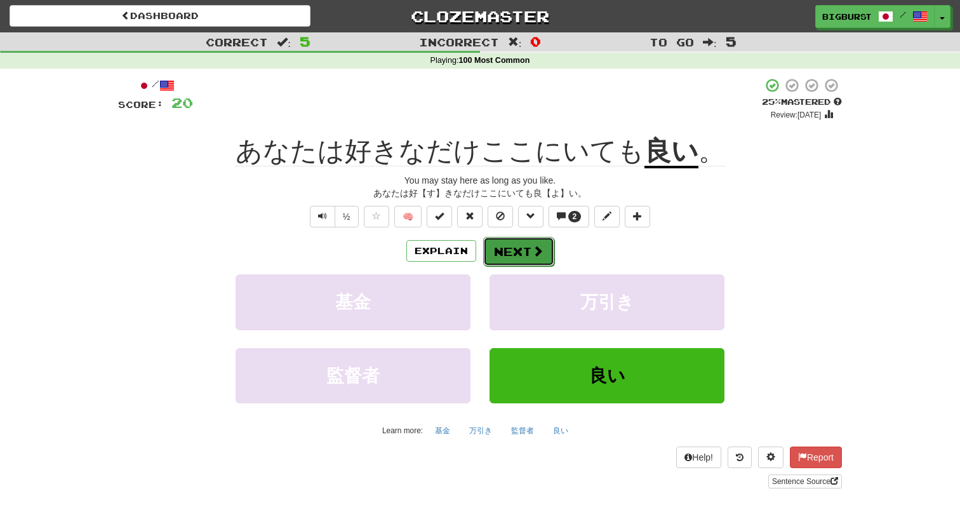
click at [521, 257] on button "Next" at bounding box center [518, 251] width 71 height 29
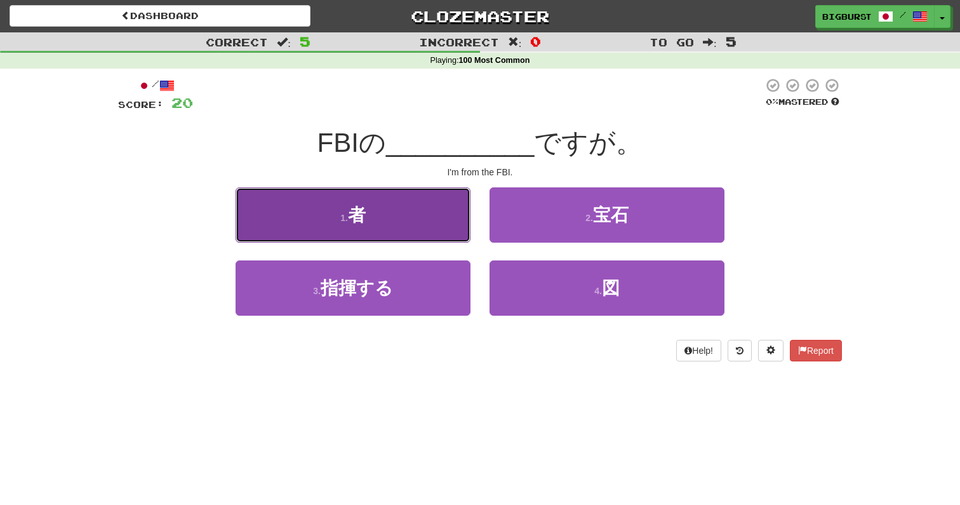
click at [448, 228] on button "1 . 者" at bounding box center [353, 214] width 235 height 55
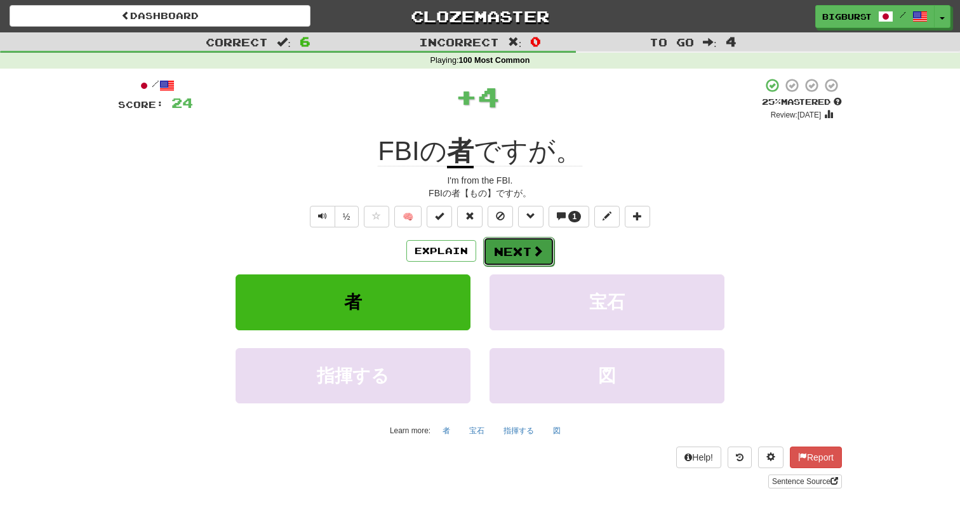
click at [523, 254] on button "Next" at bounding box center [518, 251] width 71 height 29
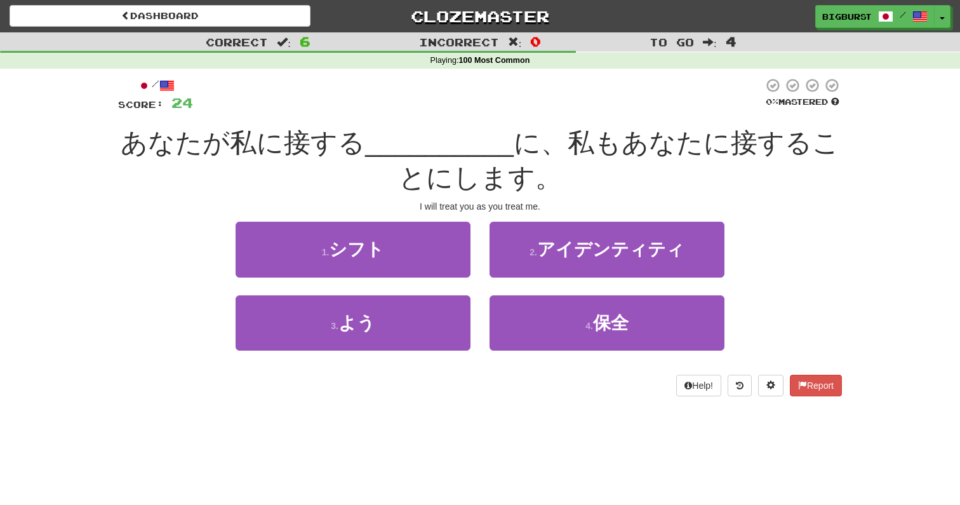
click at [478, 283] on div "1 . シフト" at bounding box center [353, 258] width 254 height 73
click at [478, 281] on div "1 . シフト" at bounding box center [353, 258] width 254 height 73
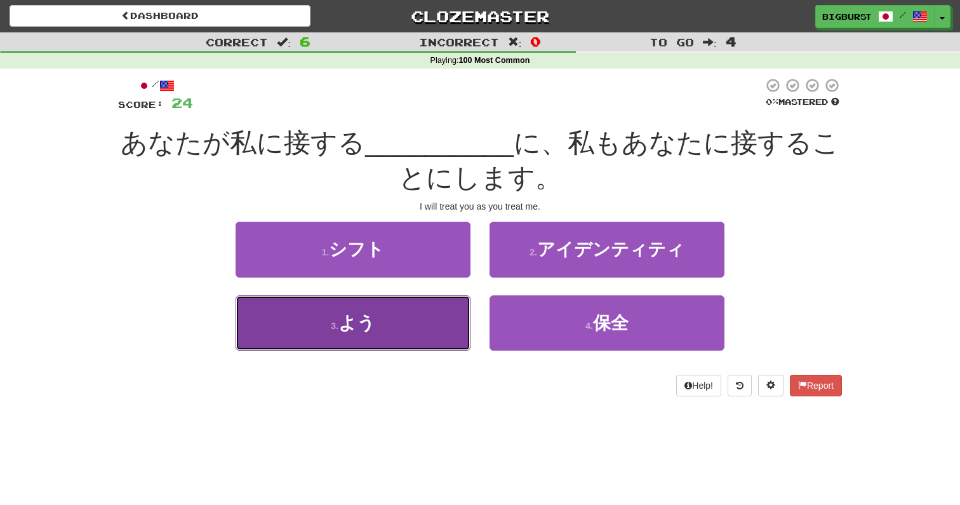
click at [438, 319] on button "3 . よう" at bounding box center [353, 322] width 235 height 55
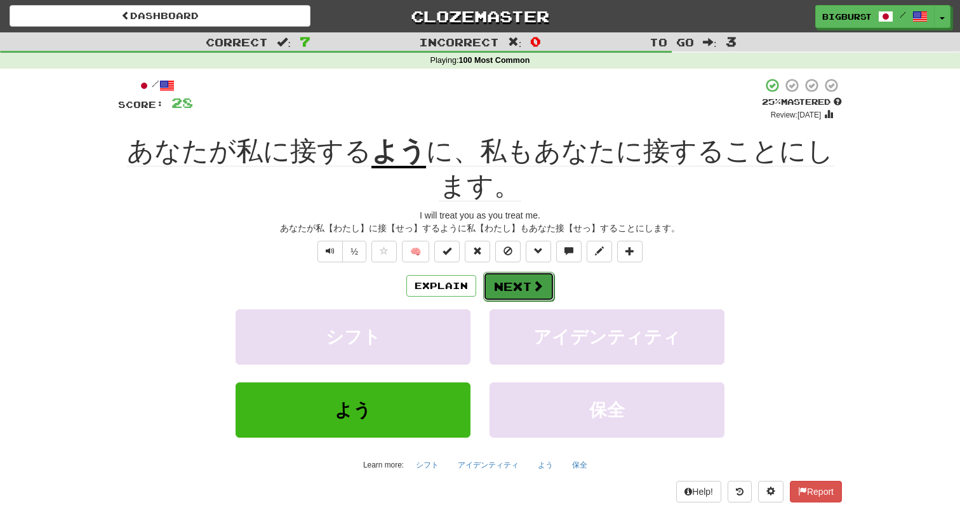
click at [517, 283] on button "Next" at bounding box center [518, 286] width 71 height 29
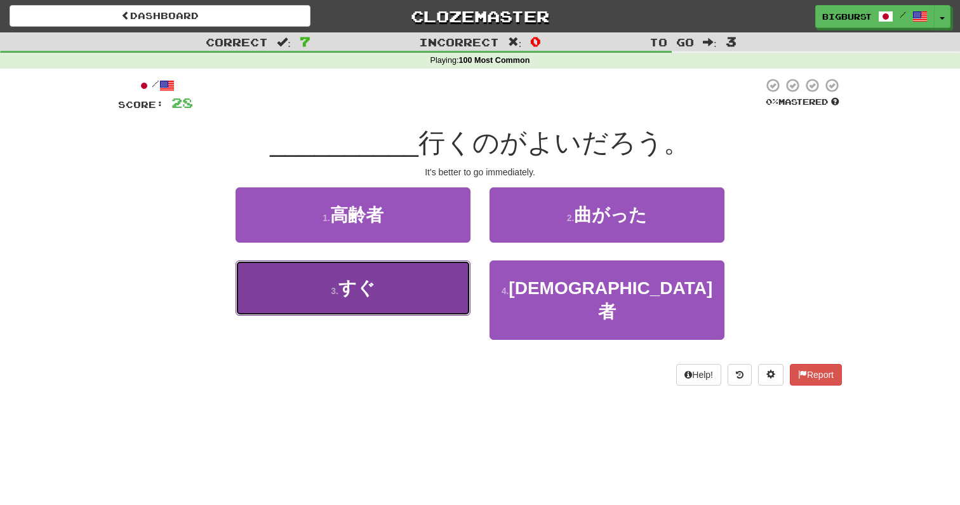
click at [450, 292] on button "3 . すぐ" at bounding box center [353, 287] width 235 height 55
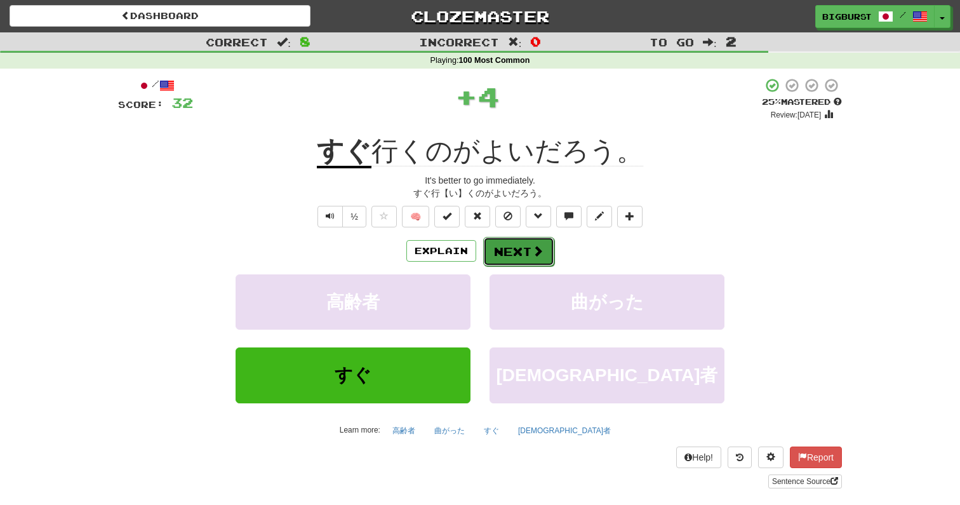
click at [517, 252] on button "Next" at bounding box center [518, 251] width 71 height 29
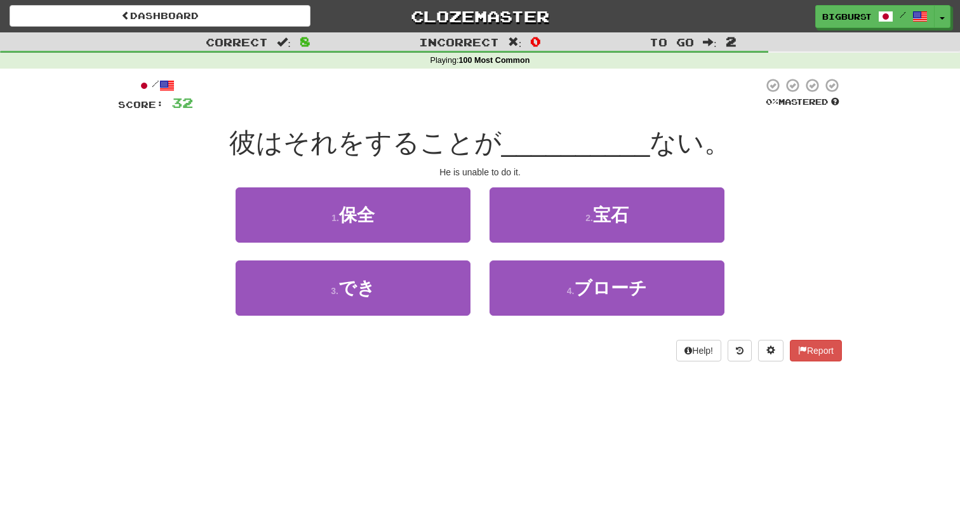
click at [478, 246] on div "1 . 保全" at bounding box center [353, 223] width 254 height 73
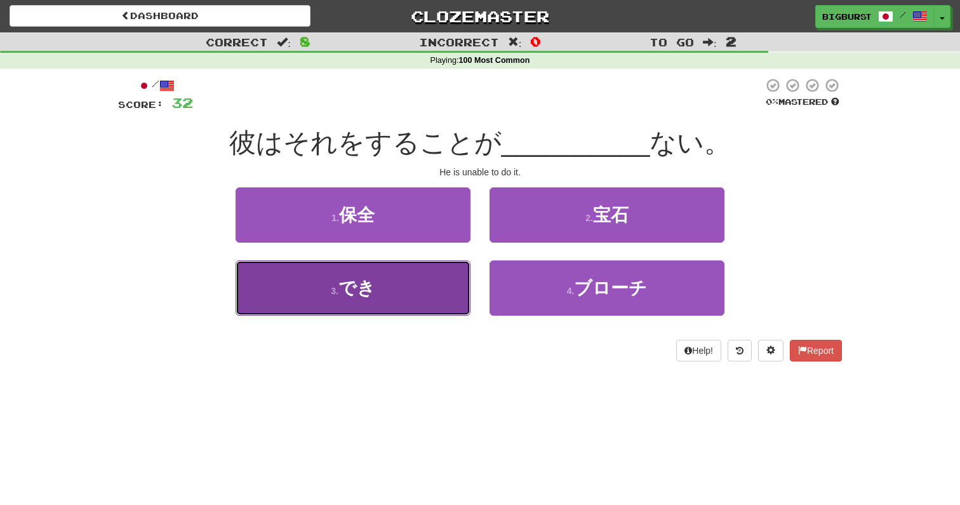
click at [436, 292] on button "3 . でき" at bounding box center [353, 287] width 235 height 55
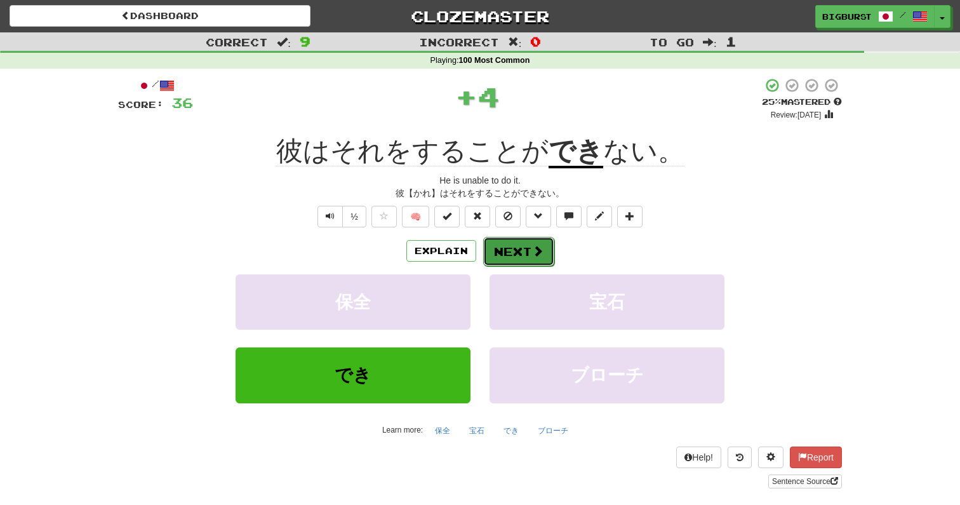
click at [517, 252] on button "Next" at bounding box center [518, 251] width 71 height 29
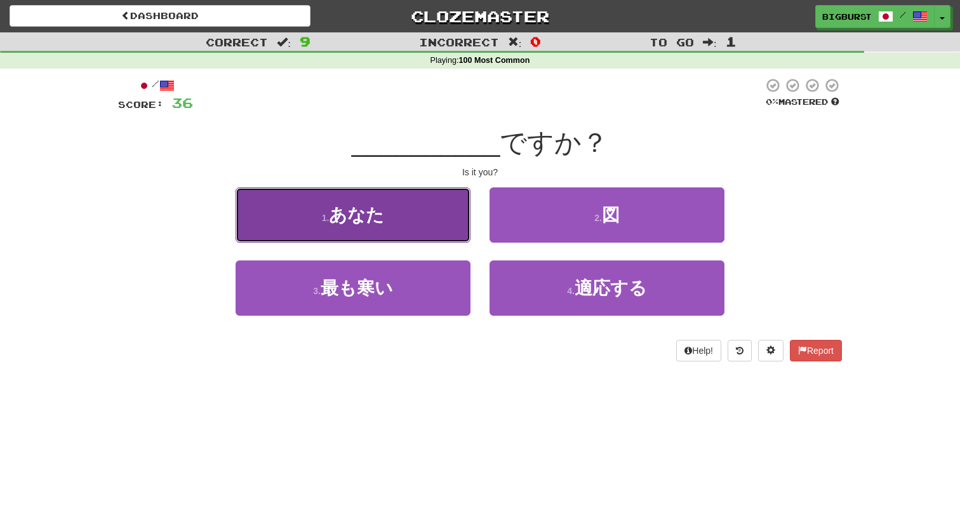
click at [433, 238] on button "1 . あなた" at bounding box center [353, 214] width 235 height 55
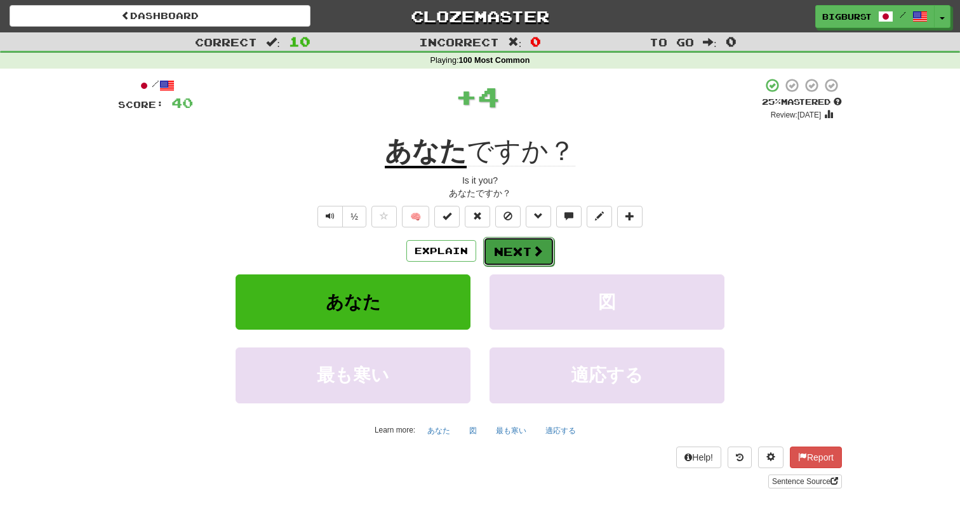
click at [508, 248] on button "Next" at bounding box center [518, 251] width 71 height 29
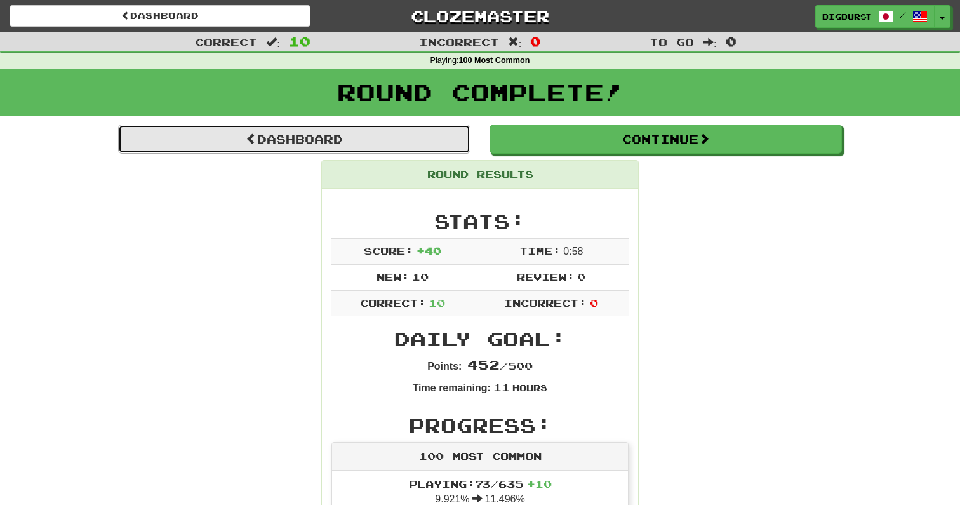
click at [453, 142] on link "Dashboard" at bounding box center [294, 138] width 352 height 29
